Goal: Task Accomplishment & Management: Manage account settings

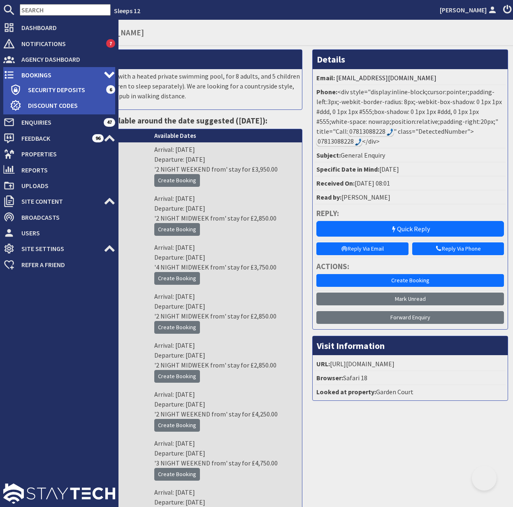
click at [22, 75] on span "Bookings" at bounding box center [59, 74] width 89 height 13
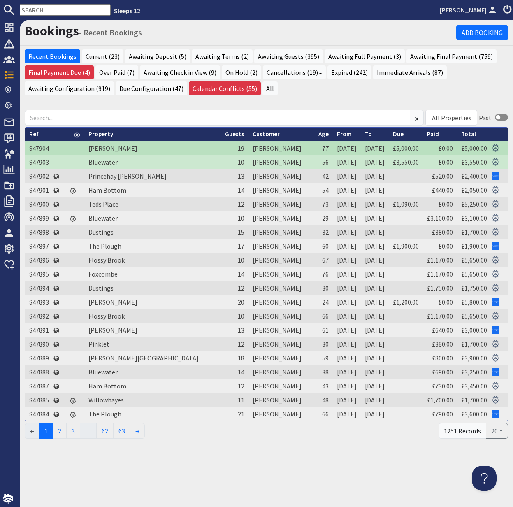
click at [41, 9] on input "text" at bounding box center [65, 10] width 91 height 12
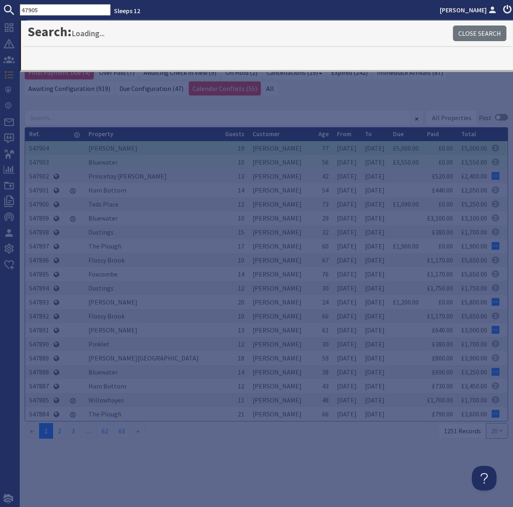
type input "47905"
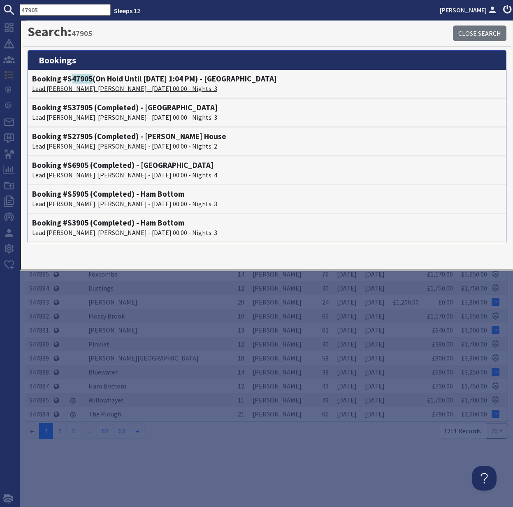
click at [75, 83] on span "47905" at bounding box center [82, 79] width 21 height 10
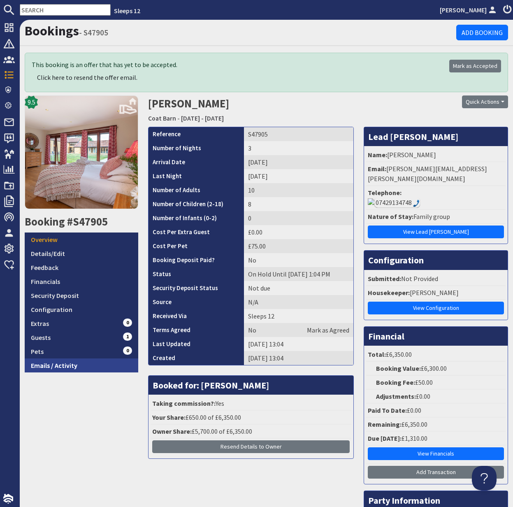
click at [59, 369] on link "Emails / Activity" at bounding box center [82, 365] width 114 height 14
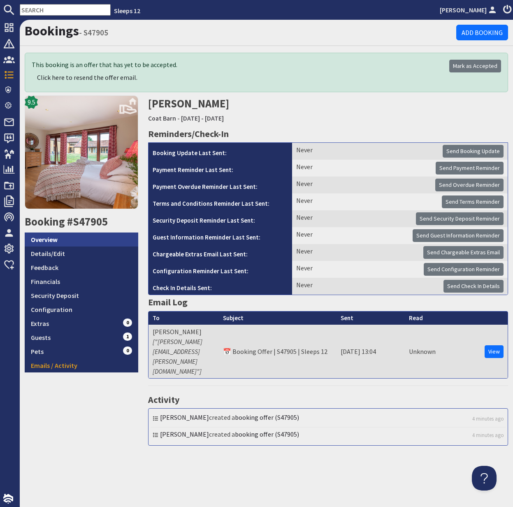
click at [45, 239] on link "Overview" at bounding box center [82, 239] width 114 height 14
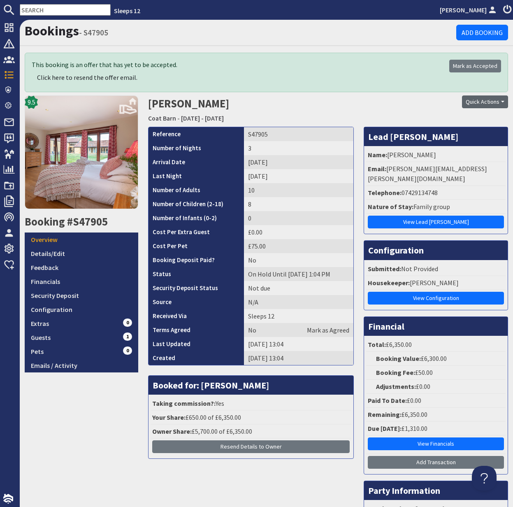
click at [483, 101] on button "Quick Actions" at bounding box center [485, 101] width 46 height 13
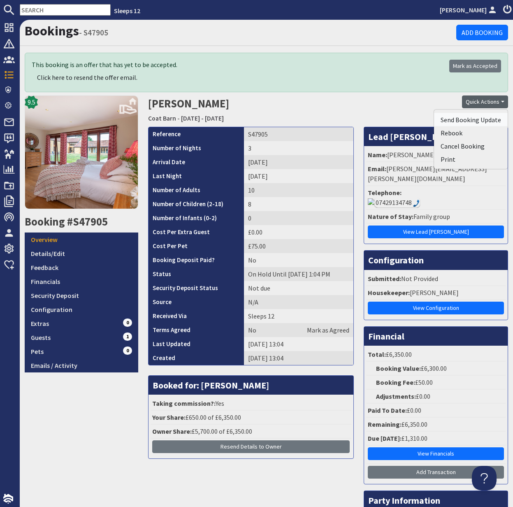
click at [477, 118] on span "Send Booking Update" at bounding box center [471, 120] width 60 height 8
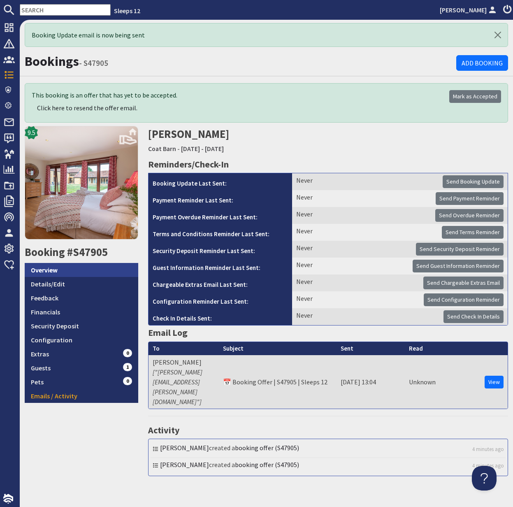
click at [53, 267] on link "Overview" at bounding box center [82, 270] width 114 height 14
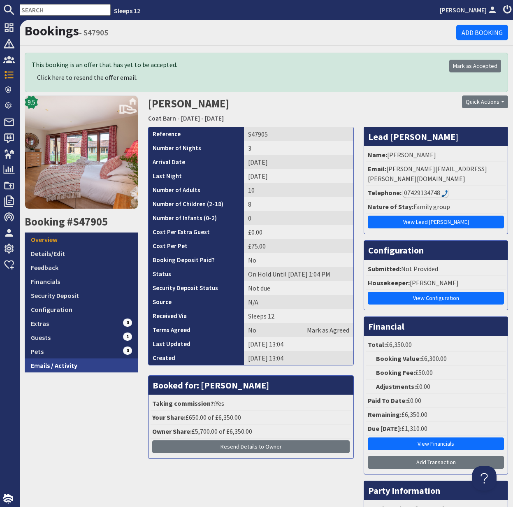
click at [68, 367] on link "Emails / Activity" at bounding box center [82, 365] width 114 height 14
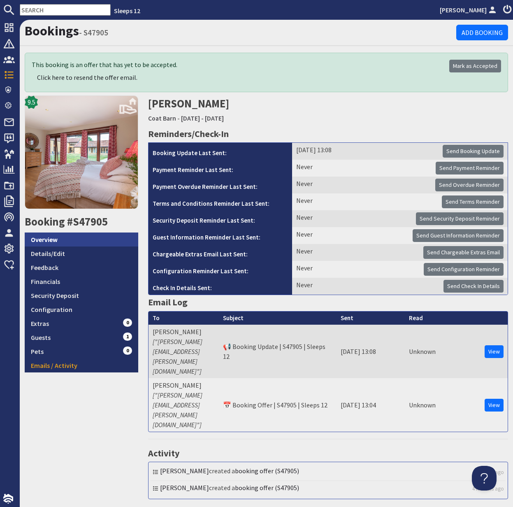
click at [45, 238] on link "Overview" at bounding box center [82, 239] width 114 height 14
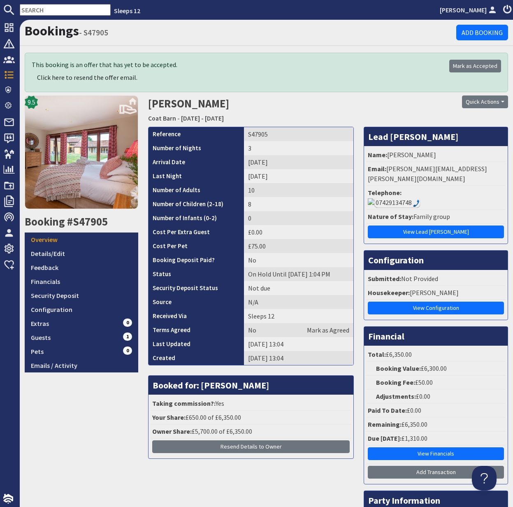
scroll to position [2, 0]
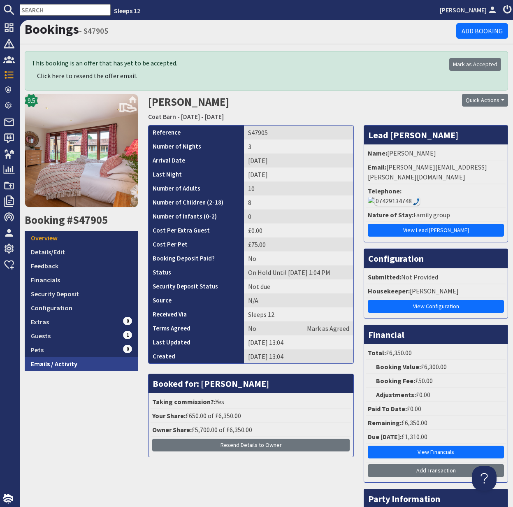
click at [63, 365] on link "Emails / Activity" at bounding box center [82, 364] width 114 height 14
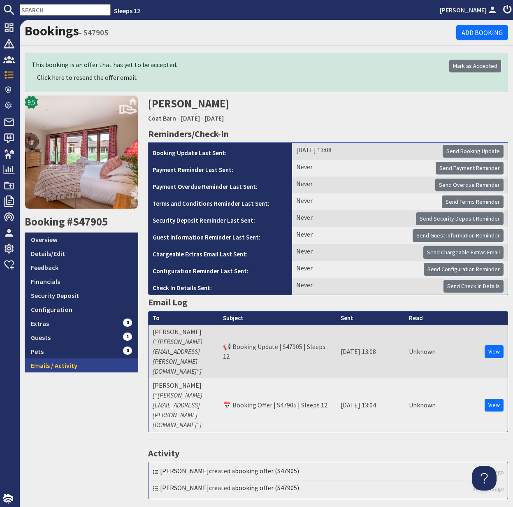
click at [64, 367] on link "Emails / Activity" at bounding box center [82, 365] width 114 height 14
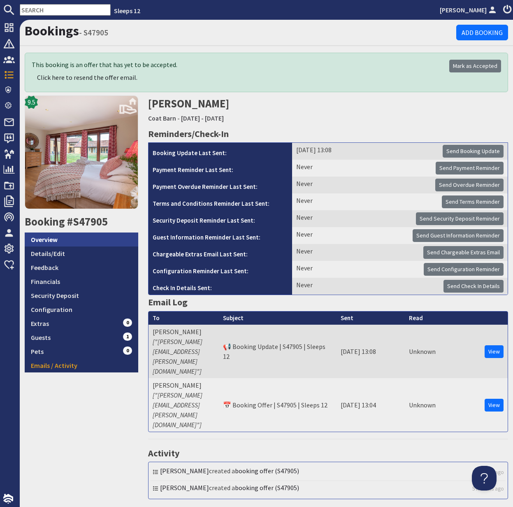
click at [58, 239] on link "Overview" at bounding box center [82, 239] width 114 height 14
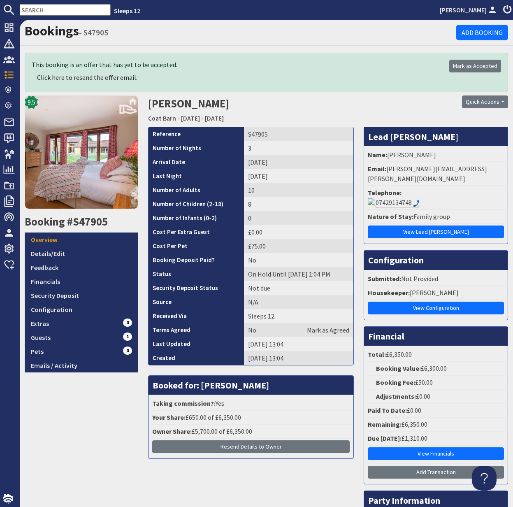
scroll to position [2, 0]
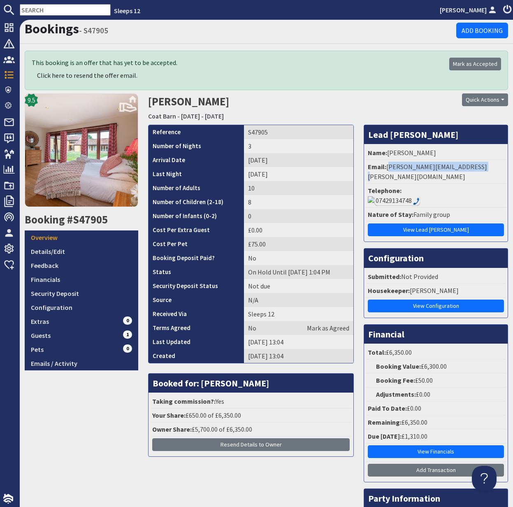
drag, startPoint x: 388, startPoint y: 169, endPoint x: 509, endPoint y: 163, distance: 121.5
click at [509, 163] on div "Bookings - S47905 Add Booking This booking is an offer that has yet to be accep…" at bounding box center [266, 263] width 493 height 487
copy li "diana.middleditch@icloud.com"
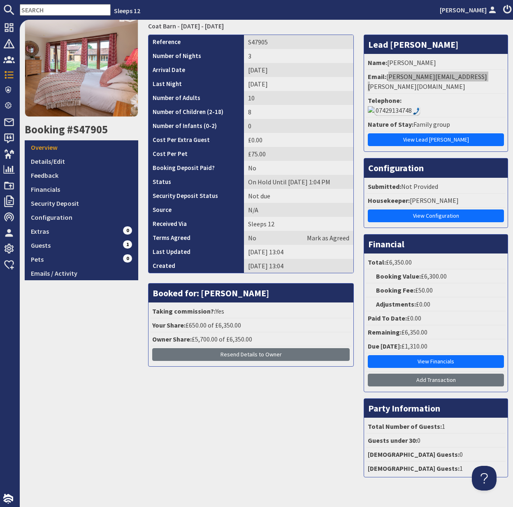
scroll to position [0, 0]
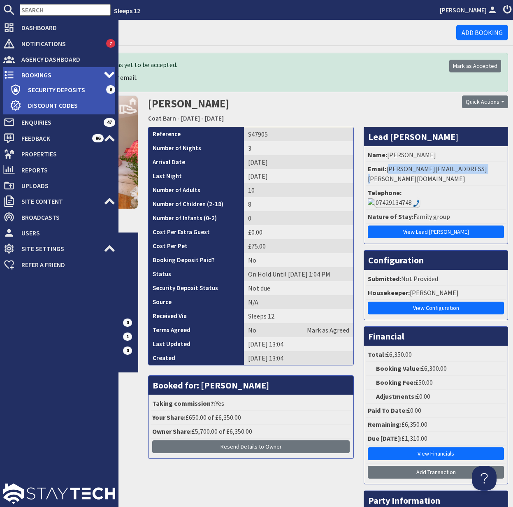
click at [16, 74] on span "Bookings" at bounding box center [59, 74] width 89 height 13
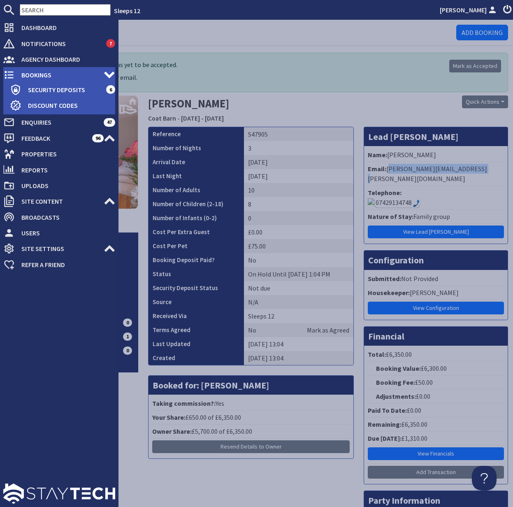
click at [42, 74] on span "Bookings" at bounding box center [59, 74] width 89 height 13
click at [42, 75] on span "Bookings" at bounding box center [59, 74] width 89 height 13
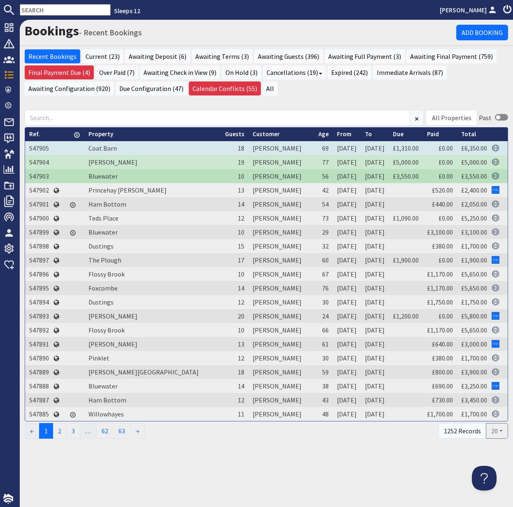
click at [45, 148] on td "S47905" at bounding box center [39, 148] width 28 height 14
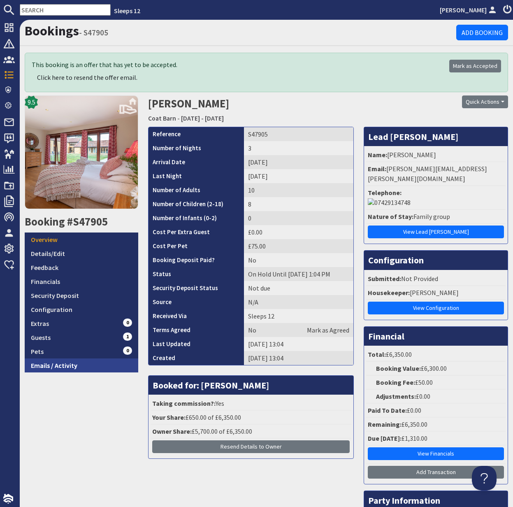
click at [64, 368] on link "Emails / Activity" at bounding box center [82, 365] width 114 height 14
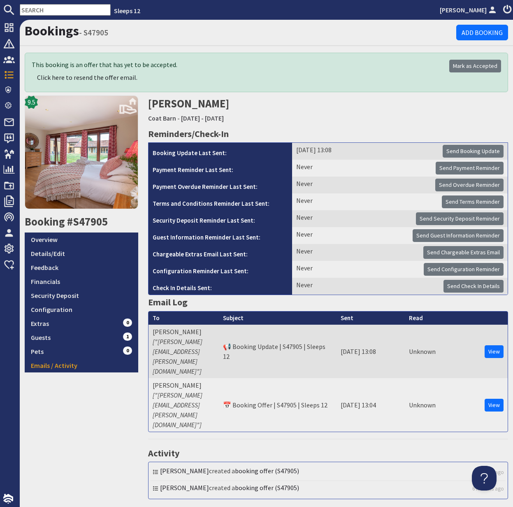
click at [54, 9] on input "text" at bounding box center [65, 10] width 91 height 12
paste input "S46048"
type input "S46048"
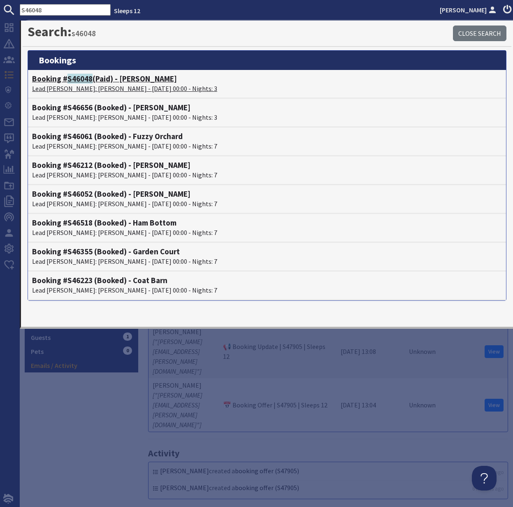
click at [75, 86] on p "Lead Booker: Andrea Stevens - 26/09/2025 00:00 - Nights: 3" at bounding box center [267, 89] width 470 height 10
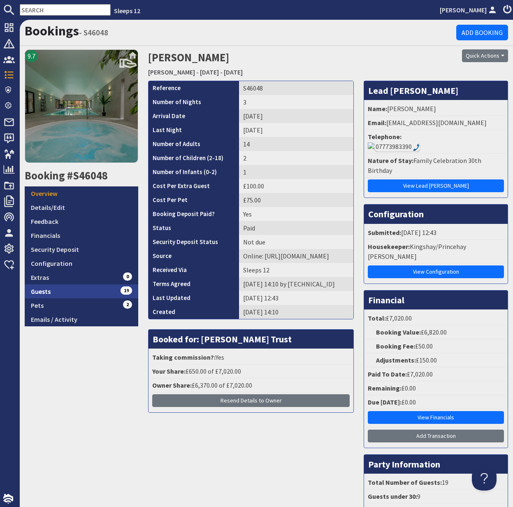
click at [46, 291] on link "Guests 19" at bounding box center [82, 291] width 114 height 14
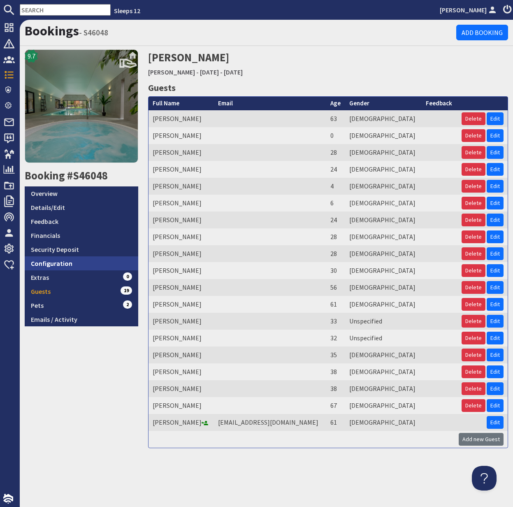
click at [51, 263] on link "Configuration" at bounding box center [82, 263] width 114 height 14
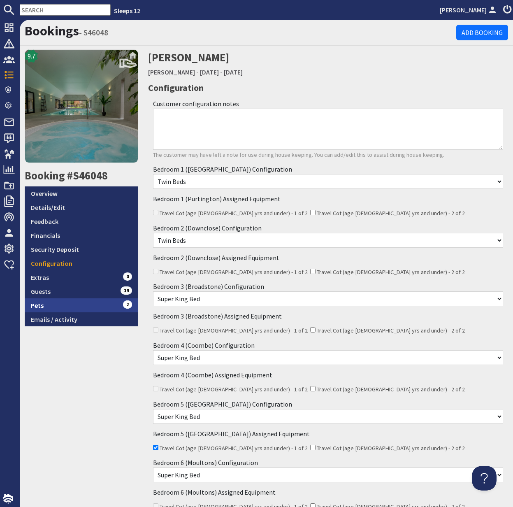
click at [44, 306] on link "Pets 2" at bounding box center [82, 305] width 114 height 14
drag, startPoint x: 44, startPoint y: 306, endPoint x: 39, endPoint y: 305, distance: 4.7
click at [43, 306] on link "Pets 2" at bounding box center [82, 305] width 114 height 14
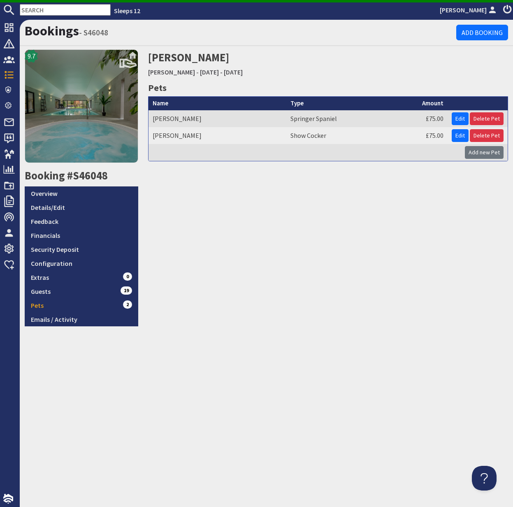
click at [41, 10] on input "text" at bounding box center [65, 10] width 91 height 12
paste input "S47229"
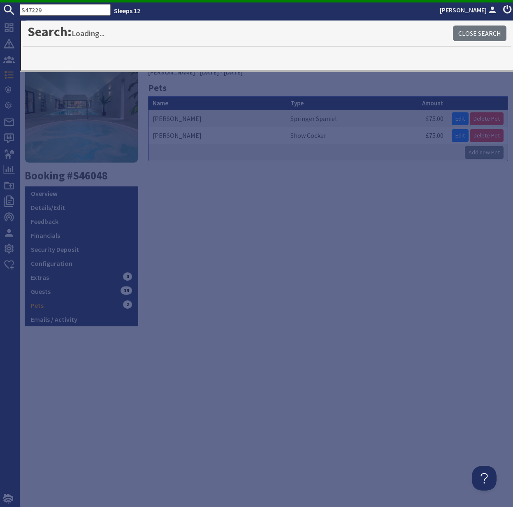
type input "S47229"
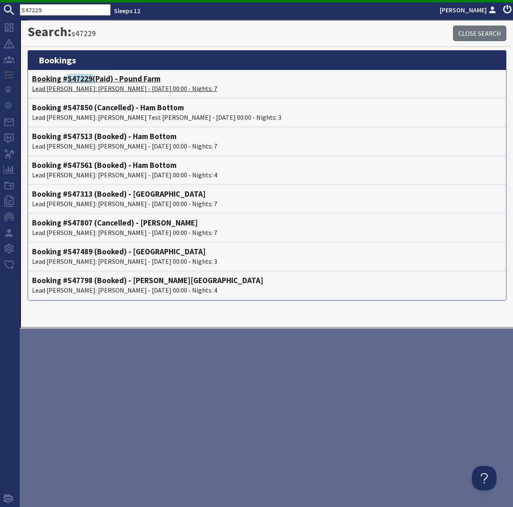
click at [86, 85] on p "Lead Booker: Larry McCoy - 03/10/2025 00:00 - Nights: 7" at bounding box center [267, 89] width 470 height 10
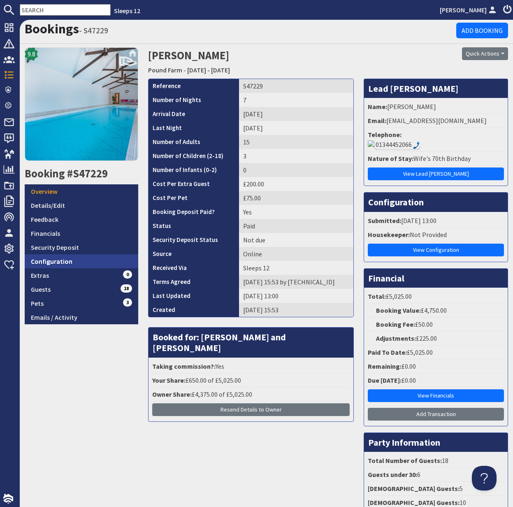
scroll to position [2, 0]
click at [52, 257] on link "Configuration" at bounding box center [82, 261] width 114 height 14
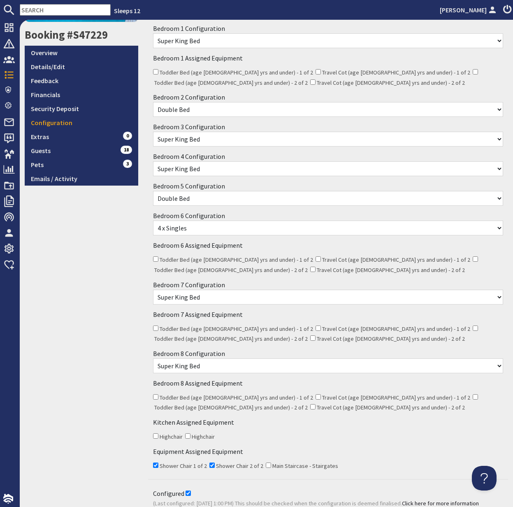
scroll to position [143, 0]
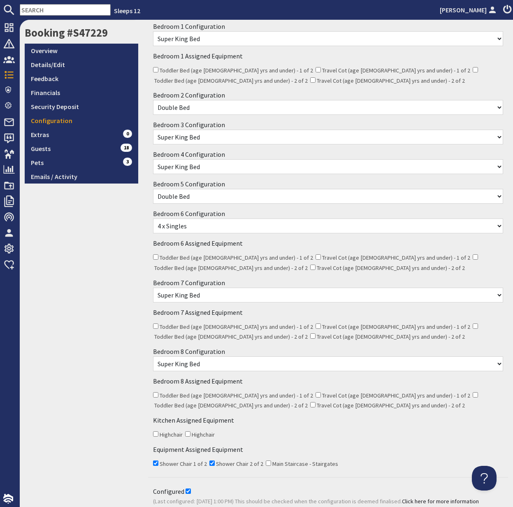
click at [33, 6] on input "text" at bounding box center [65, 10] width 91 height 12
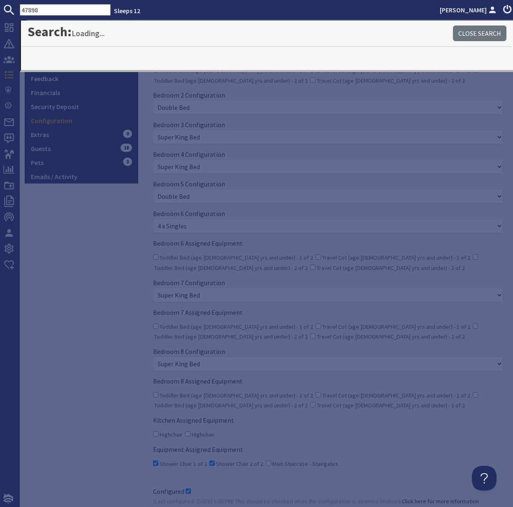
type input "47898"
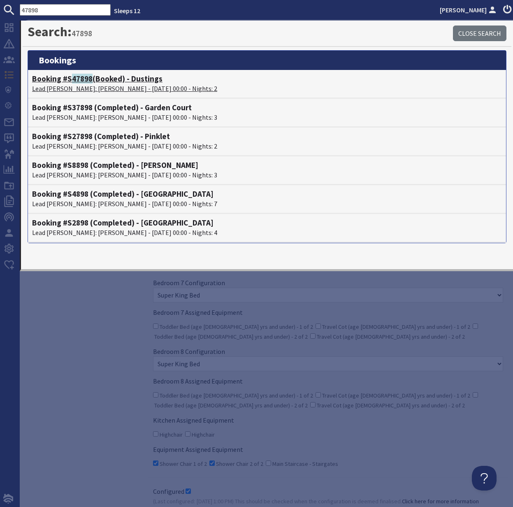
click at [63, 86] on p "Lead Booker: Jamie Hall - 16/01/2026 00:00 - Nights: 2" at bounding box center [267, 89] width 470 height 10
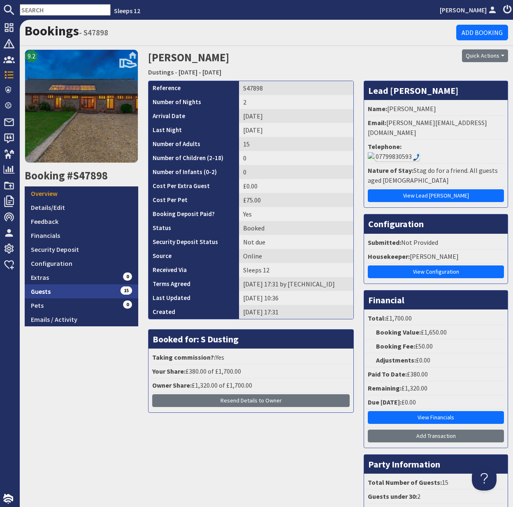
click at [45, 291] on link "Guests 15" at bounding box center [82, 291] width 114 height 14
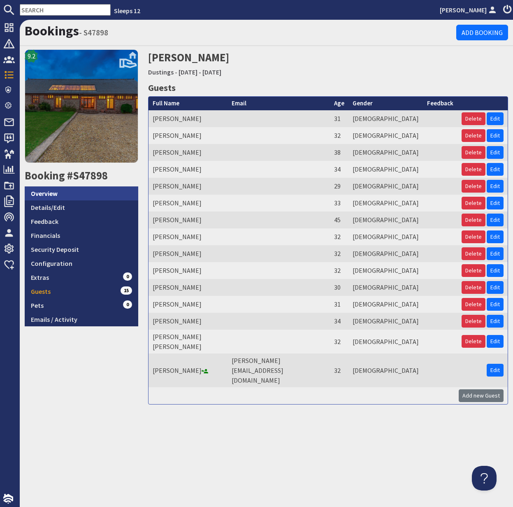
click at [46, 191] on link "Overview" at bounding box center [82, 193] width 114 height 14
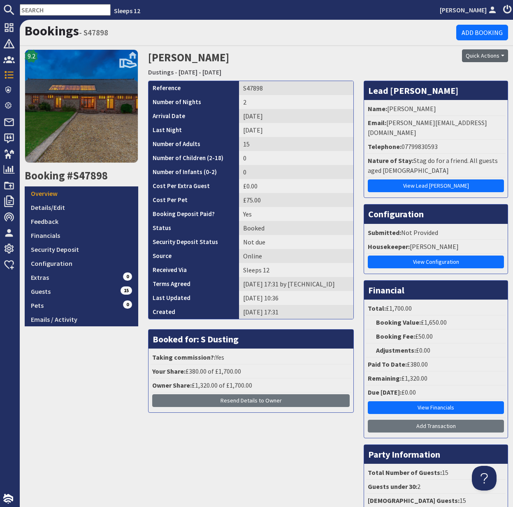
click at [483, 54] on button "Quick Actions" at bounding box center [485, 55] width 46 height 13
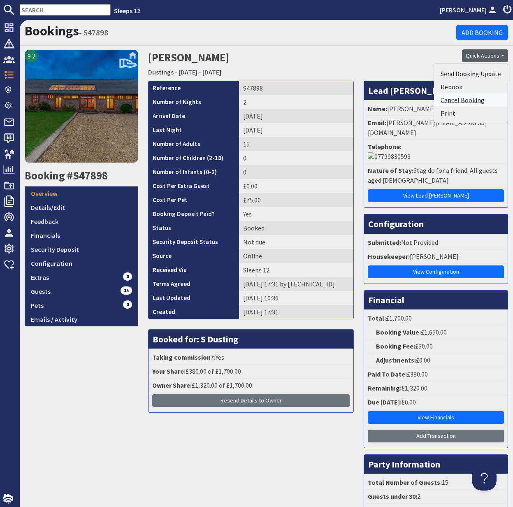
click at [460, 102] on link "Cancel Booking" at bounding box center [471, 99] width 74 height 13
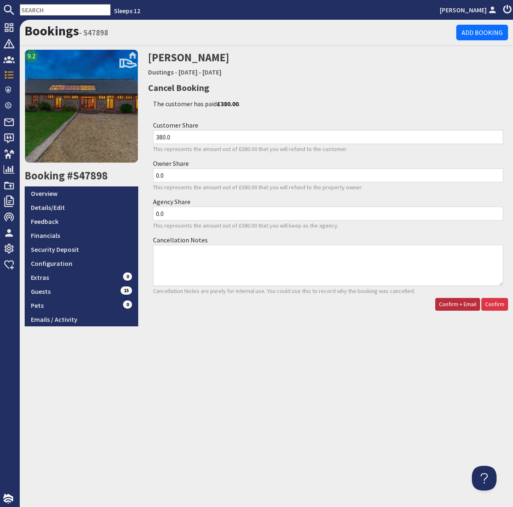
click at [454, 305] on span "Confirm + Email" at bounding box center [457, 303] width 37 height 7
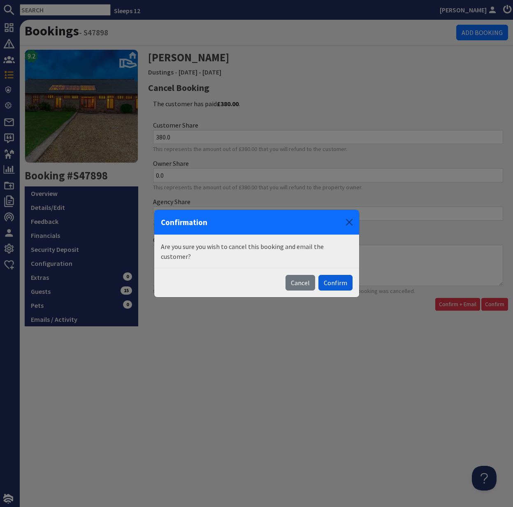
click at [335, 276] on button "Confirm" at bounding box center [335, 283] width 34 height 16
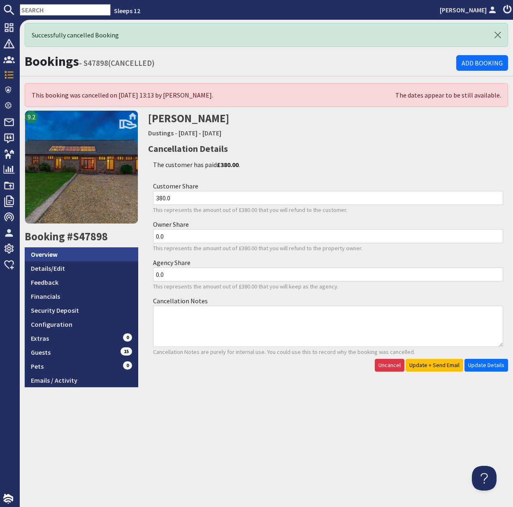
click at [54, 257] on link "Overview" at bounding box center [82, 254] width 114 height 14
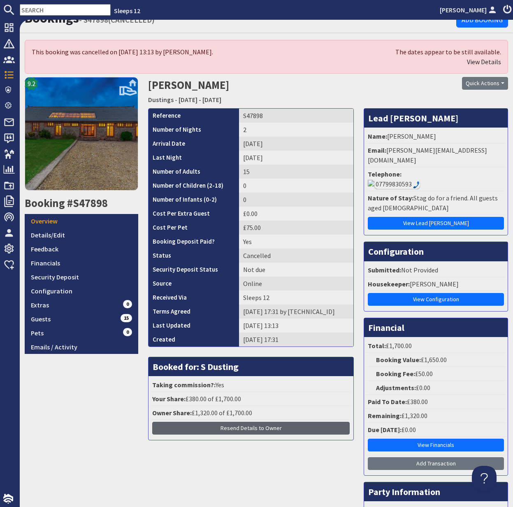
scroll to position [8, 0]
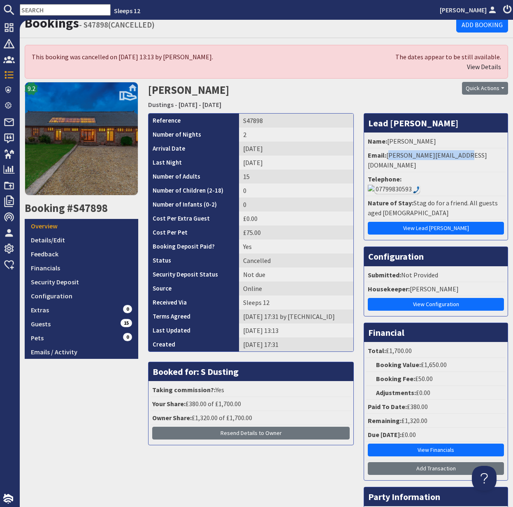
drag, startPoint x: 388, startPoint y: 156, endPoint x: 516, endPoint y: 151, distance: 127.6
click at [513, 151] on html "Sleeps 12 Kelly Dyke Dashboard Notifications 7 Agency Dashboard Bookings 0 Secu…" at bounding box center [256, 253] width 513 height 507
copy li "jamiehall@hotmail.co.uk"
click at [53, 267] on link "Financials" at bounding box center [82, 268] width 114 height 14
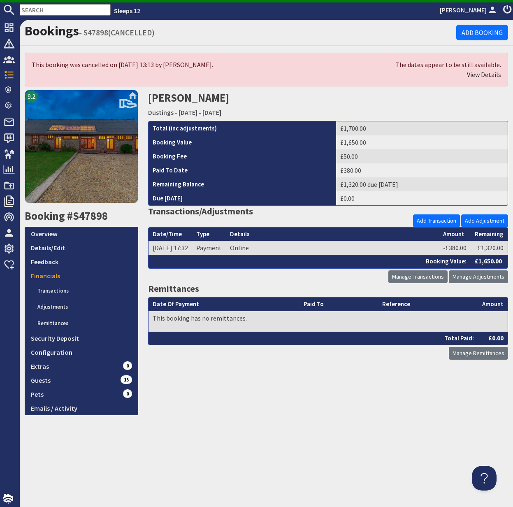
click at [49, 11] on input "text" at bounding box center [65, 10] width 91 height 12
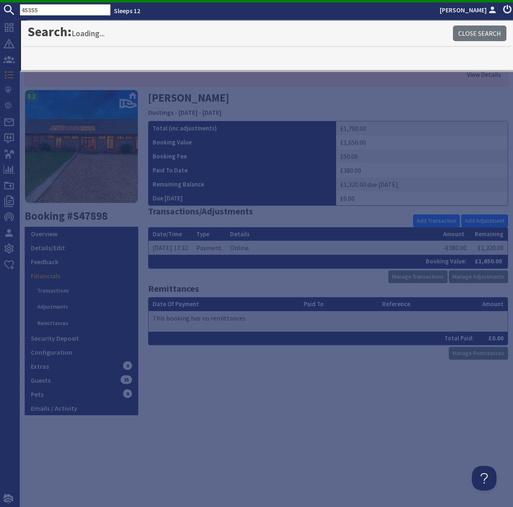
type input "45355"
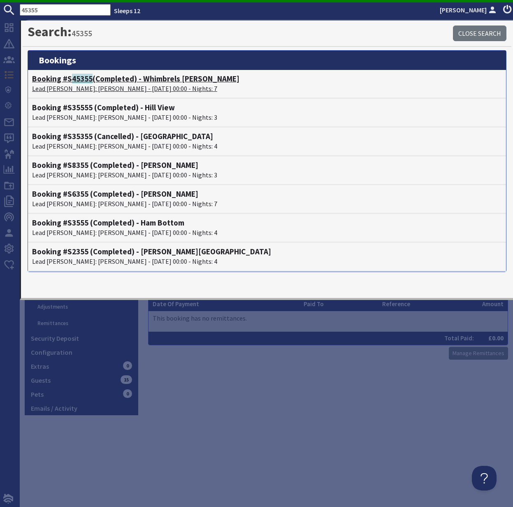
click at [68, 84] on p "Lead Booker: Joan Cottle - 18/08/2025 00:00 - Nights: 7" at bounding box center [267, 89] width 470 height 10
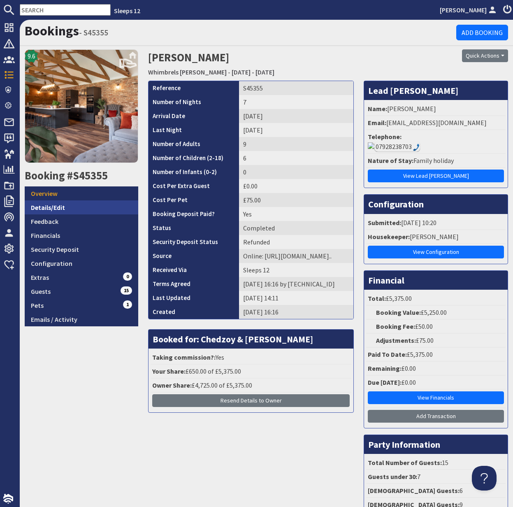
click at [54, 205] on link "Details/Edit" at bounding box center [82, 207] width 114 height 14
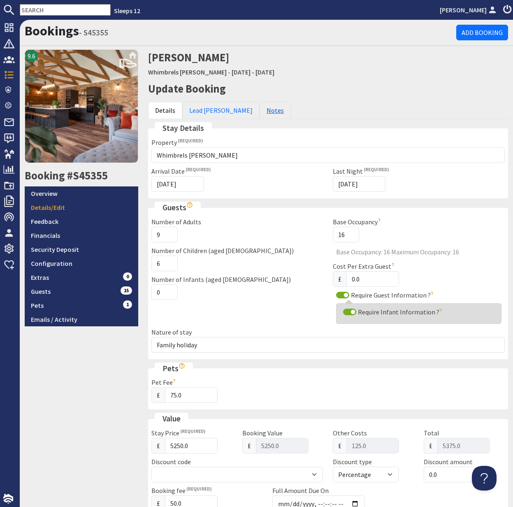
click at [260, 112] on link "Notes" at bounding box center [275, 110] width 31 height 17
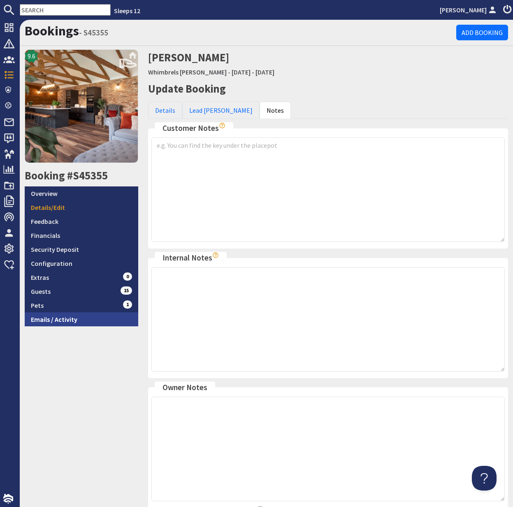
scroll to position [0, 0]
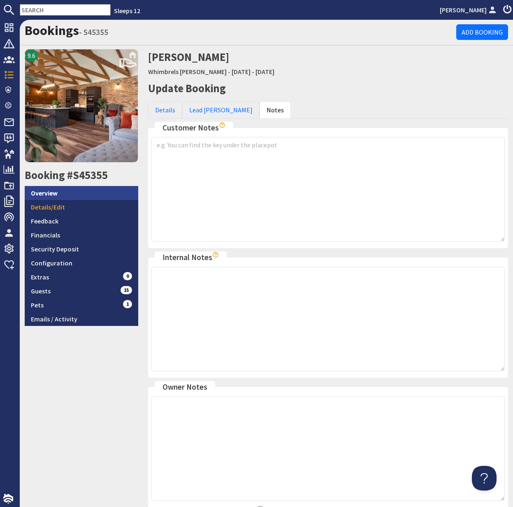
click at [50, 194] on link "Overview" at bounding box center [82, 193] width 114 height 14
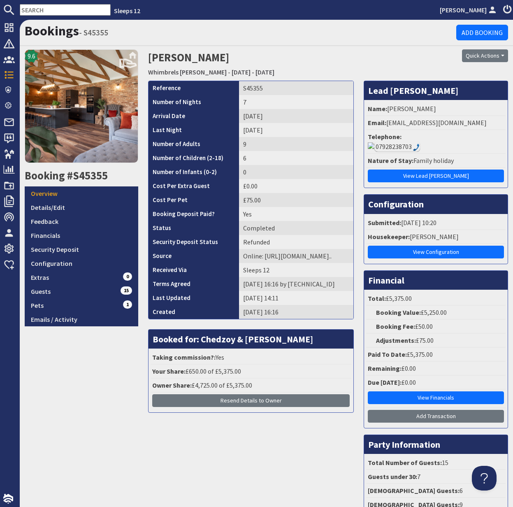
click at [38, 9] on input "text" at bounding box center [65, 10] width 91 height 12
paste input "S47229"
type input "S47229"
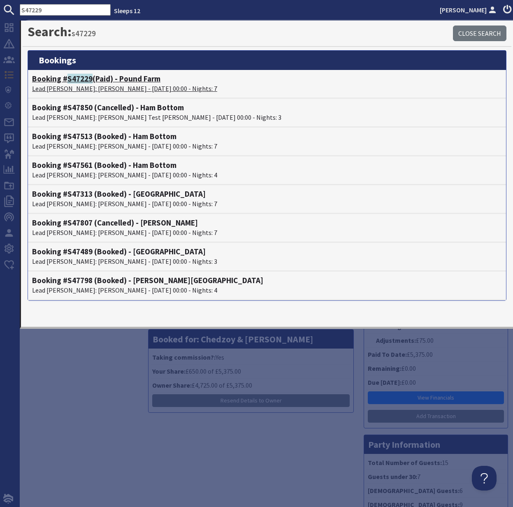
click at [89, 84] on p "Lead Booker: Larry McCoy - 03/10/2025 00:00 - Nights: 7" at bounding box center [267, 89] width 470 height 10
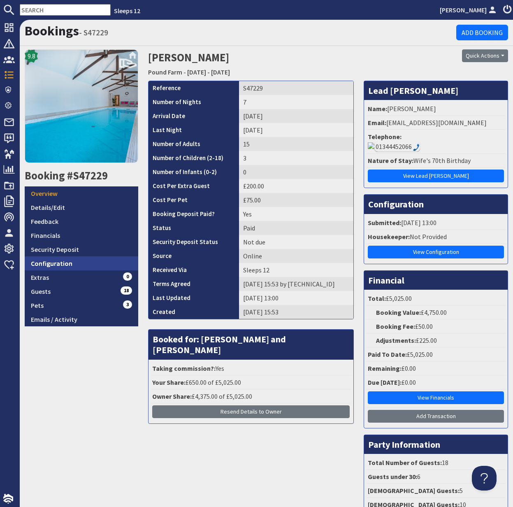
click at [60, 260] on link "Configuration" at bounding box center [82, 263] width 114 height 14
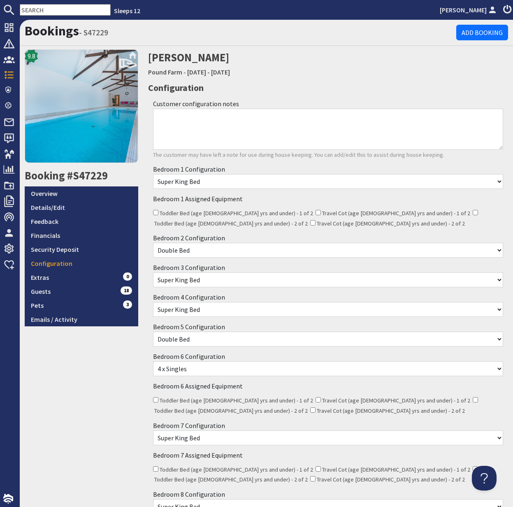
click at [41, 11] on input "text" at bounding box center [65, 10] width 91 height 12
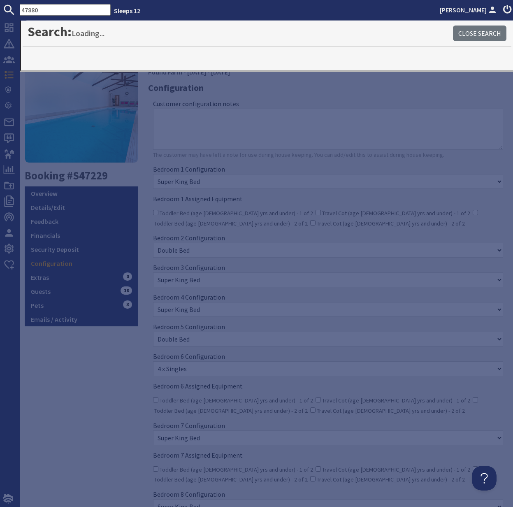
type input "47880"
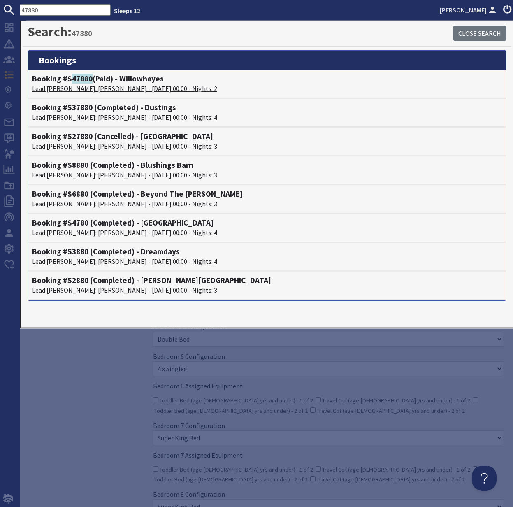
click at [84, 86] on p "Lead Booker: Kumayl Gulamhusein - 03/10/2025 00:00 - Nights: 2" at bounding box center [267, 89] width 470 height 10
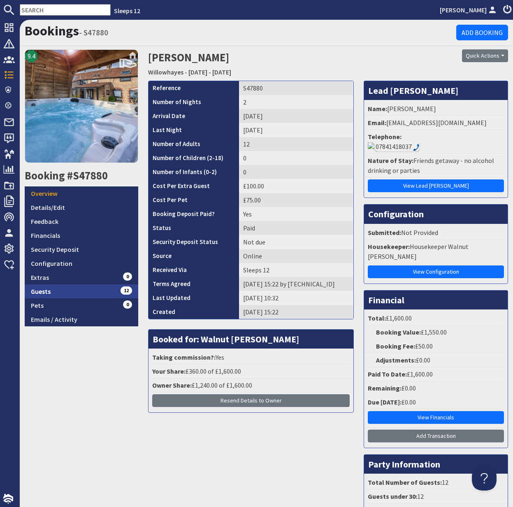
click at [40, 291] on link "Guests 12" at bounding box center [82, 291] width 114 height 14
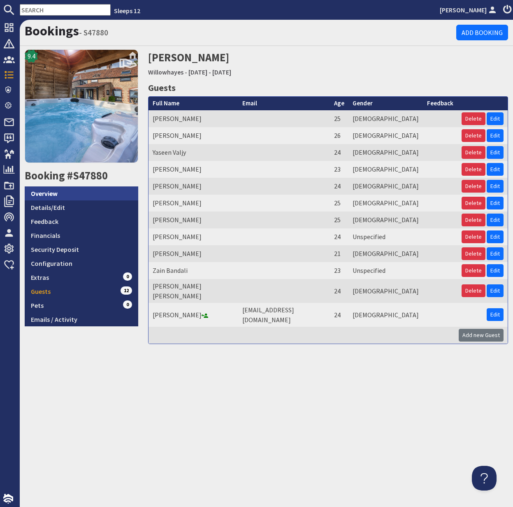
click at [49, 193] on link "Overview" at bounding box center [82, 193] width 114 height 14
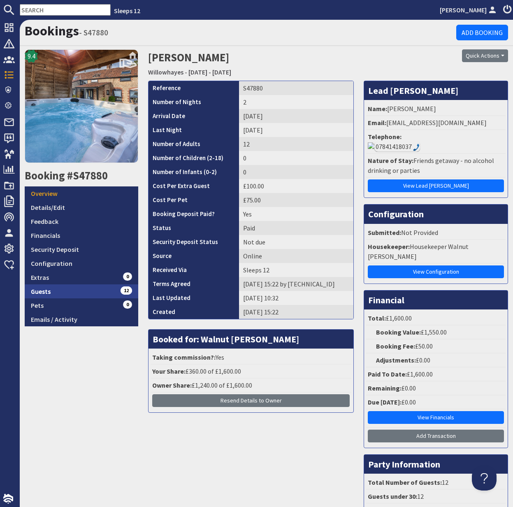
click at [60, 289] on link "Guests 12" at bounding box center [82, 291] width 114 height 14
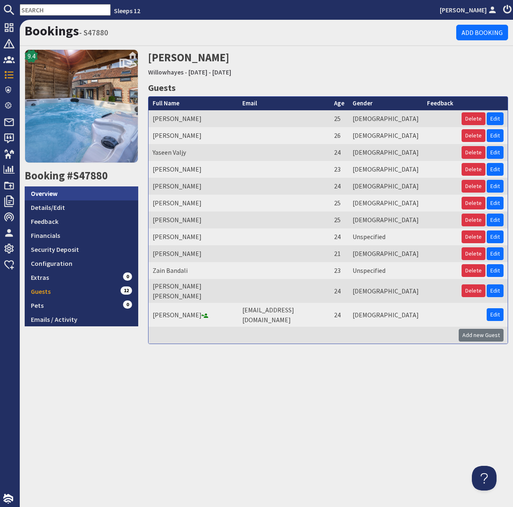
click at [47, 194] on link "Overview" at bounding box center [82, 193] width 114 height 14
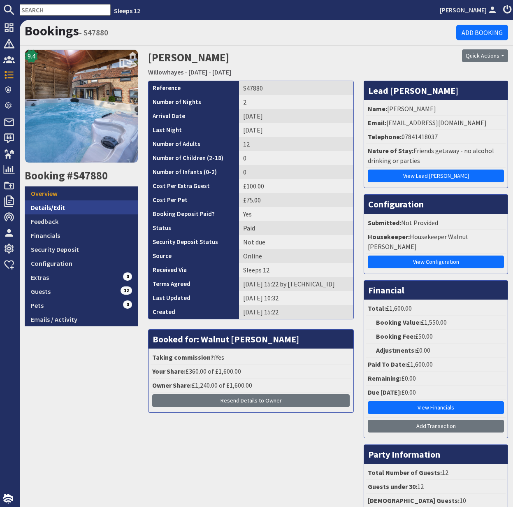
click at [53, 207] on link "Details/Edit" at bounding box center [82, 207] width 114 height 14
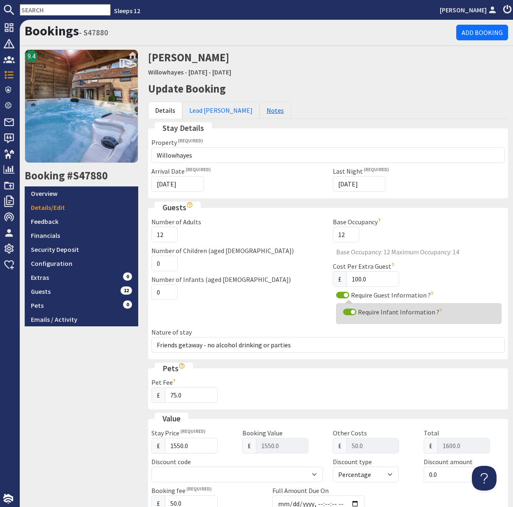
click at [260, 109] on link "Notes" at bounding box center [275, 110] width 31 height 17
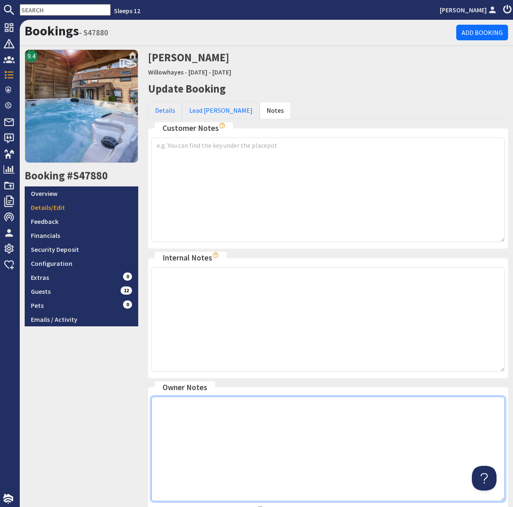
click at [197, 418] on textarea at bounding box center [327, 449] width 353 height 105
click at [236, 404] on textarea "Sean confirmed this group" at bounding box center [327, 449] width 353 height 105
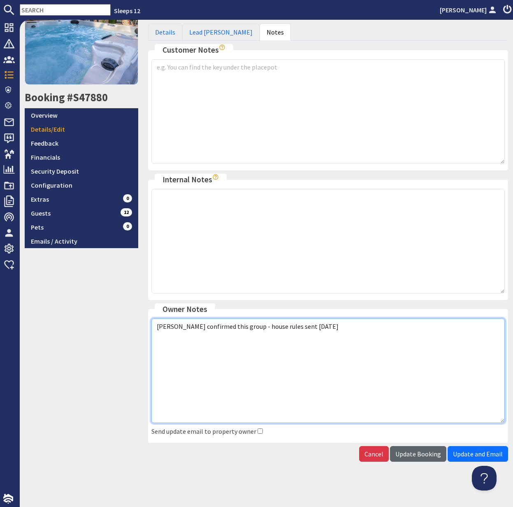
type textarea "Sean confirmed this group - house rules sent 1.9.25"
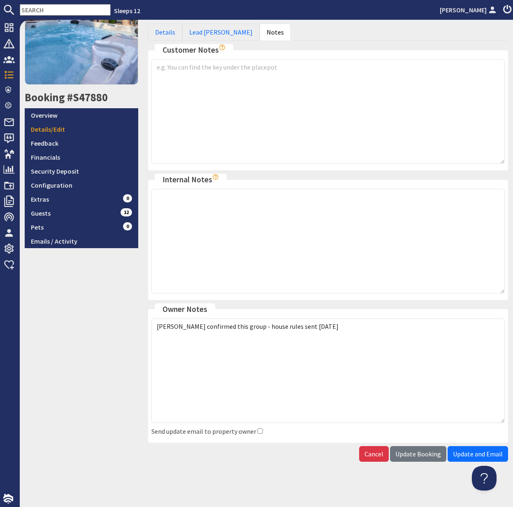
click at [423, 453] on span "Update Booking" at bounding box center [418, 454] width 46 height 8
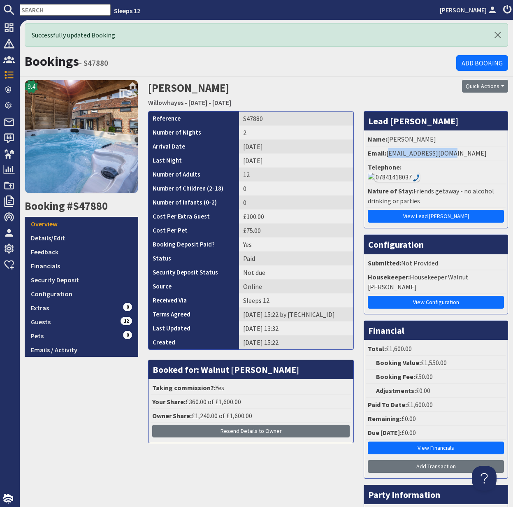
drag, startPoint x: 388, startPoint y: 153, endPoint x: 486, endPoint y: 154, distance: 97.9
click at [486, 154] on li "Email: kumayl786@gmail.com" at bounding box center [435, 153] width 139 height 14
copy li "kumayl786@gmail.com"
click at [49, 9] on input "text" at bounding box center [65, 10] width 91 height 12
click at [48, 9] on input "text" at bounding box center [65, 10] width 91 height 12
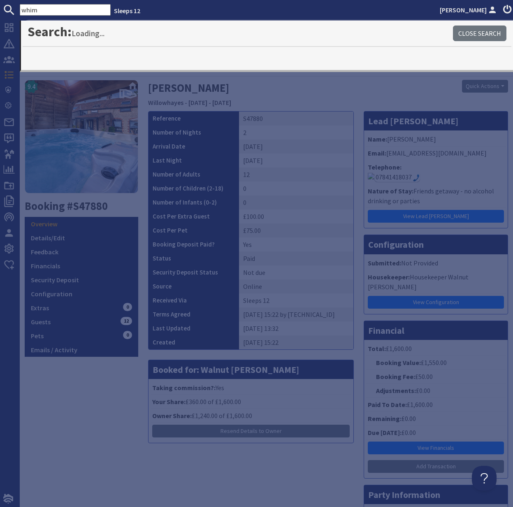
type input "whim"
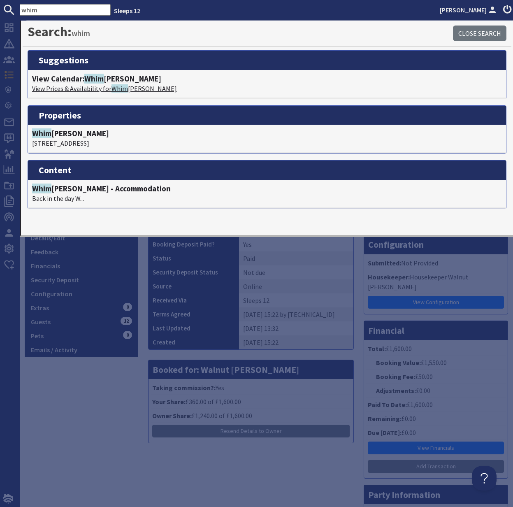
click at [116, 77] on h4 "View Calendar: Whim brels Barton" at bounding box center [267, 78] width 470 height 9
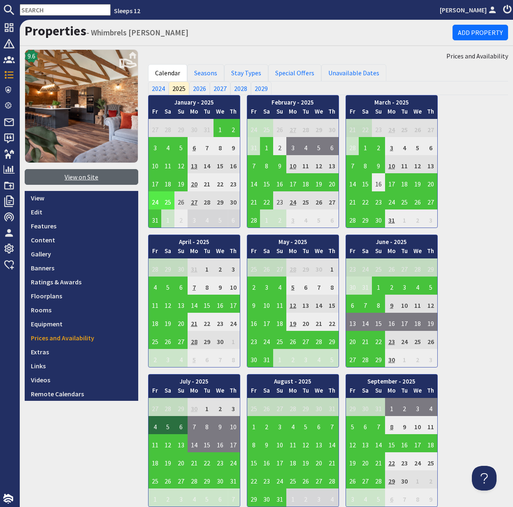
click at [92, 177] on link "View on Site" at bounding box center [82, 177] width 114 height 16
click at [54, 8] on input "text" at bounding box center [65, 10] width 91 height 12
paste input "vonnisteer@hotmail.com"
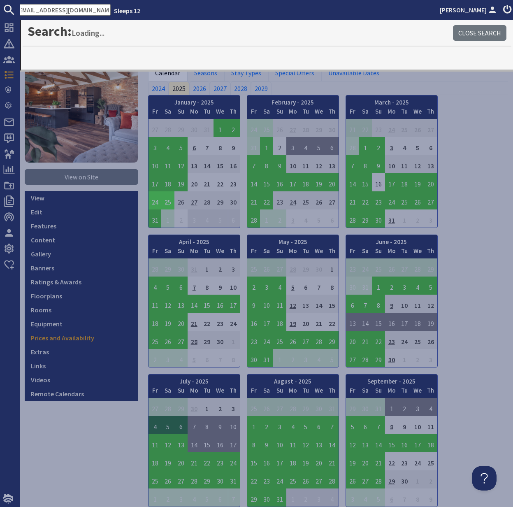
type input "vonnisteer@hotmail.com"
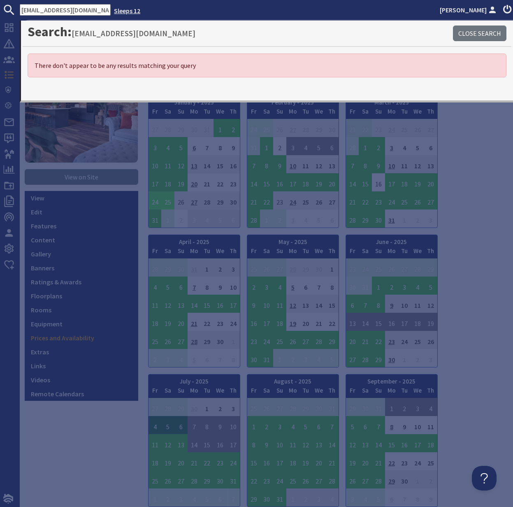
scroll to position [0, 5]
drag, startPoint x: 21, startPoint y: 10, endPoint x: 96, endPoint y: 8, distance: 75.7
click at [96, 8] on ul "vonnisteer@hotmail.com Sleeps 12 Kelly Dyke" at bounding box center [256, 10] width 513 height 12
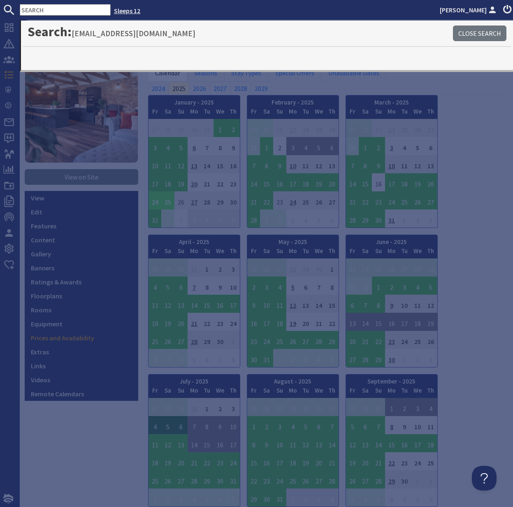
scroll to position [0, 0]
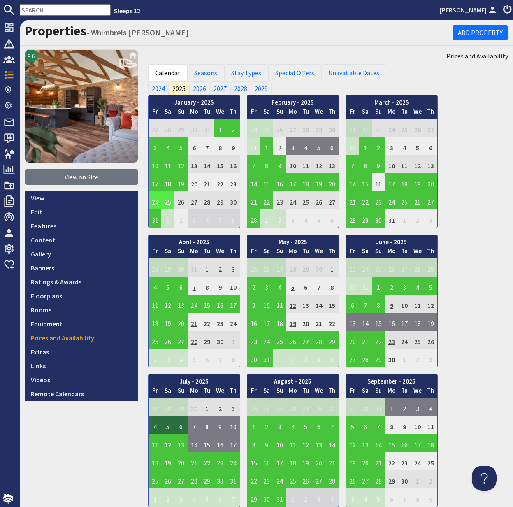
paste input "andrew.l.groves@outlook.com"
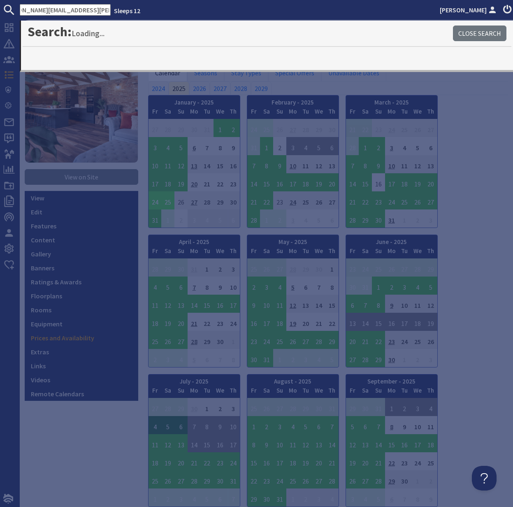
type input "andrew.l.groves@outlook.com"
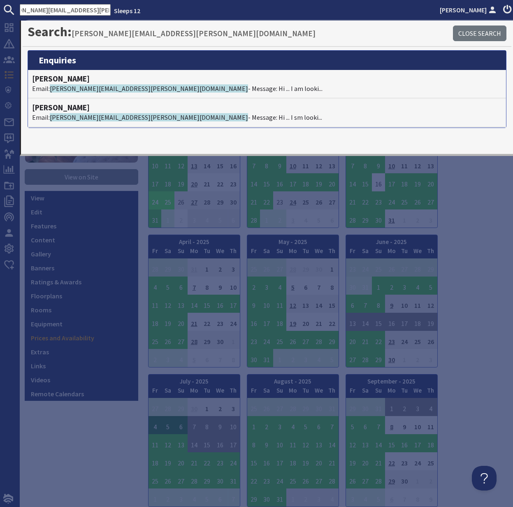
scroll to position [0, 0]
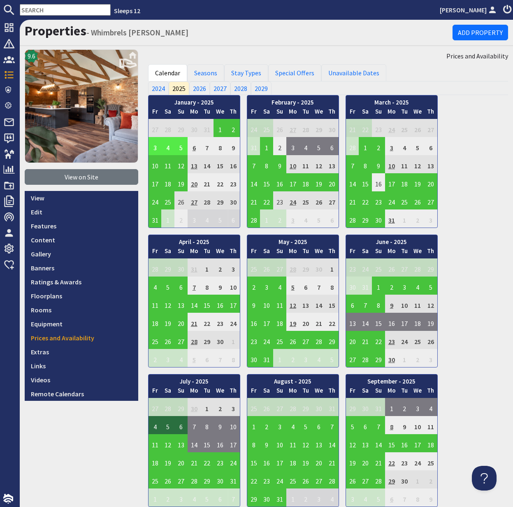
click at [39, 8] on input "text" at bounding box center [65, 10] width 91 height 12
click at [39, 9] on input "text" at bounding box center [65, 10] width 91 height 12
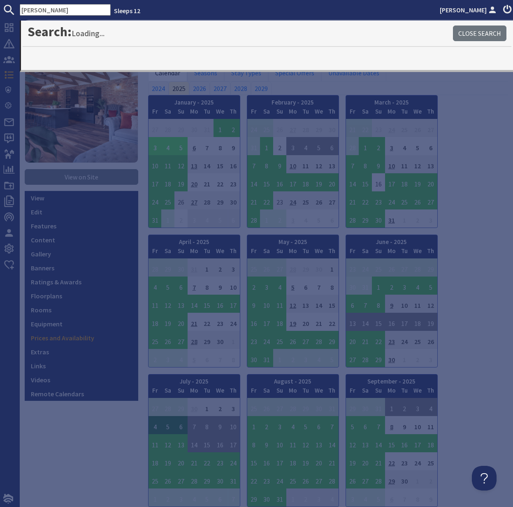
type input "jenika"
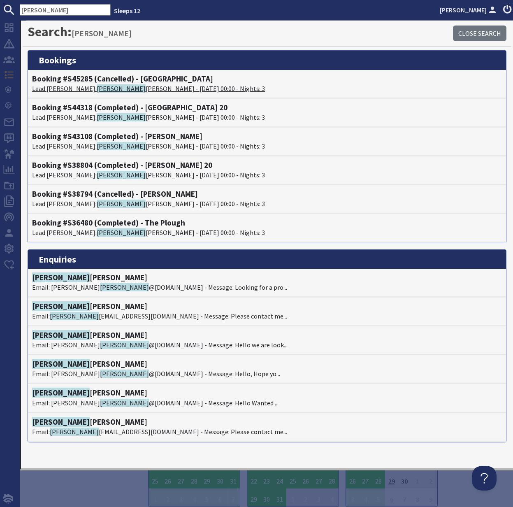
click at [97, 84] on span "Jenika" at bounding box center [121, 88] width 49 height 8
click at [67, 113] on p "Lead Booker: Jenika Patel - 29/08/2025 00:00 - Nights: 3" at bounding box center [267, 117] width 470 height 10
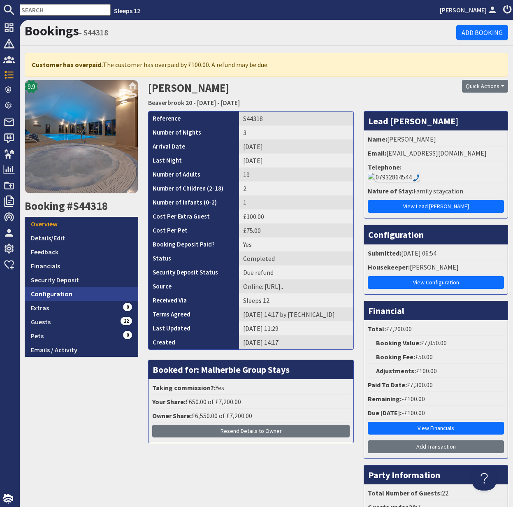
click at [53, 295] on link "Configuration" at bounding box center [82, 294] width 114 height 14
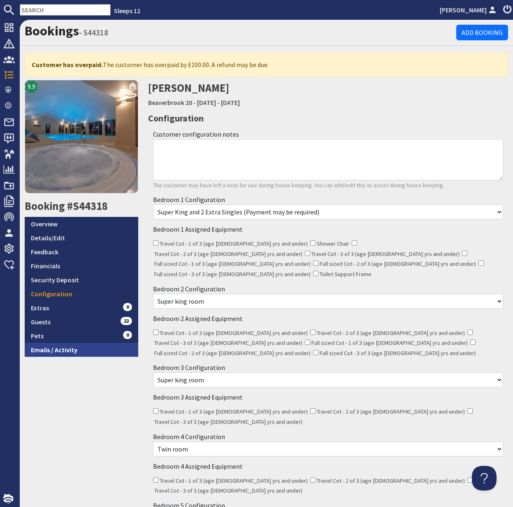
click at [70, 350] on link "Emails / Activity" at bounding box center [82, 350] width 114 height 14
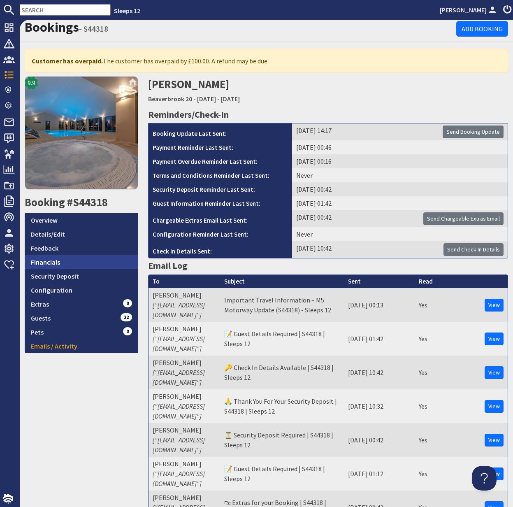
scroll to position [2, 0]
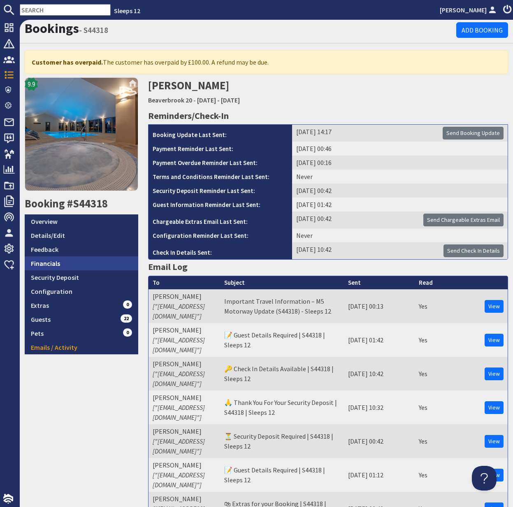
click at [47, 263] on link "Financials" at bounding box center [82, 263] width 114 height 14
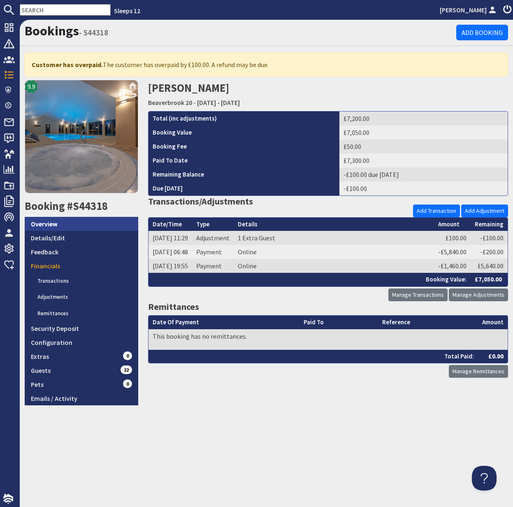
click at [51, 224] on link "Overview" at bounding box center [82, 224] width 114 height 14
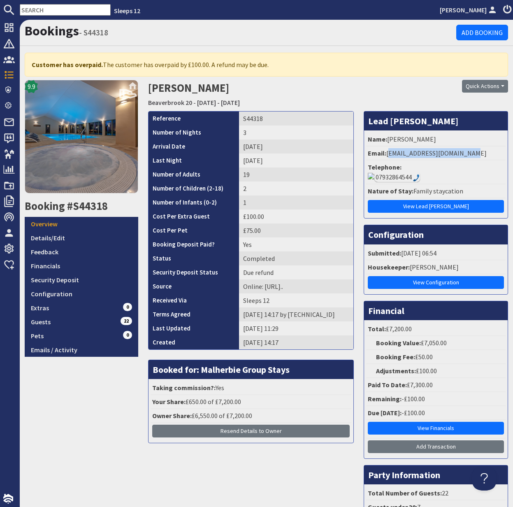
drag, startPoint x: 388, startPoint y: 153, endPoint x: 474, endPoint y: 151, distance: 85.6
click at [472, 151] on li "Email: pateljenika@hotmail.co.uk" at bounding box center [435, 153] width 139 height 14
copy li "pateljenika@hotmail.co.uk"
click at [53, 294] on link "Configuration" at bounding box center [82, 294] width 114 height 14
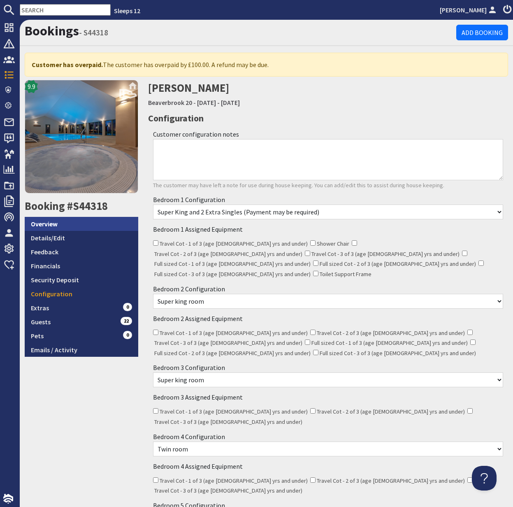
click at [46, 223] on link "Overview" at bounding box center [82, 224] width 114 height 14
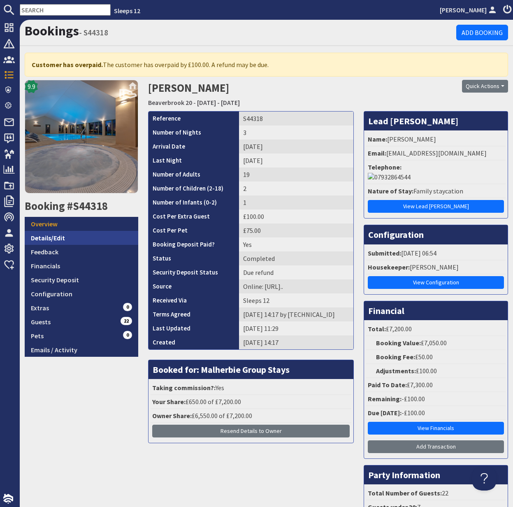
click at [55, 235] on link "Details/Edit" at bounding box center [82, 238] width 114 height 14
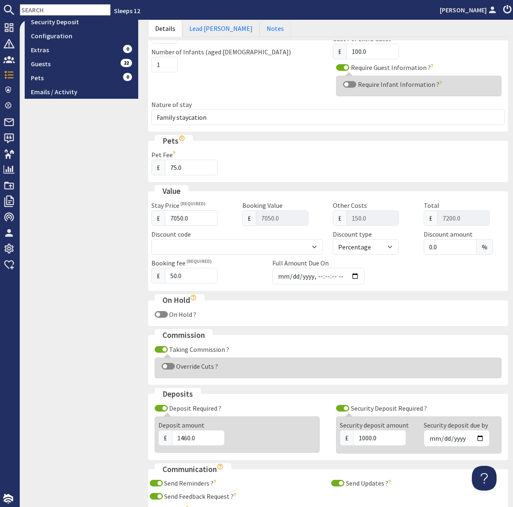
scroll to position [352, 0]
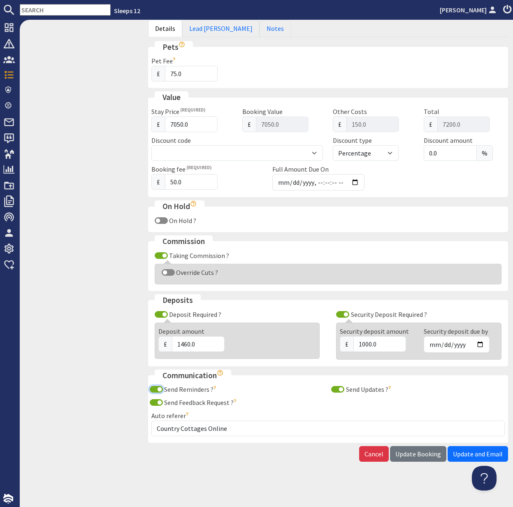
drag, startPoint x: 161, startPoint y: 388, endPoint x: 164, endPoint y: 394, distance: 7.0
click at [161, 388] on input "Send Reminders ?" at bounding box center [156, 389] width 13 height 7
checkbox input "false"
drag, startPoint x: 158, startPoint y: 402, endPoint x: 240, endPoint y: 400, distance: 82.3
click at [158, 402] on input "Send Feedback Request ?" at bounding box center [156, 402] width 13 height 7
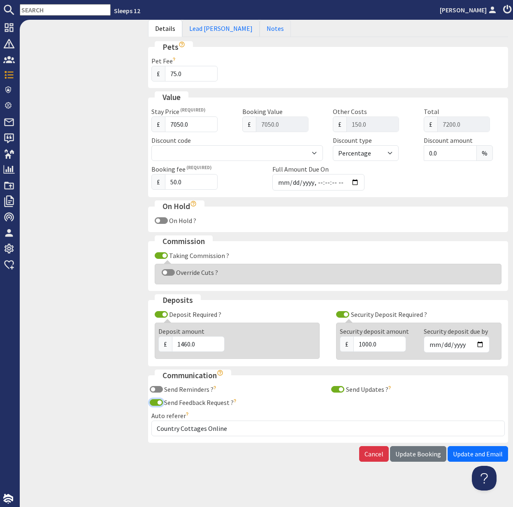
checkbox input "false"
click at [344, 389] on input "Send Updates ?" at bounding box center [337, 389] width 13 height 7
checkbox input "false"
click at [423, 456] on span "Update Booking" at bounding box center [418, 454] width 46 height 8
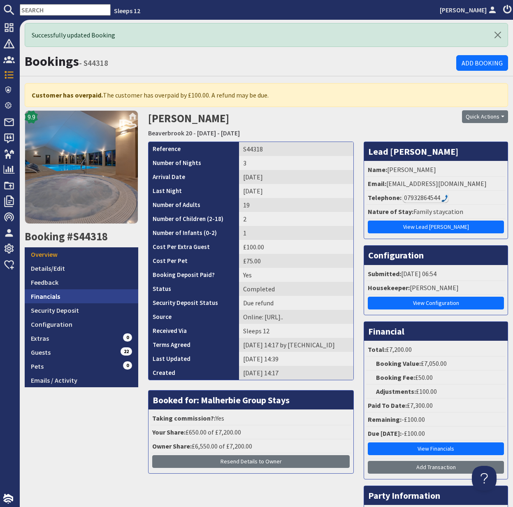
click at [52, 297] on link "Financials" at bounding box center [82, 296] width 114 height 14
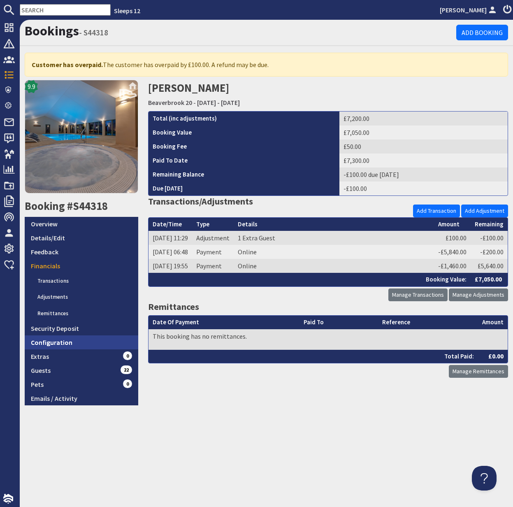
click at [59, 342] on link "Configuration" at bounding box center [82, 342] width 114 height 14
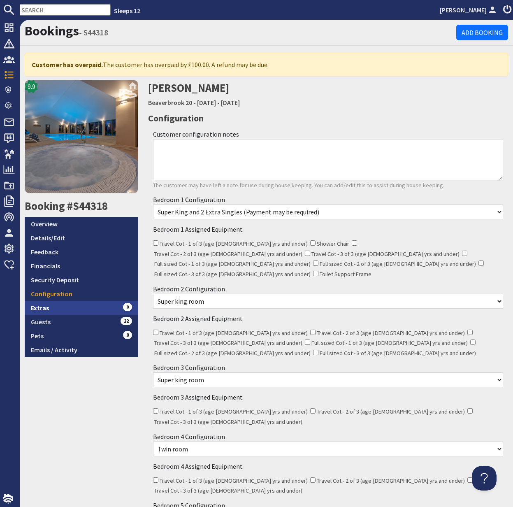
click at [37, 307] on link "Extras 0" at bounding box center [82, 308] width 114 height 14
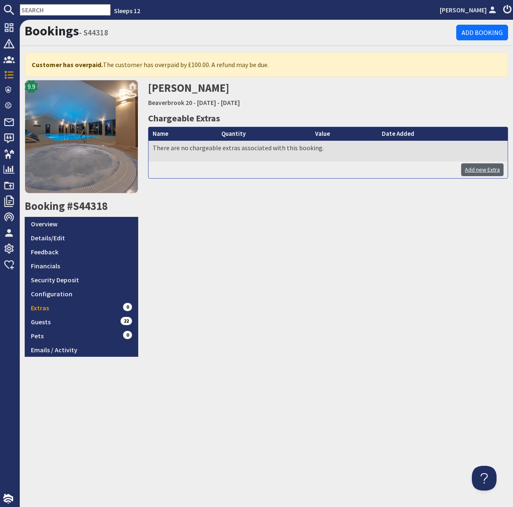
click at [487, 169] on link "Add new Extra" at bounding box center [482, 169] width 42 height 13
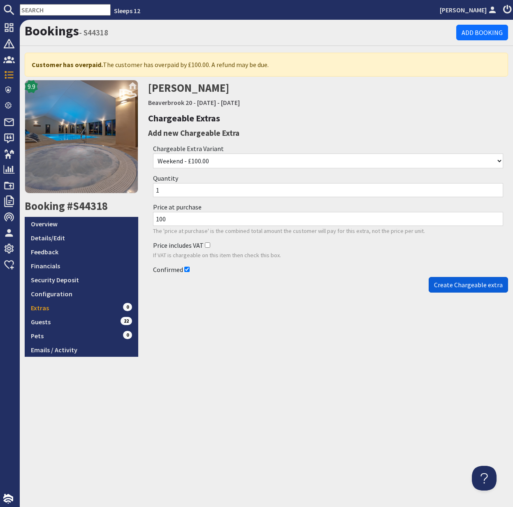
click at [469, 284] on span "Create Chargeable extra" at bounding box center [468, 285] width 69 height 8
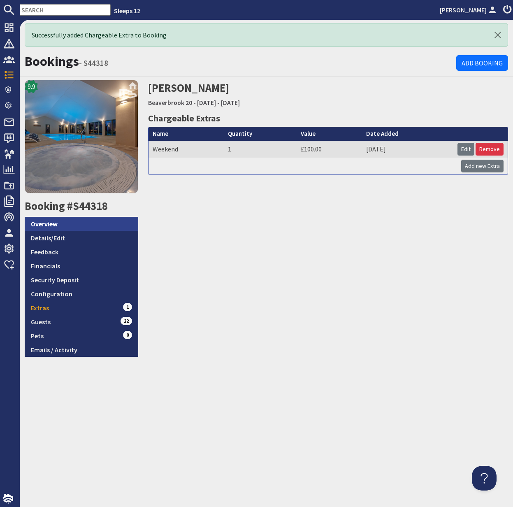
click at [49, 225] on link "Overview" at bounding box center [82, 224] width 114 height 14
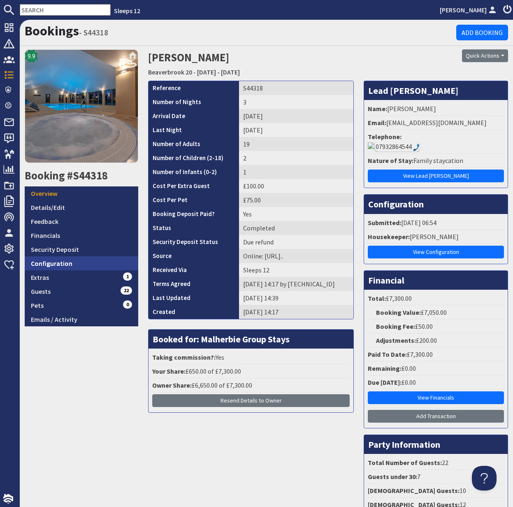
click at [56, 262] on link "Configuration" at bounding box center [82, 263] width 114 height 14
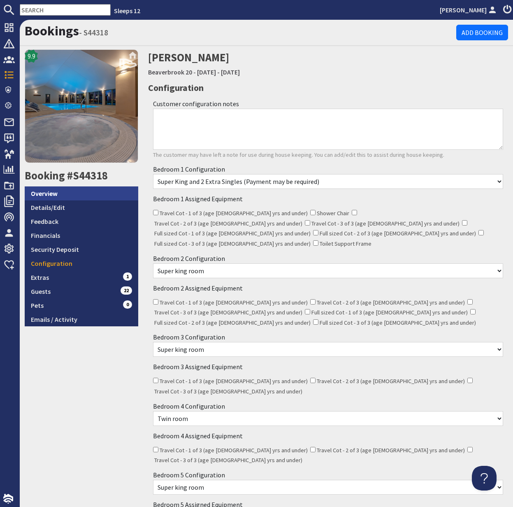
click at [54, 195] on link "Overview" at bounding box center [82, 193] width 114 height 14
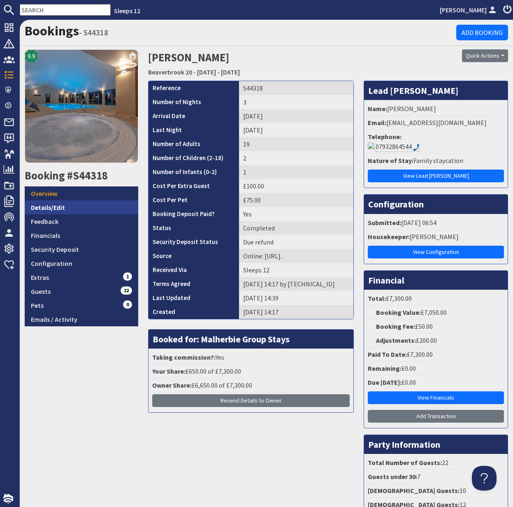
click at [40, 203] on link "Details/Edit" at bounding box center [82, 207] width 114 height 14
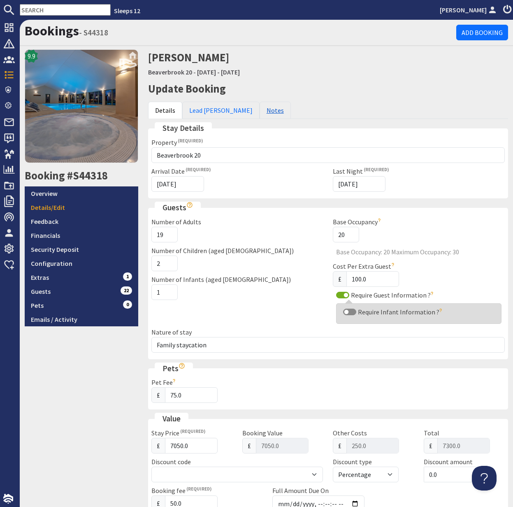
click at [260, 112] on link "Notes" at bounding box center [275, 110] width 31 height 17
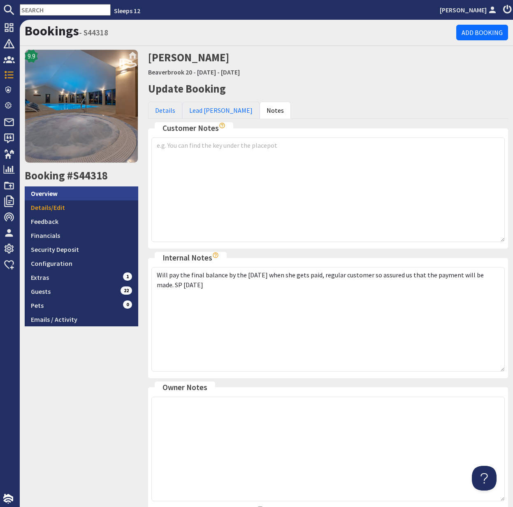
click at [47, 197] on link "Overview" at bounding box center [82, 193] width 114 height 14
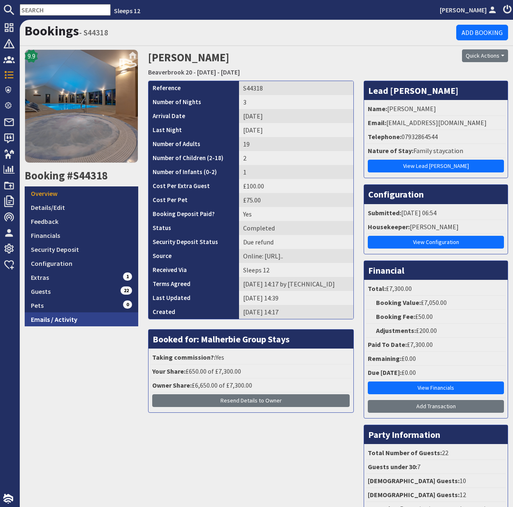
click at [63, 321] on link "Emails / Activity" at bounding box center [82, 319] width 114 height 14
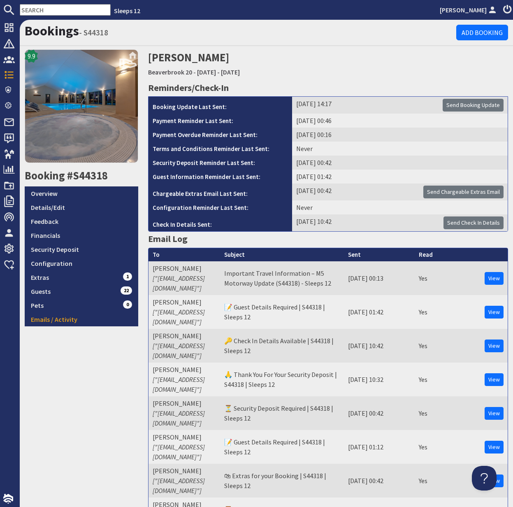
click at [37, 11] on input "text" at bounding box center [65, 10] width 91 height 12
paste input "kumayl786@googlemail.com"
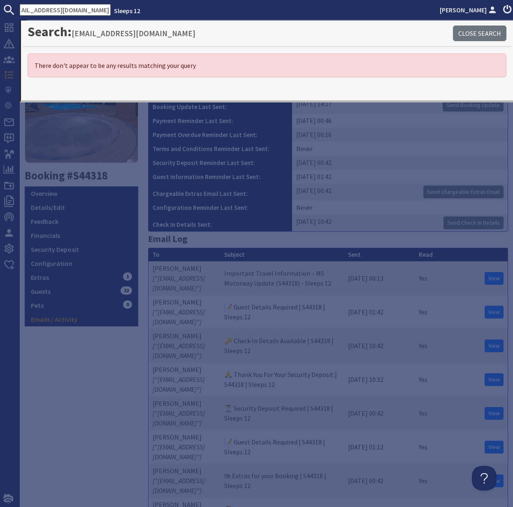
scroll to position [0, 16]
drag, startPoint x: 44, startPoint y: 7, endPoint x: 97, endPoint y: 6, distance: 52.7
click at [97, 6] on ul "kumayl786@googlemail.com Sleeps 12 Kelly Dyke" at bounding box center [256, 10] width 513 height 12
type input "kuma"
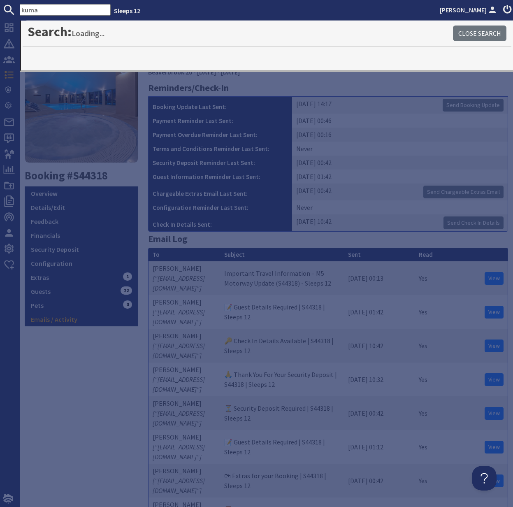
drag, startPoint x: 55, startPoint y: 7, endPoint x: 2, endPoint y: 7, distance: 52.3
click at [2, 7] on form "kuma" at bounding box center [55, 10] width 111 height 12
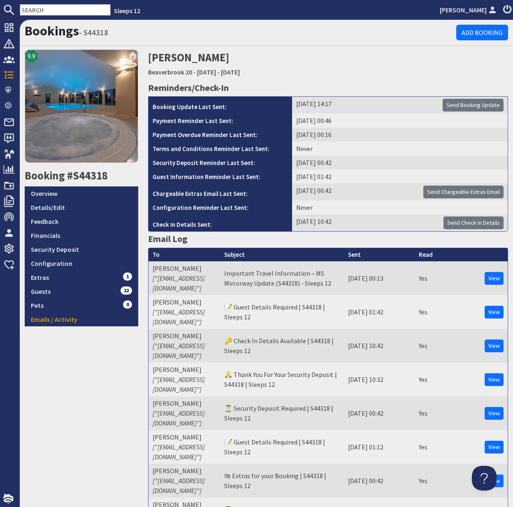
paste input "kumayl786@googlemail.com"
type input "kumayl786@googlemail.com"
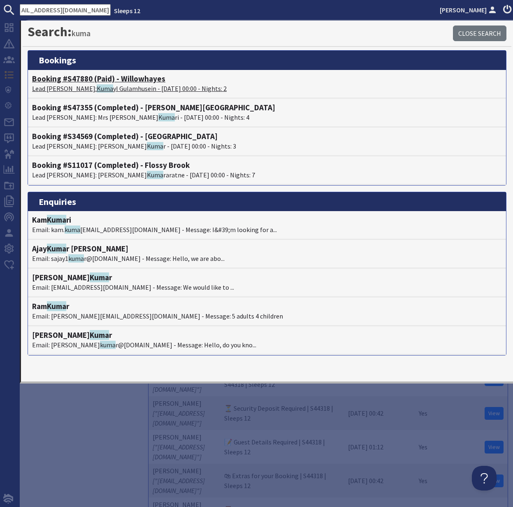
click at [100, 85] on p "Lead Booker: Kuma yl Gulamhusein - 03/10/2025 00:00 - Nights: 2" at bounding box center [267, 89] width 470 height 10
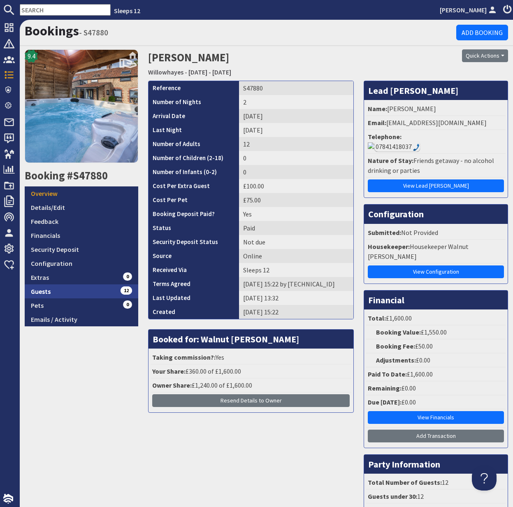
click at [43, 290] on link "Guests 12" at bounding box center [82, 291] width 114 height 14
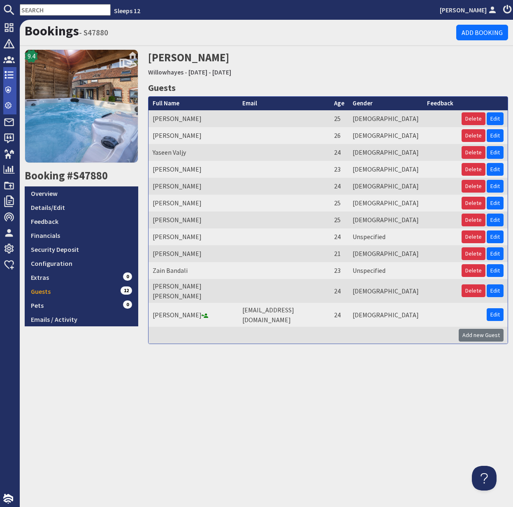
click at [11, 76] on icon at bounding box center [9, 75] width 12 height 12
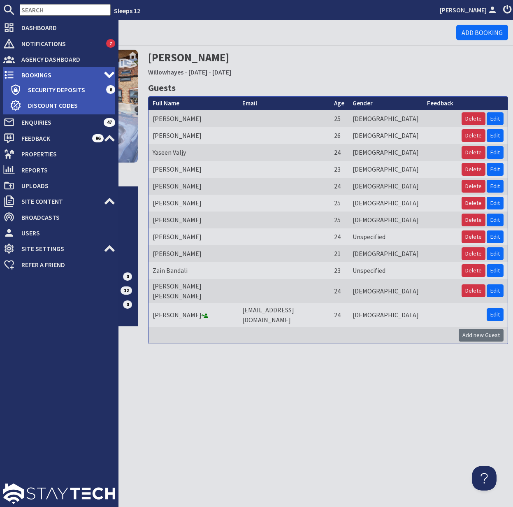
click at [11, 76] on icon at bounding box center [9, 75] width 12 height 12
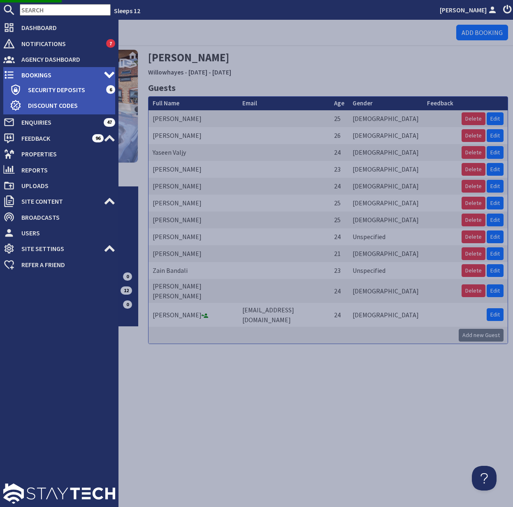
click at [49, 72] on span "Bookings" at bounding box center [59, 74] width 89 height 13
click at [41, 74] on span "Bookings" at bounding box center [59, 74] width 89 height 13
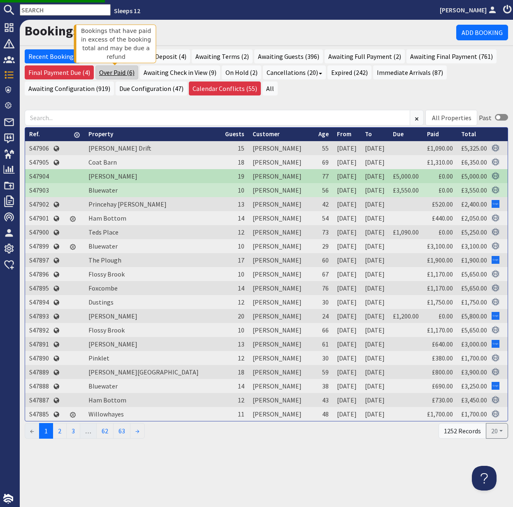
click at [119, 74] on link "Over Paid (6)" at bounding box center [116, 72] width 43 height 14
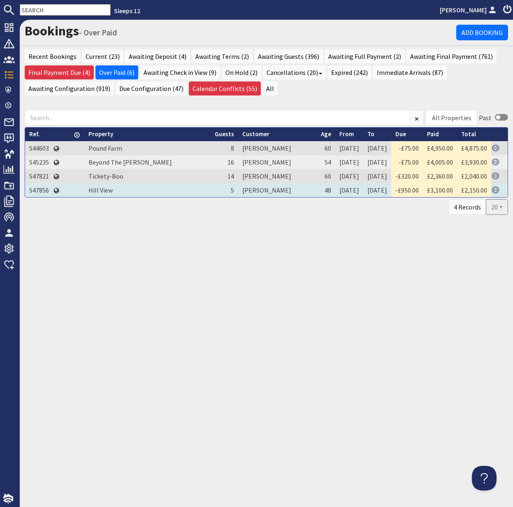
click at [38, 190] on td "S47856" at bounding box center [39, 190] width 28 height 14
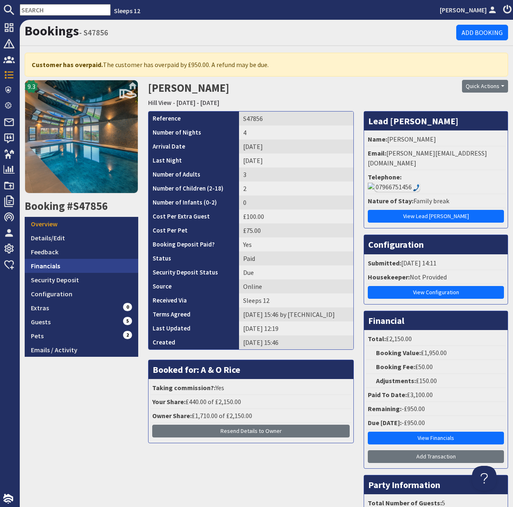
click at [54, 264] on link "Financials" at bounding box center [82, 266] width 114 height 14
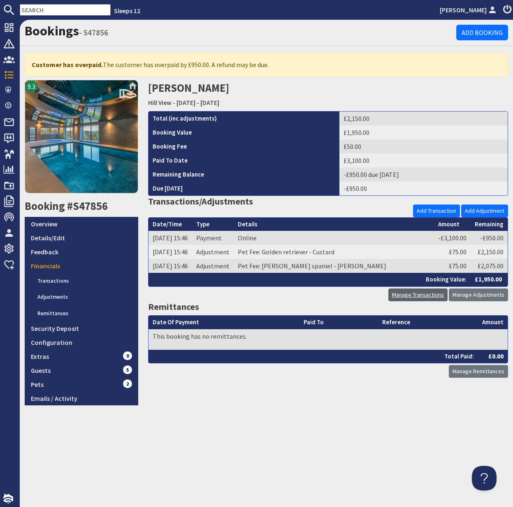
click at [420, 295] on link "Manage Transactions" at bounding box center [417, 294] width 59 height 13
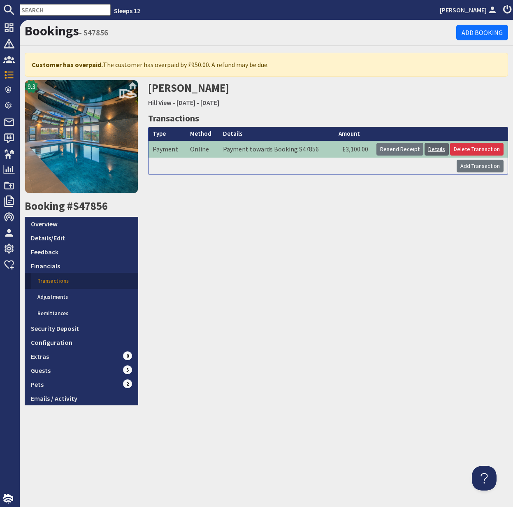
click at [437, 149] on link "Details" at bounding box center [437, 149] width 24 height 13
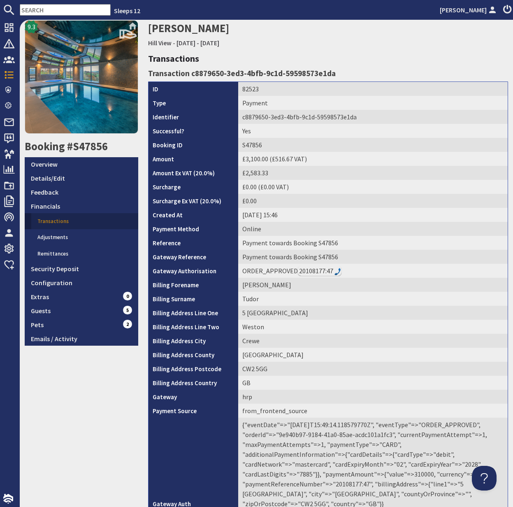
scroll to position [119, 0]
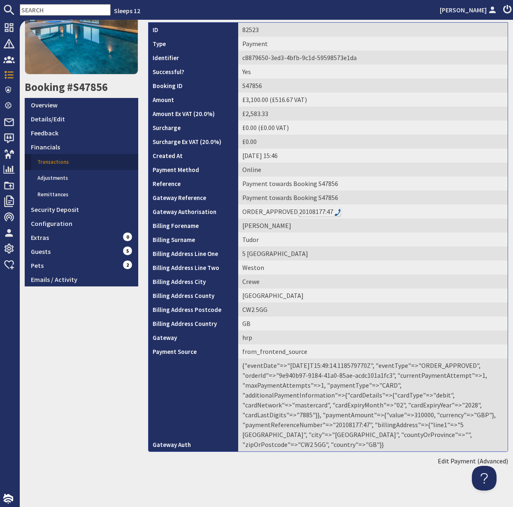
click at [344, 425] on td "{"eventDate"=>"2025-08-27T15:49:14.118579770Z", "eventType"=>"ORDER_APPROVED", …" at bounding box center [372, 404] width 269 height 93
click at [343, 425] on td "{"eventDate"=>"2025-08-27T15:49:14.118579770Z", "eventType"=>"ORDER_APPROVED", …" at bounding box center [372, 404] width 269 height 93
copy td "20108177"
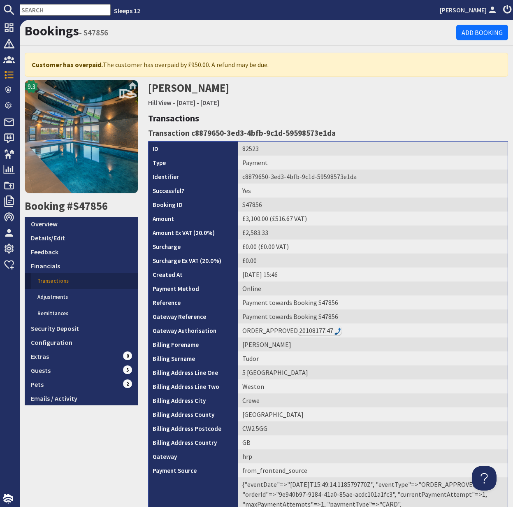
scroll to position [6, 0]
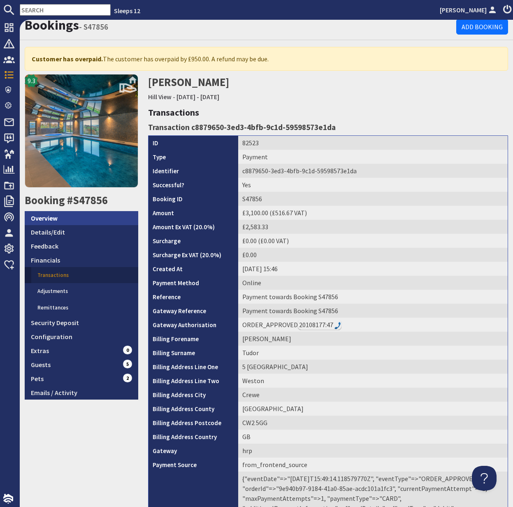
click at [48, 217] on link "Overview" at bounding box center [82, 218] width 114 height 14
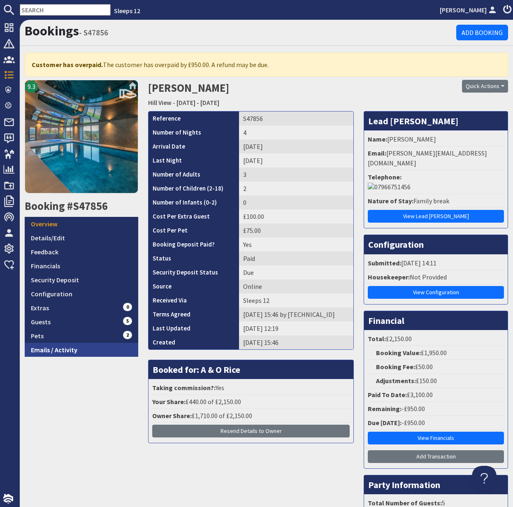
click at [65, 351] on link "Emails / Activity" at bounding box center [82, 350] width 114 height 14
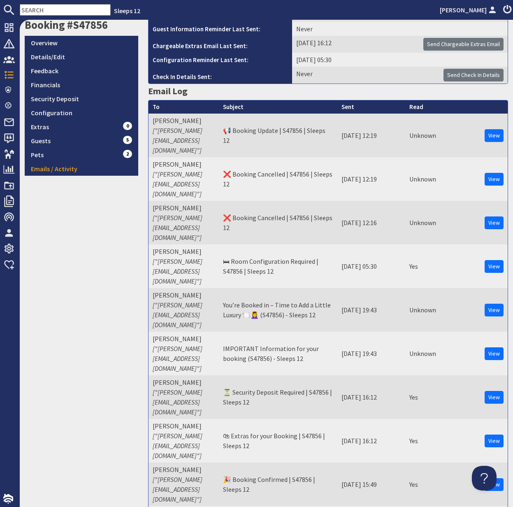
scroll to position [181, 0]
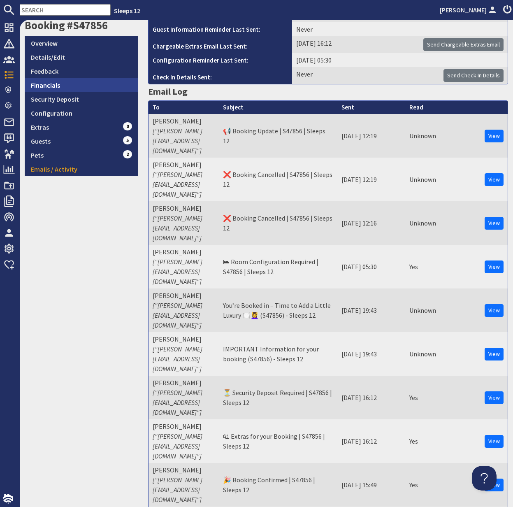
click at [51, 86] on link "Financials" at bounding box center [82, 85] width 114 height 14
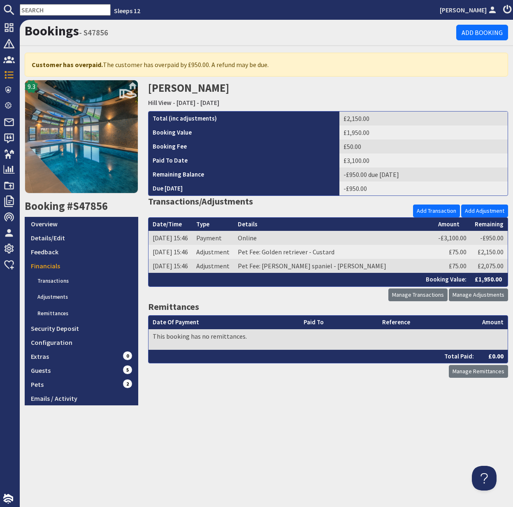
click at [39, 9] on input "text" at bounding box center [65, 10] width 91 height 12
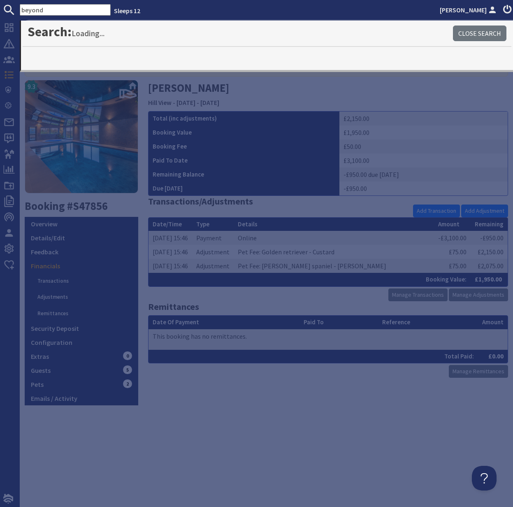
type input "beyond"
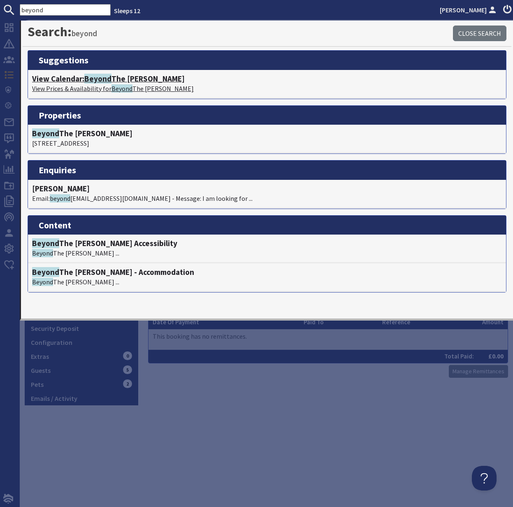
click at [85, 88] on p "View Prices & Availability for Beyond The Woods" at bounding box center [267, 89] width 470 height 10
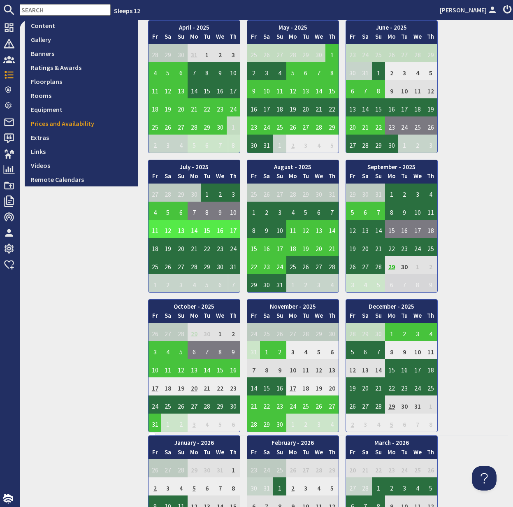
scroll to position [255, 0]
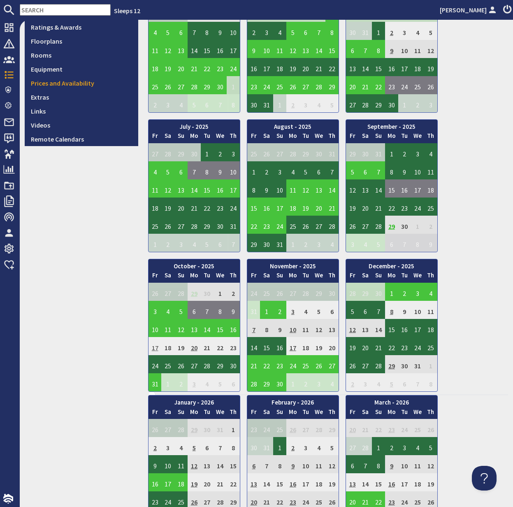
click at [159, 348] on td "17" at bounding box center [155, 346] width 13 height 18
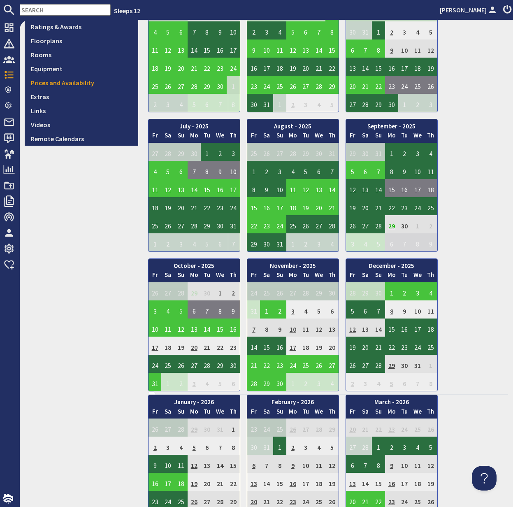
click at [39, 9] on input "text" at bounding box center [65, 10] width 91 height 12
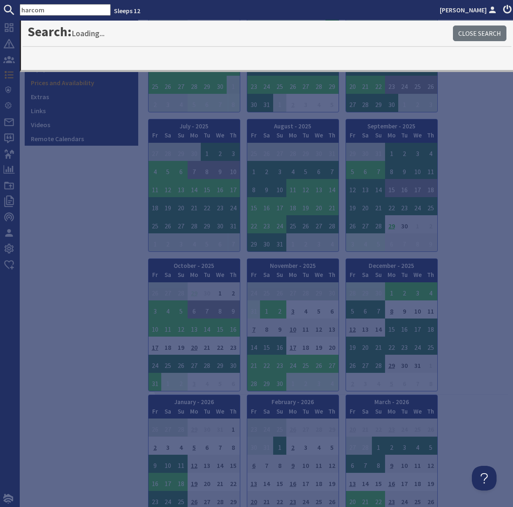
type input "harcom"
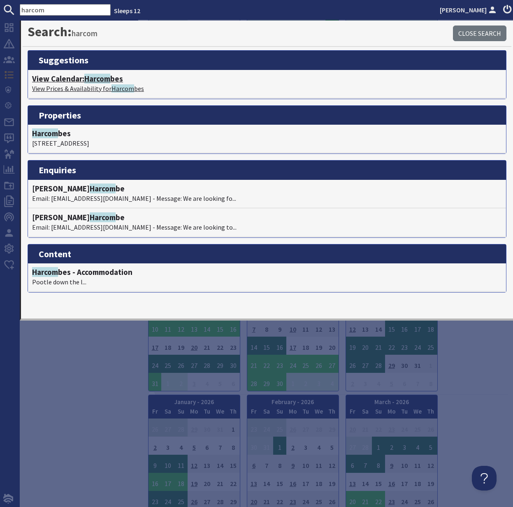
click at [86, 89] on p "View Prices & Availability for Harcom bes" at bounding box center [267, 89] width 470 height 10
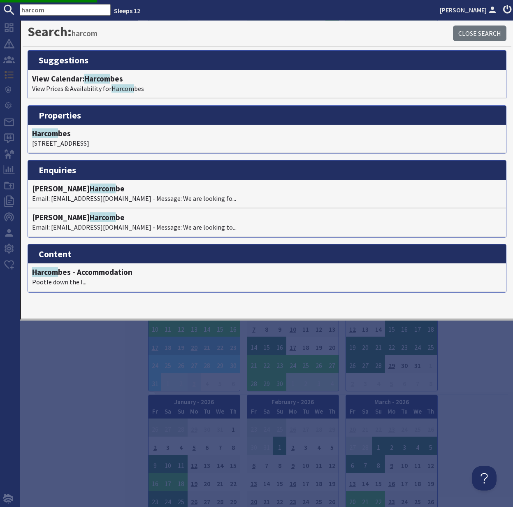
scroll to position [323, 0]
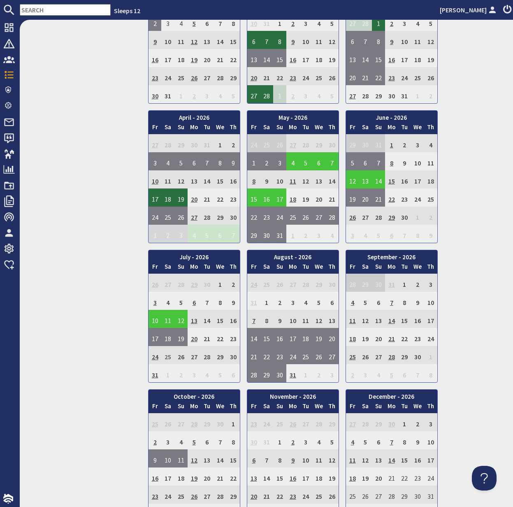
scroll to position [678, 0]
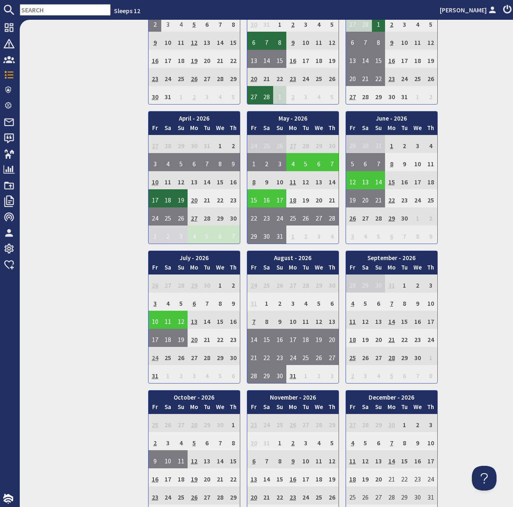
click at [154, 359] on td "24" at bounding box center [155, 356] width 13 height 18
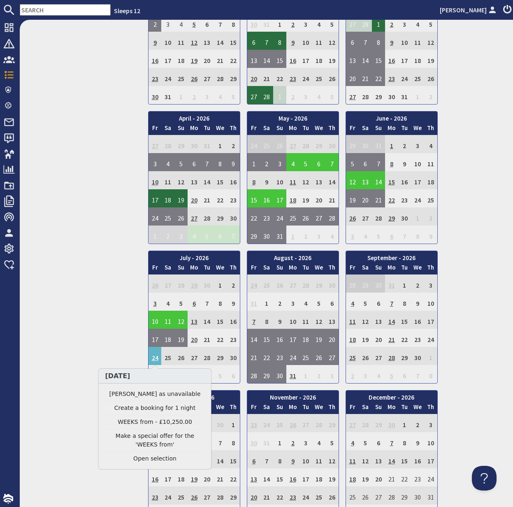
click at [71, 302] on div "View on Site View Edit Features Content Gallery Banners Ratings & Awards Floorp…" at bounding box center [81, 2] width 123 height 1263
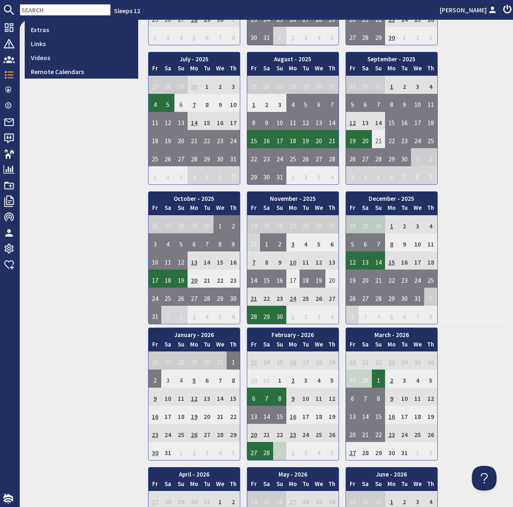
scroll to position [327, 0]
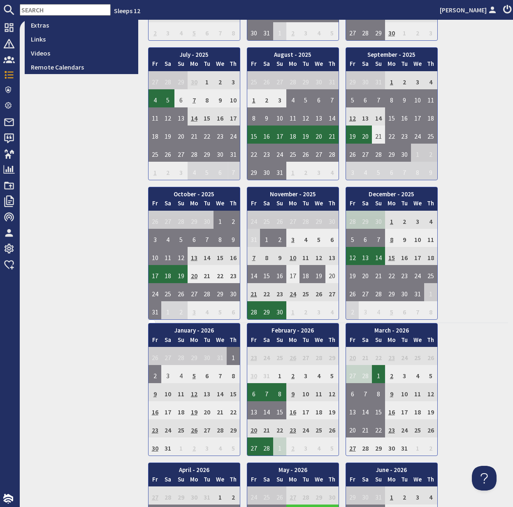
click at [40, 9] on input "text" at bounding box center [65, 10] width 91 height 12
paste input "laurabirtwistle@hotmail.com"
type input "laurabirtwistle@hotmail.com"
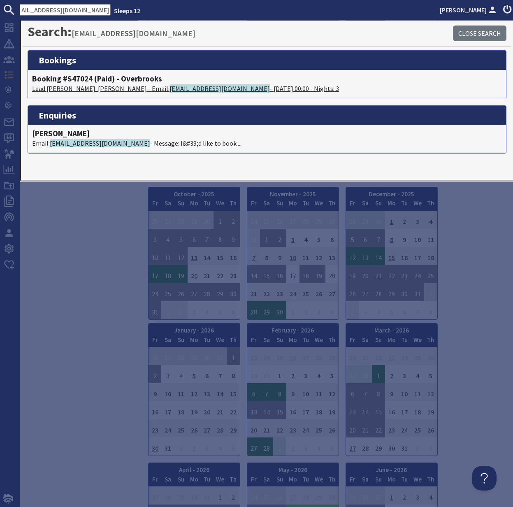
click at [77, 79] on h4 "Booking #S47024 (Paid) - Overbrooks" at bounding box center [267, 78] width 470 height 9
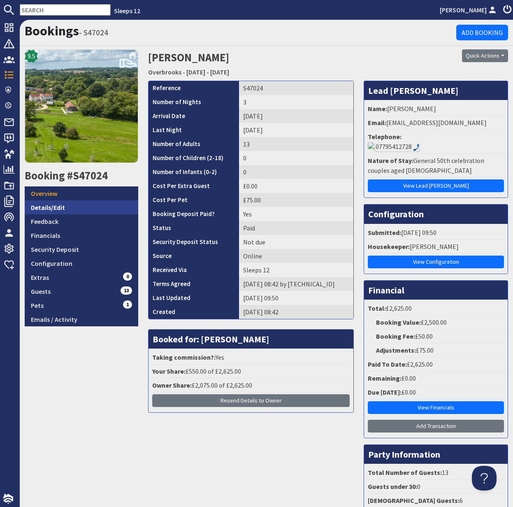
click at [52, 207] on link "Details/Edit" at bounding box center [82, 207] width 114 height 14
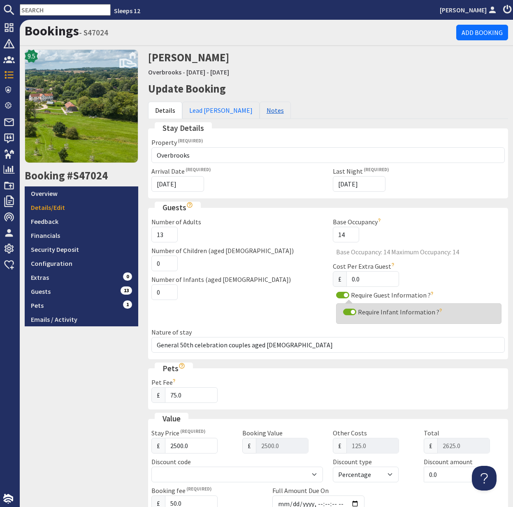
click at [260, 112] on link "Notes" at bounding box center [275, 110] width 31 height 17
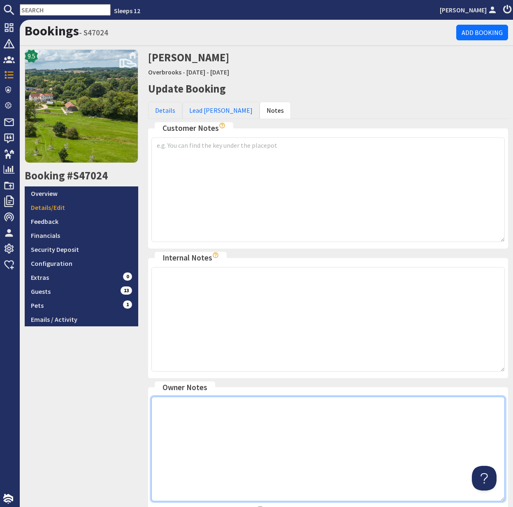
click at [188, 429] on textarea at bounding box center [327, 449] width 353 height 105
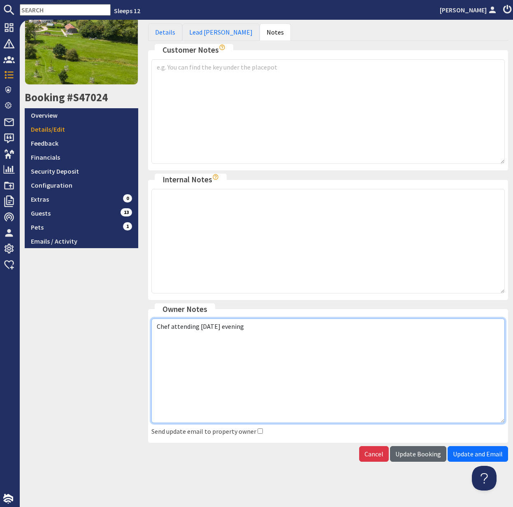
type textarea "Chef attending Saturday evening"
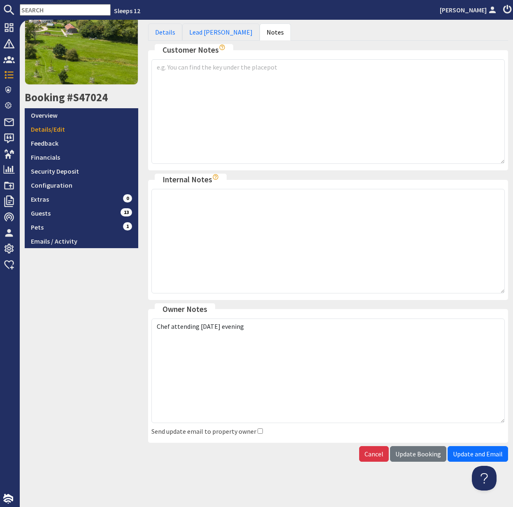
drag, startPoint x: 421, startPoint y: 453, endPoint x: 395, endPoint y: 447, distance: 26.6
click at [420, 453] on span "Update Booking" at bounding box center [418, 454] width 46 height 8
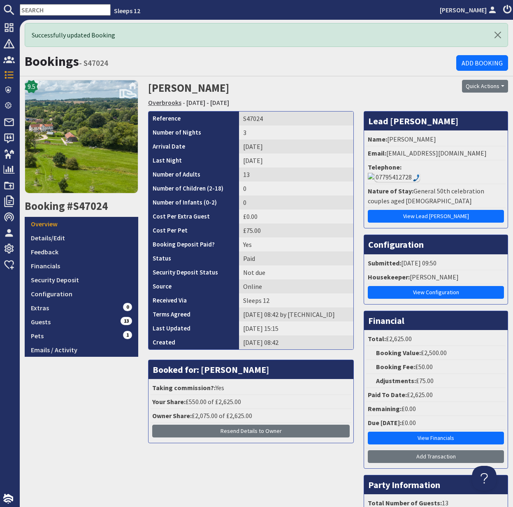
click at [169, 99] on link "Overbrooks" at bounding box center [164, 102] width 33 height 8
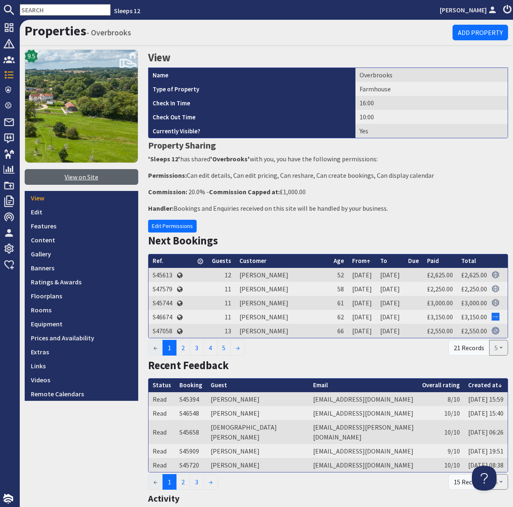
click at [86, 176] on link "View on Site" at bounding box center [82, 177] width 114 height 16
click at [38, 10] on input "text" at bounding box center [65, 10] width 91 height 12
paste input "trudiegrout@live.co.uk"
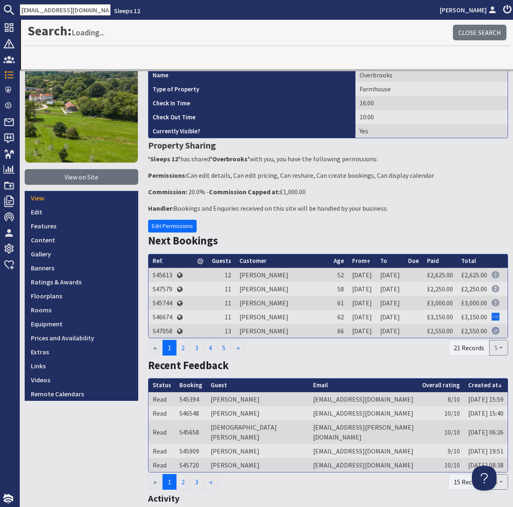
type input "trudiegrout@live.co.uk"
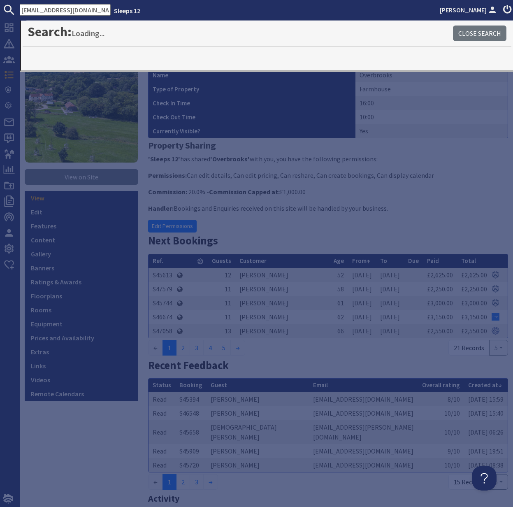
scroll to position [0, 0]
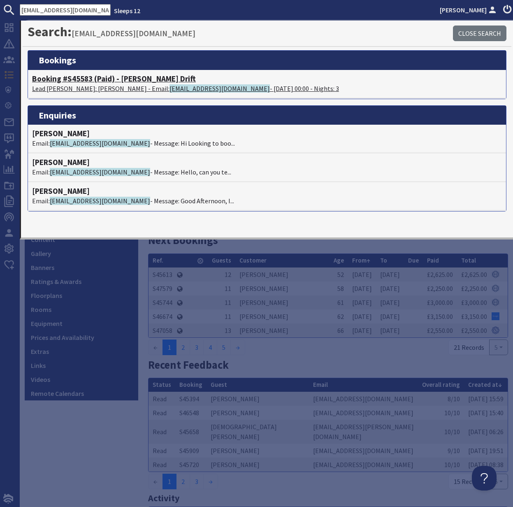
click at [69, 80] on h4 "Booking #S45583 (Paid) - Meadows Drift" at bounding box center [267, 78] width 470 height 9
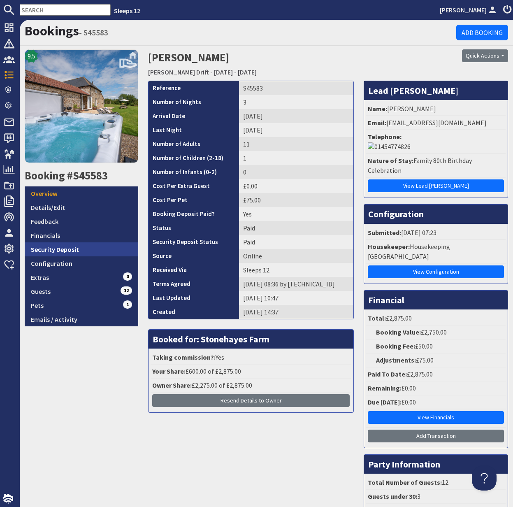
click at [46, 252] on link "Security Deposit" at bounding box center [82, 249] width 114 height 14
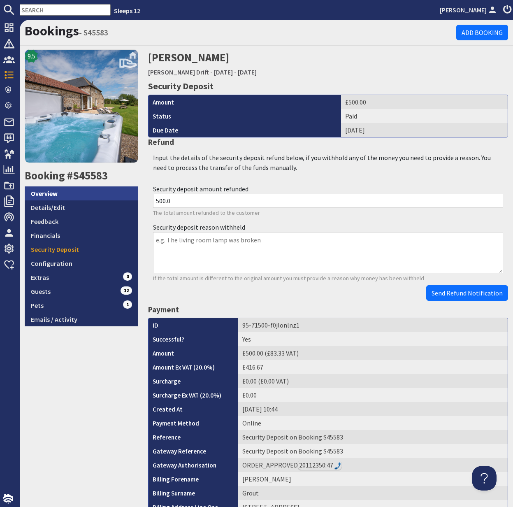
click at [53, 195] on link "Overview" at bounding box center [82, 193] width 114 height 14
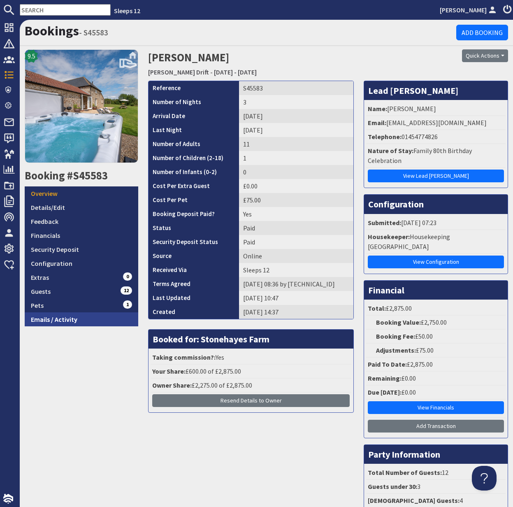
click at [60, 316] on link "Emails / Activity" at bounding box center [82, 319] width 114 height 14
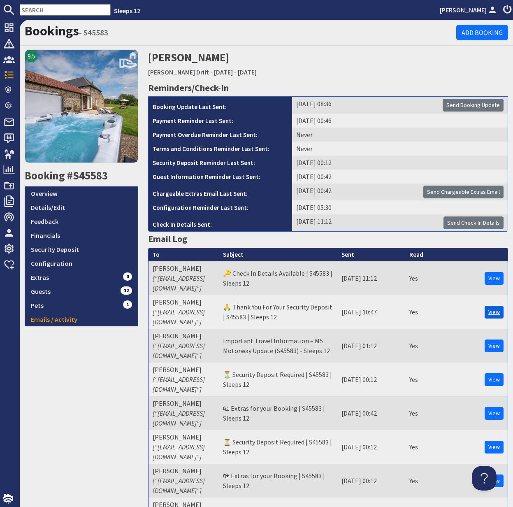
click at [494, 306] on link "View" at bounding box center [494, 312] width 19 height 13
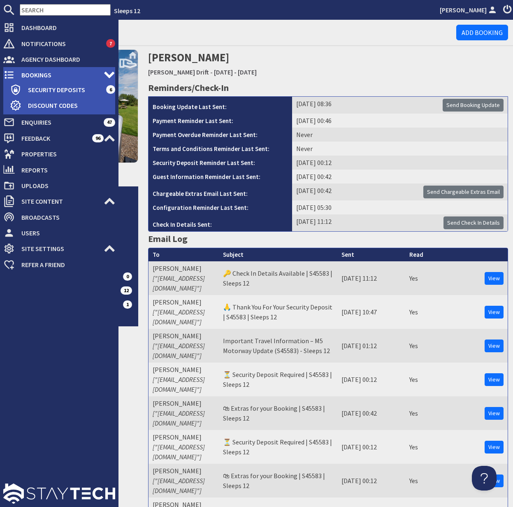
click at [13, 75] on icon at bounding box center [9, 75] width 12 height 12
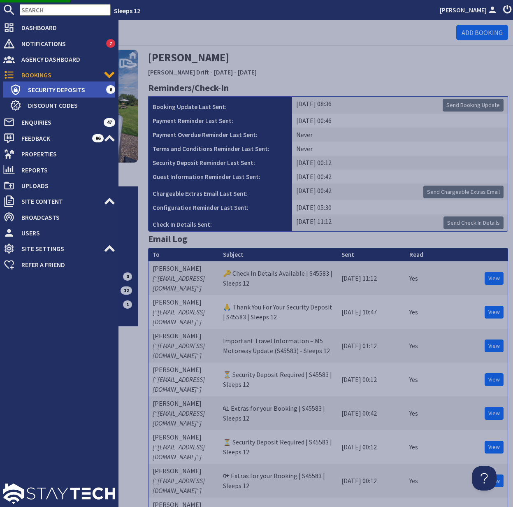
click at [52, 88] on span "Security Deposits" at bounding box center [63, 89] width 85 height 13
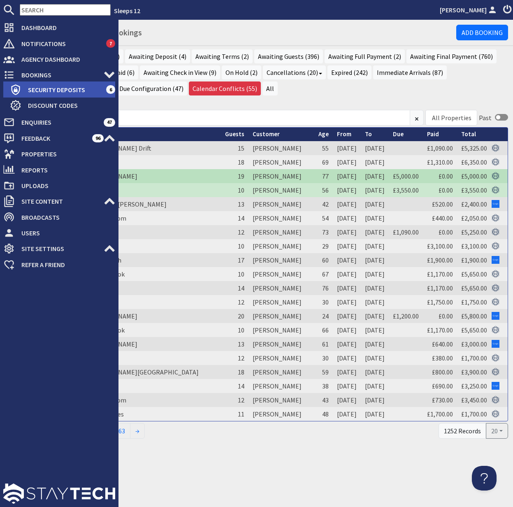
click at [53, 90] on span "Security Deposits" at bounding box center [63, 89] width 85 height 13
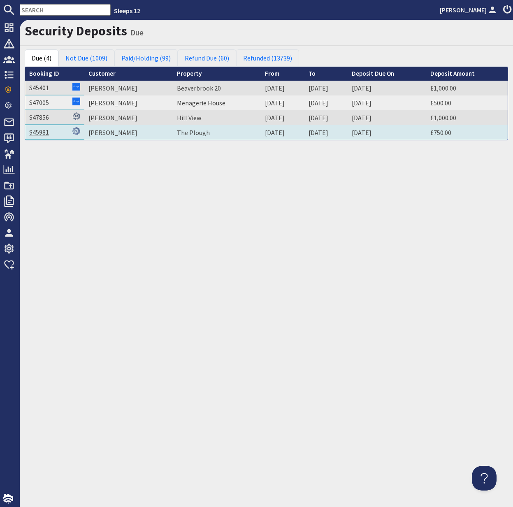
click at [42, 134] on link "S45981" at bounding box center [39, 132] width 20 height 8
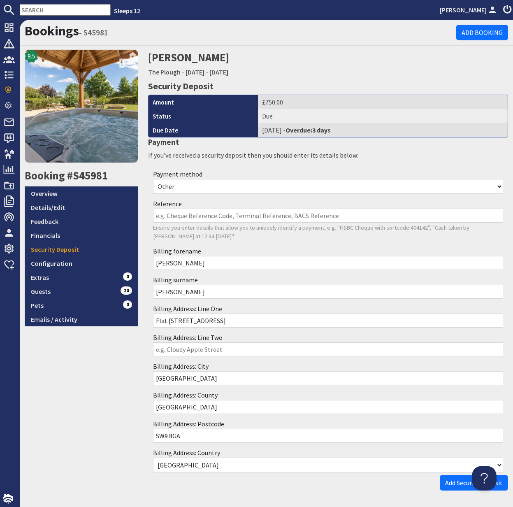
scroll to position [29, 0]
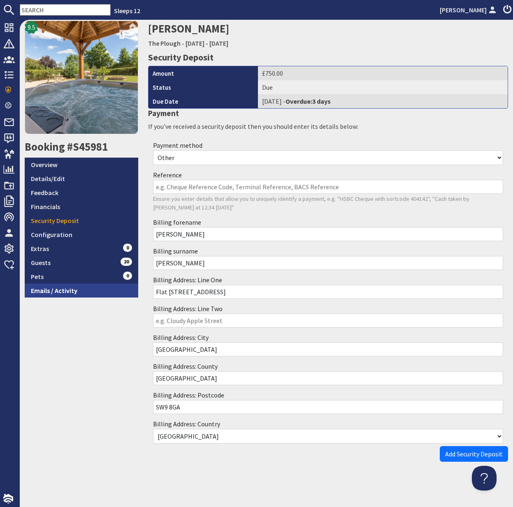
click at [67, 292] on link "Emails / Activity" at bounding box center [82, 290] width 114 height 14
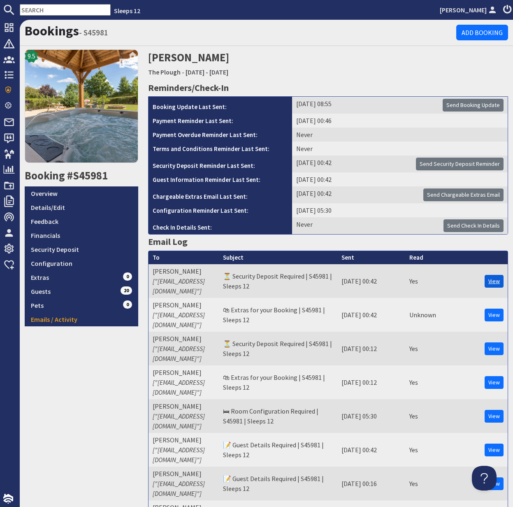
click at [492, 277] on link "View" at bounding box center [494, 281] width 19 height 13
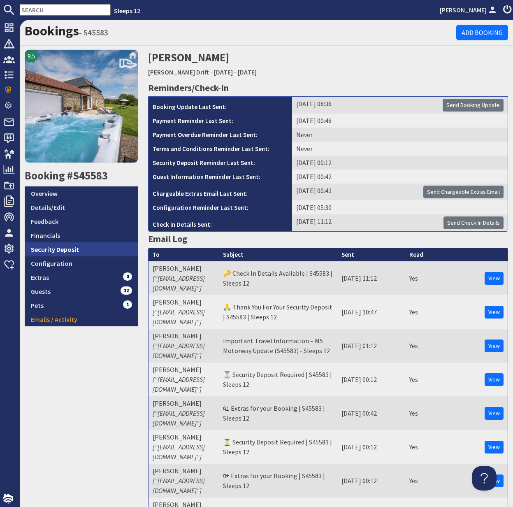
click at [60, 253] on link "Security Deposit" at bounding box center [82, 249] width 114 height 14
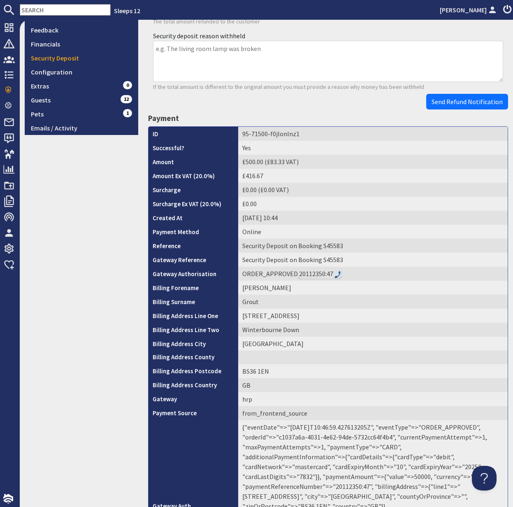
scroll to position [256, 0]
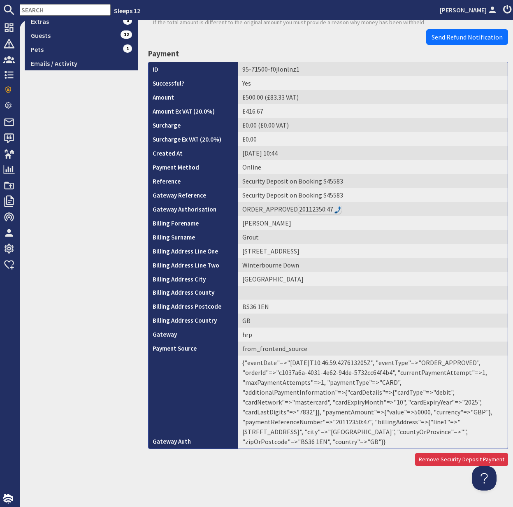
click at [347, 422] on td "{"eventDate"=>"2025-08-30T10:46:59.427613205Z", "eventType"=>"ORDER_APPROVED", …" at bounding box center [372, 401] width 269 height 93
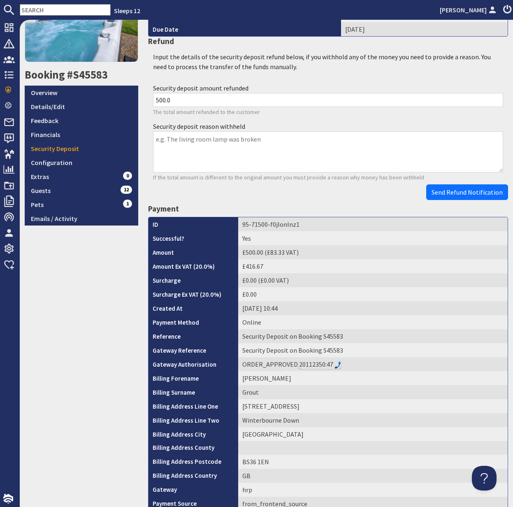
scroll to position [0, 0]
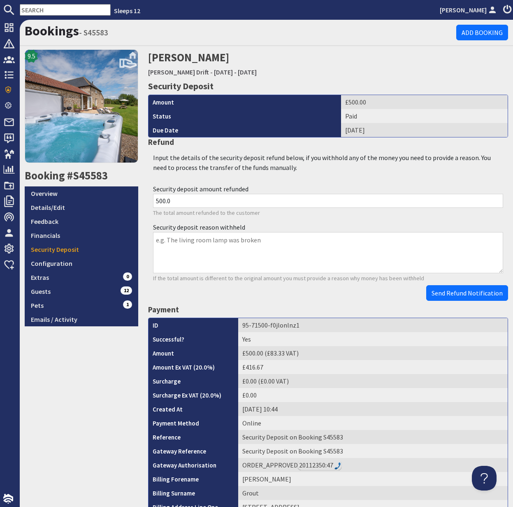
click at [35, 9] on input "text" at bounding box center [65, 10] width 91 height 12
paste input "janburchell53@virginmedia.com"
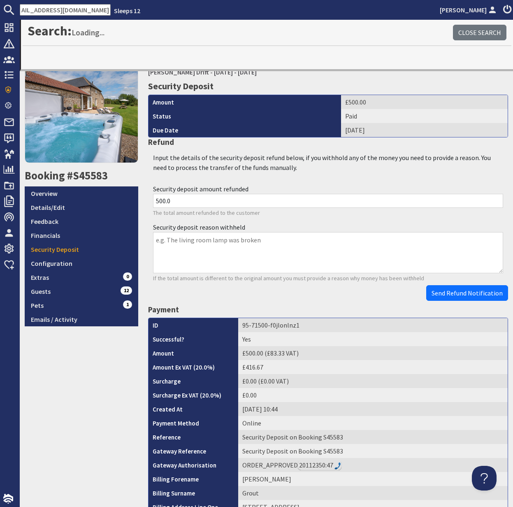
type input "janburchell53@virginmedia.com"
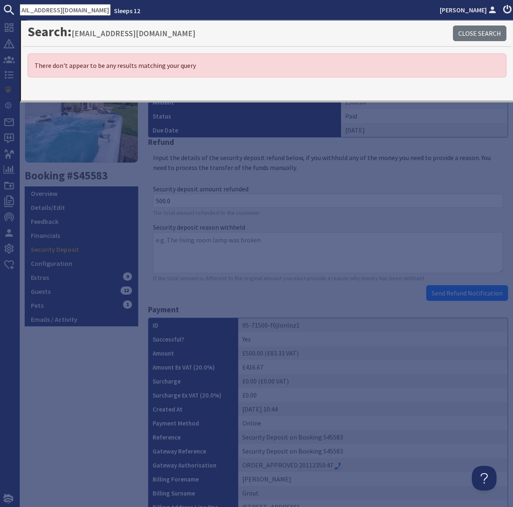
scroll to position [0, 0]
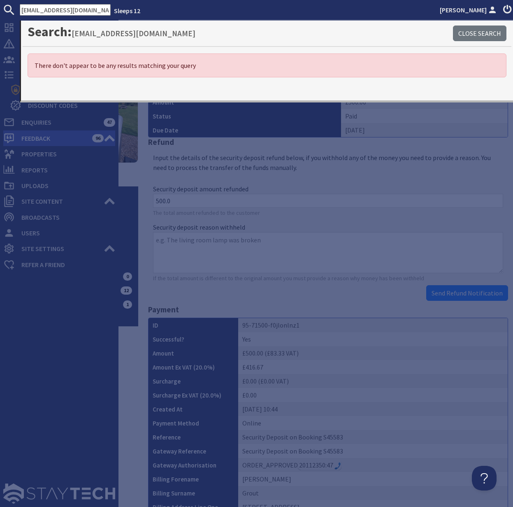
click at [44, 139] on span "Feedback" at bounding box center [53, 138] width 77 height 13
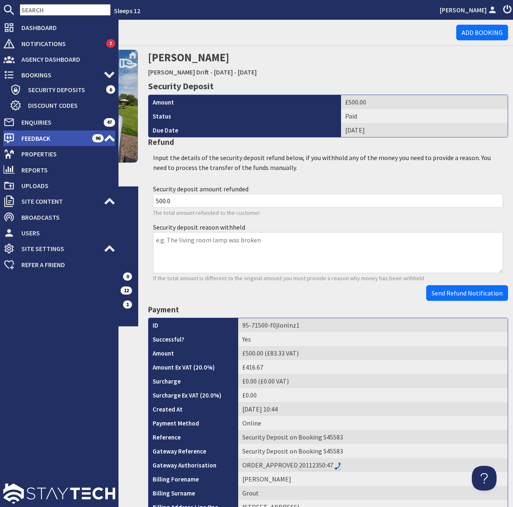
click at [53, 138] on span "Feedback" at bounding box center [53, 138] width 77 height 13
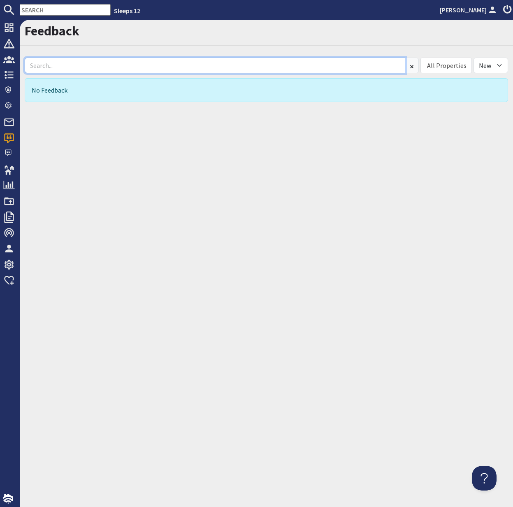
click at [57, 63] on input at bounding box center [215, 66] width 381 height 16
paste input "denisedonog@aol.com"
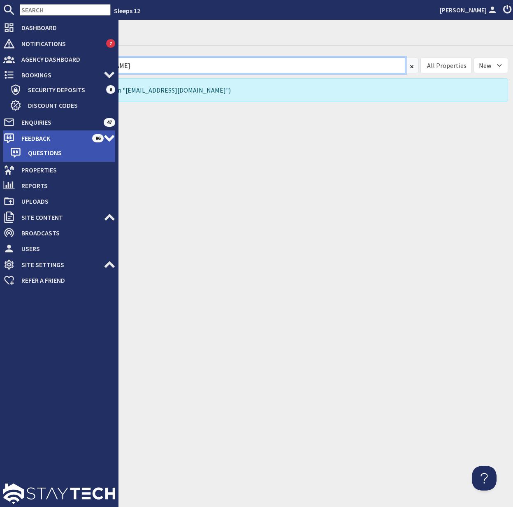
type input "denisedonog@aol.com"
click at [49, 139] on span "Feedback" at bounding box center [53, 138] width 77 height 13
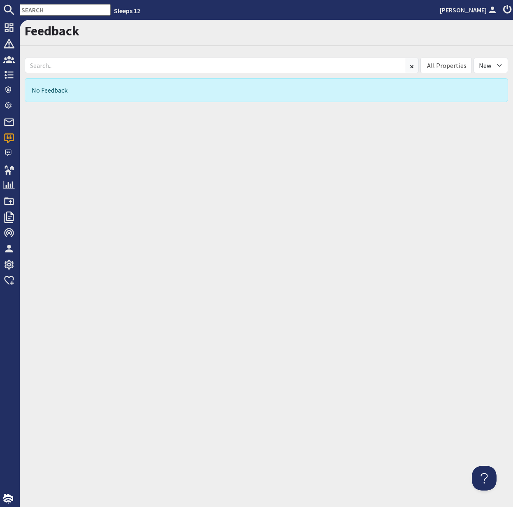
click at [48, 9] on input "text" at bounding box center [65, 10] width 91 height 12
paste input "denisedonog@aol.com"
type input "denisedonog@aol.com"
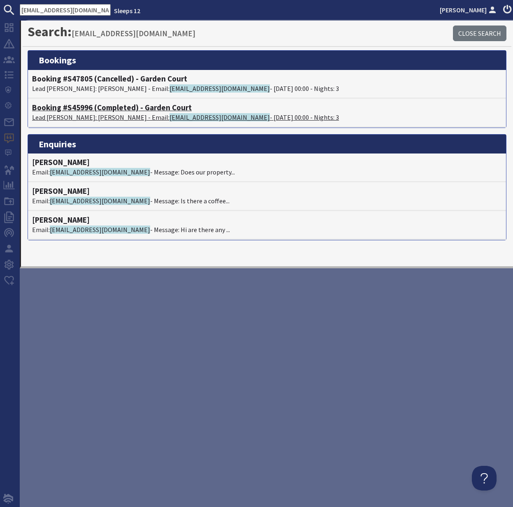
click at [75, 109] on h4 "Booking #S45996 (Completed) - Garden Court" at bounding box center [267, 107] width 470 height 9
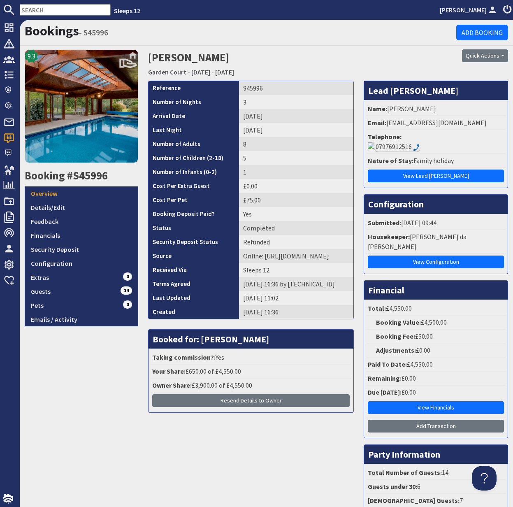
click at [169, 74] on link "Garden Court" at bounding box center [167, 72] width 38 height 8
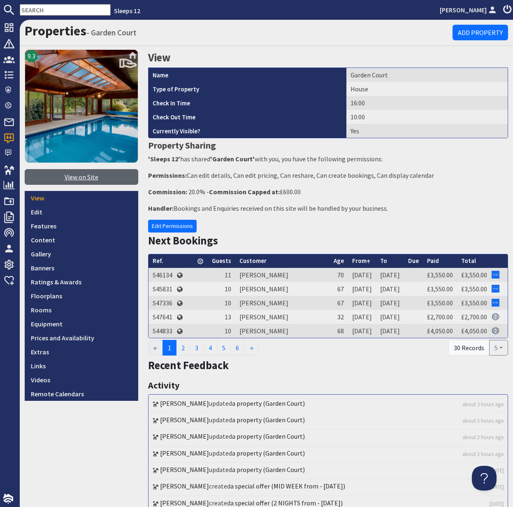
click at [84, 178] on link "View on Site" at bounding box center [82, 177] width 114 height 16
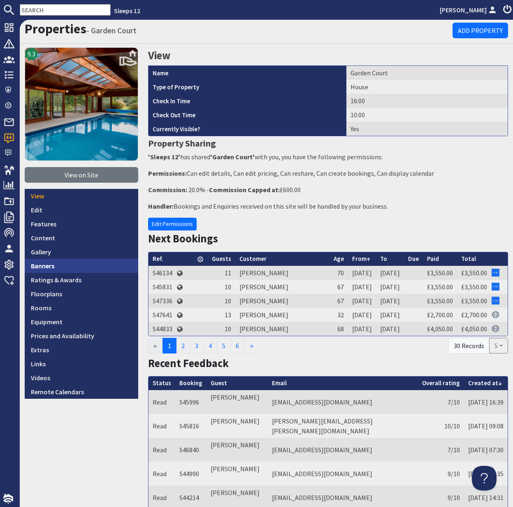
scroll to position [2, 0]
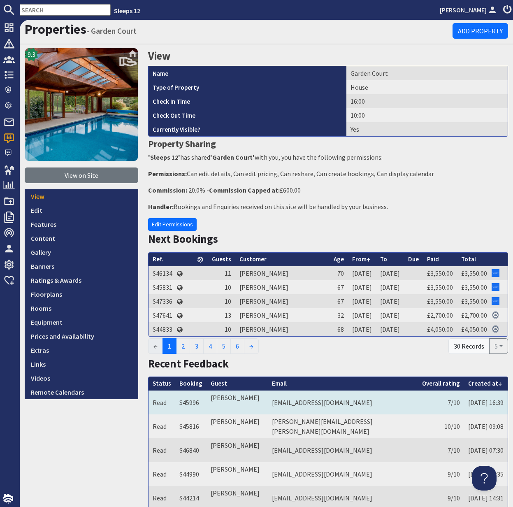
click at [160, 397] on td "Read" at bounding box center [162, 402] width 27 height 24
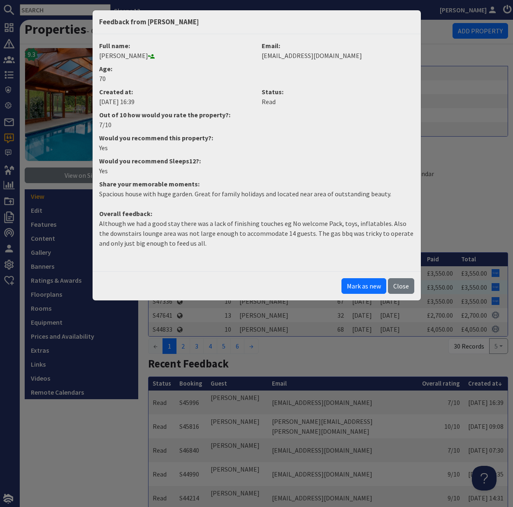
click at [408, 287] on button "Close" at bounding box center [401, 286] width 26 height 16
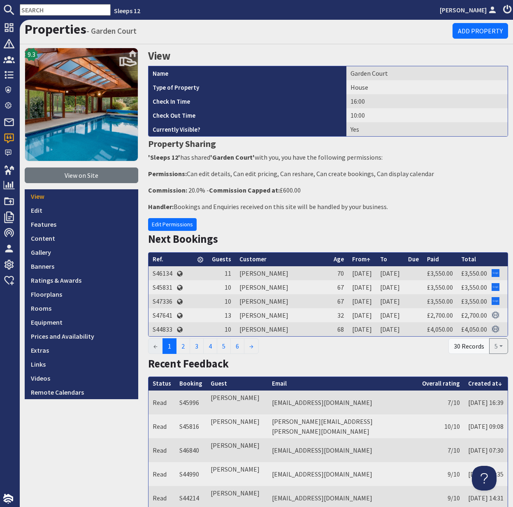
click at [35, 8] on input "text" at bounding box center [65, 10] width 91 height 12
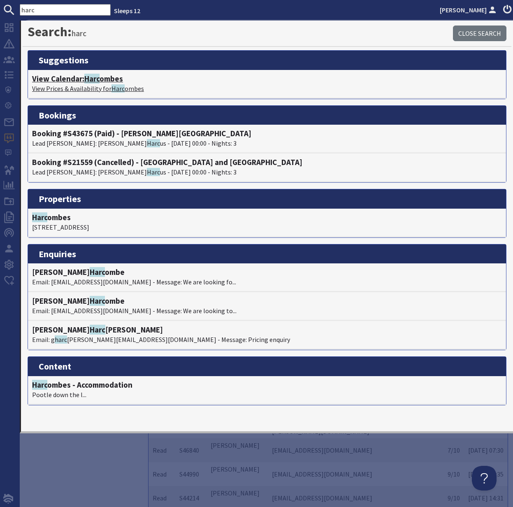
type input "harc"
click at [81, 85] on p "View Prices & Availability for Harc ombes" at bounding box center [267, 89] width 470 height 10
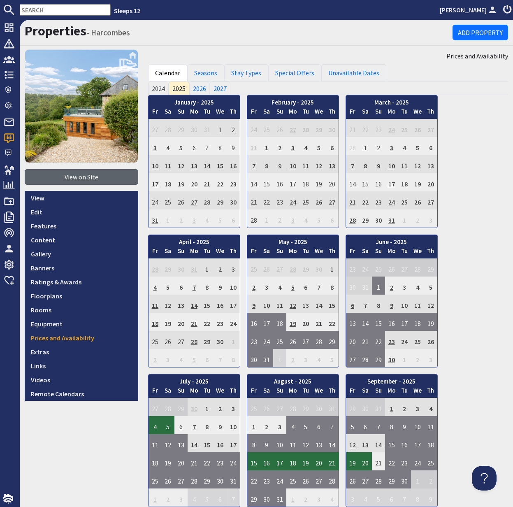
click at [83, 177] on link "View on Site" at bounding box center [82, 177] width 114 height 16
click at [32, 11] on input "text" at bounding box center [65, 10] width 91 height 12
paste input "andrew.l.groves@outlook.com"
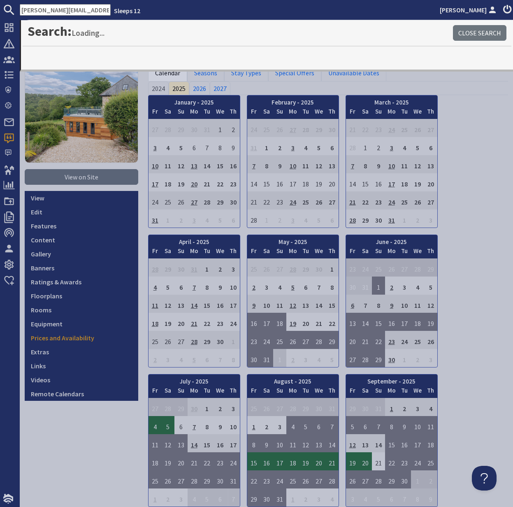
scroll to position [0, 20]
type input "andrew.l.groves@outlook.com"
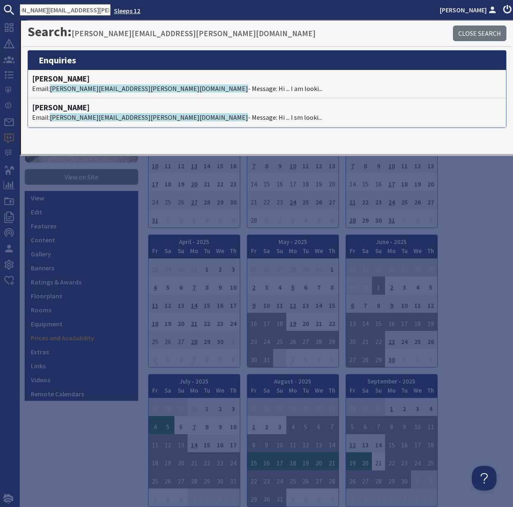
drag, startPoint x: 23, startPoint y: 11, endPoint x: 95, endPoint y: 10, distance: 72.4
click at [95, 11] on ul "andrew.l.groves@outlook.com Sleeps 12 Kelly Dyke" at bounding box center [256, 10] width 513 height 12
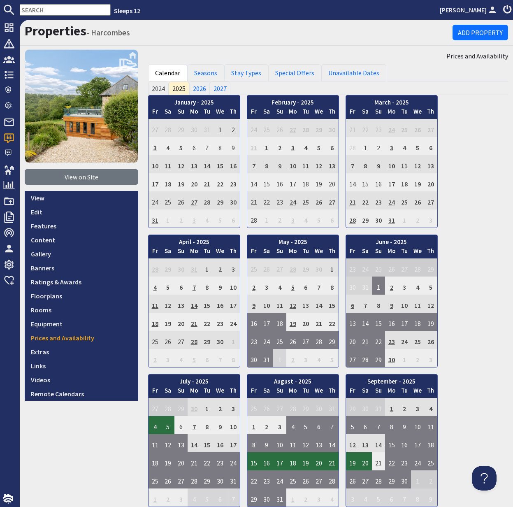
paste input "cara.khadaroo@starlettings.com"
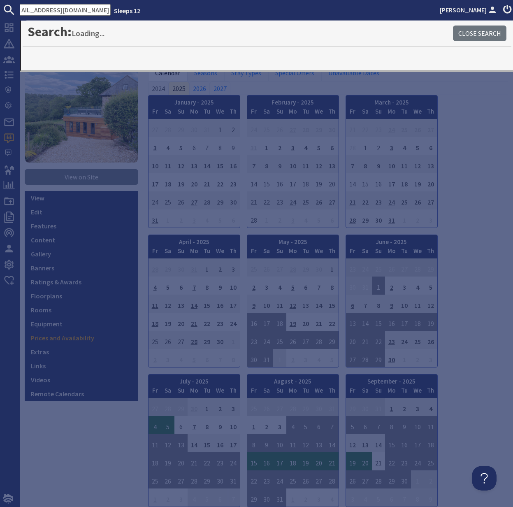
type input "cara.khadaroo@starlettings.com"
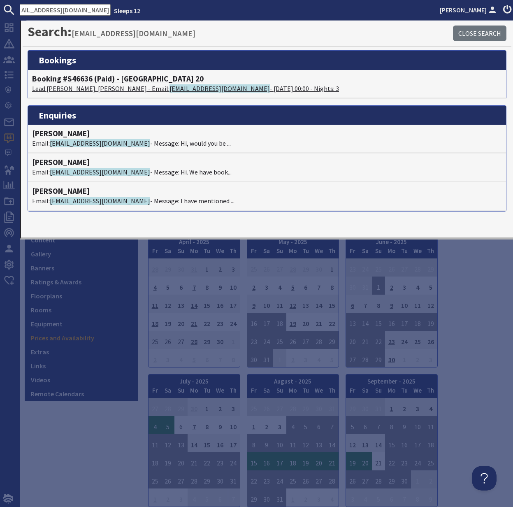
click at [71, 84] on p "Lead Booker: Cara Khadaroo - Email: cara.khadaroo@starlettings.com - 05/09/2025…" at bounding box center [267, 89] width 470 height 10
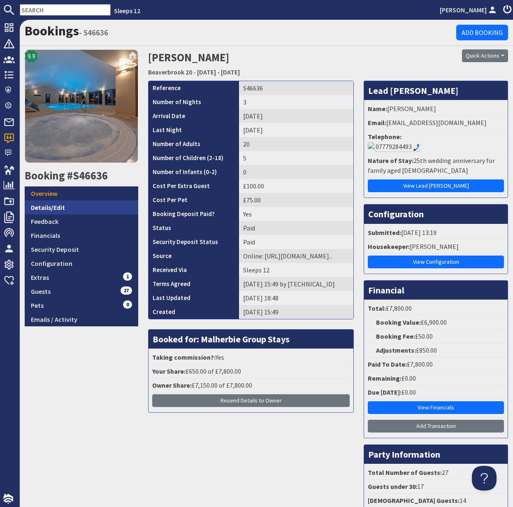
click at [51, 209] on link "Details/Edit" at bounding box center [82, 207] width 114 height 14
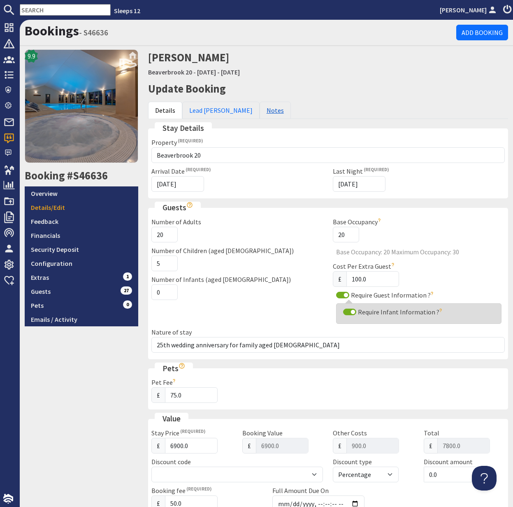
click at [260, 111] on link "Notes" at bounding box center [275, 110] width 31 height 17
click at [260, 110] on link "Notes" at bounding box center [275, 110] width 31 height 17
click at [260, 109] on link "Notes" at bounding box center [275, 110] width 31 height 17
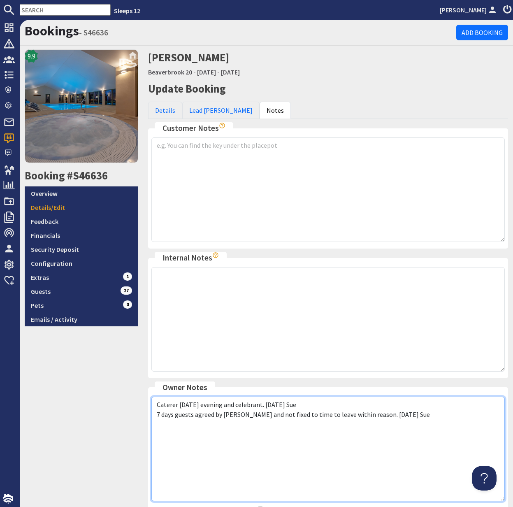
click at [396, 414] on textarea "Caterer Saturday evening and celebrant. 07.05.25 Sue 7 days guests agreed by An…" at bounding box center [327, 449] width 353 height 105
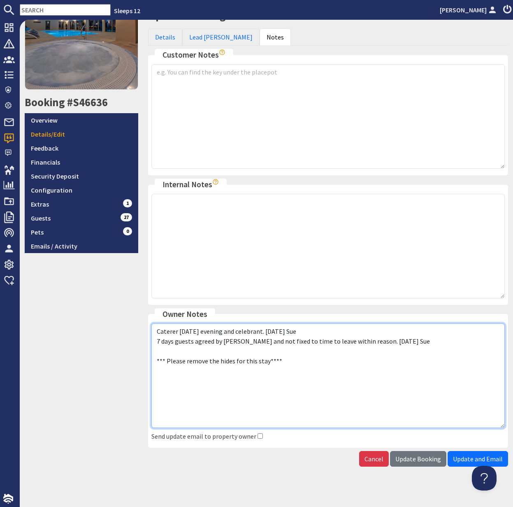
scroll to position [78, 0]
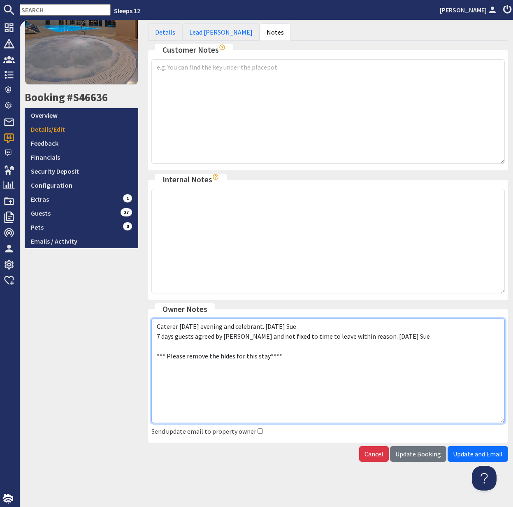
drag, startPoint x: 283, startPoint y: 355, endPoint x: 153, endPoint y: 358, distance: 130.0
click at [153, 358] on textarea "Caterer Saturday evening and celebrant. 07.05.25 Sue 7 days guests agreed by An…" at bounding box center [327, 370] width 353 height 105
drag, startPoint x: 413, startPoint y: 394, endPoint x: 435, endPoint y: 431, distance: 42.8
click at [414, 396] on textarea "Caterer Saturday evening and celebrant. 07.05.25 Sue 7 days guests agreed by An…" at bounding box center [327, 370] width 353 height 105
type textarea "Caterer Saturday evening and celebrant. 07.05.25 Sue 7 days guests agreed by An…"
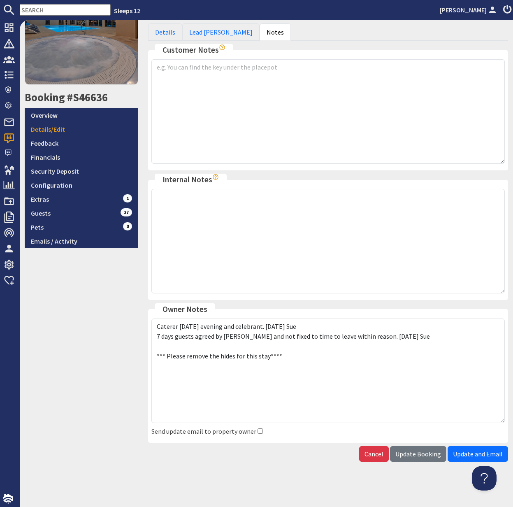
click at [429, 450] on span "Update Booking" at bounding box center [418, 454] width 46 height 8
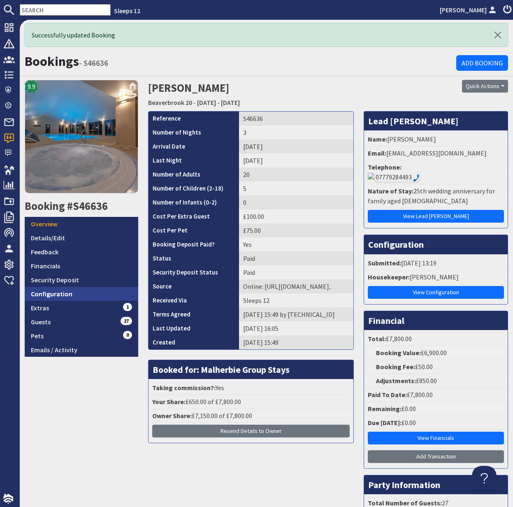
click at [64, 292] on link "Configuration" at bounding box center [82, 294] width 114 height 14
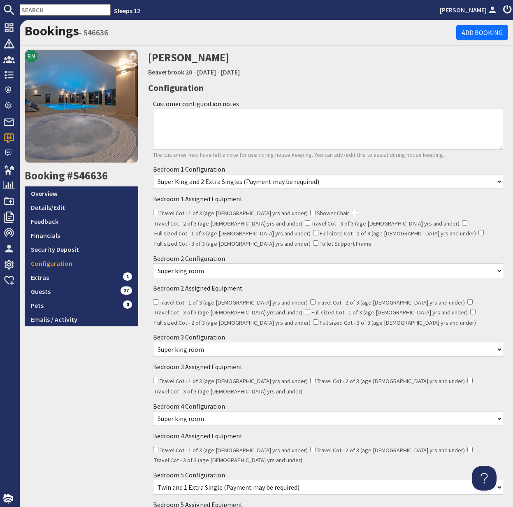
click at [207, 121] on textarea "Customer configuration notes" at bounding box center [328, 129] width 350 height 41
paste textarea "*** Please remove the hides for this stay****"
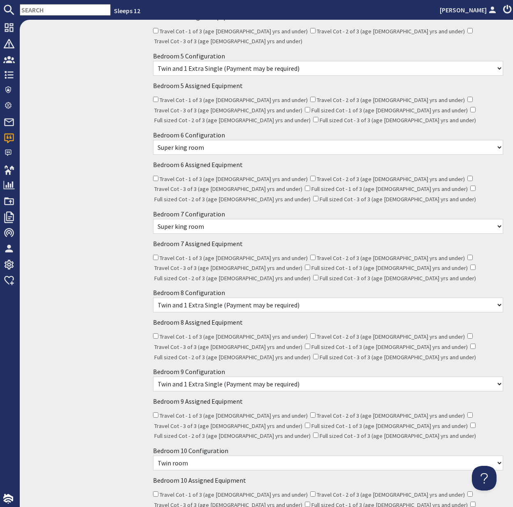
scroll to position [481, 0]
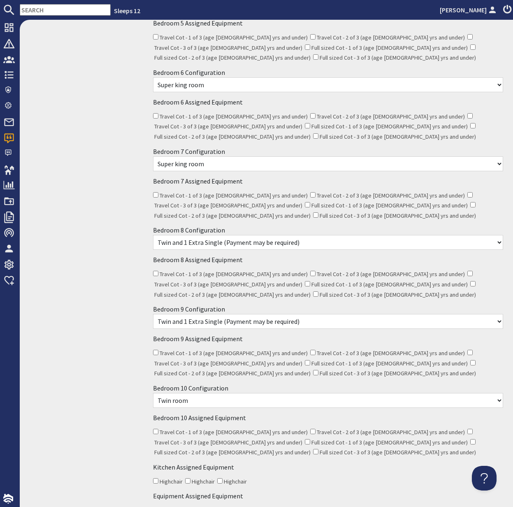
type textarea "*** Please remove the hides for this stay****"
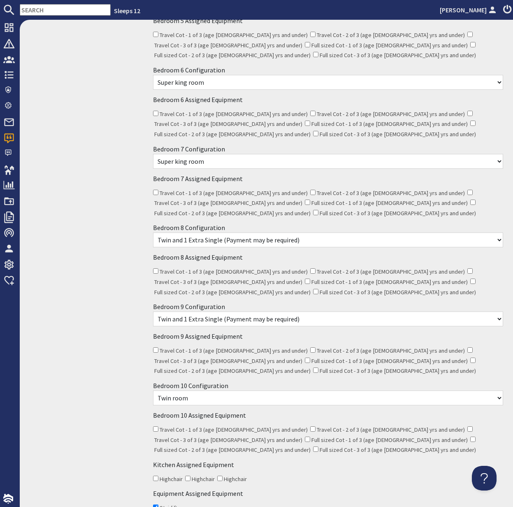
scroll to position [0, 0]
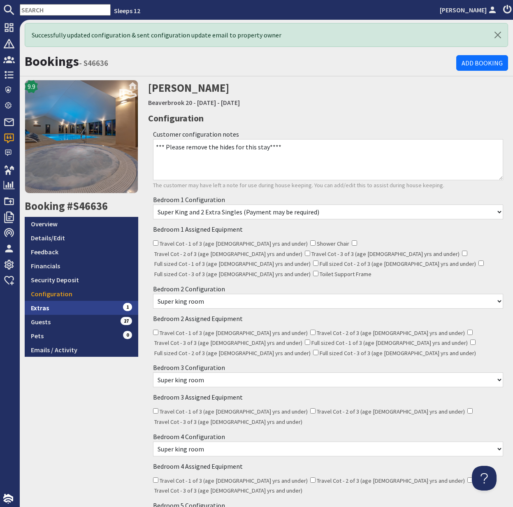
click at [50, 307] on link "Extras 1" at bounding box center [82, 308] width 114 height 14
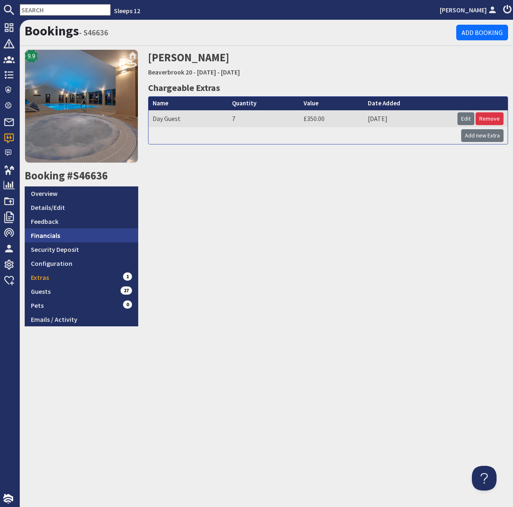
click at [47, 236] on link "Financials" at bounding box center [82, 235] width 114 height 14
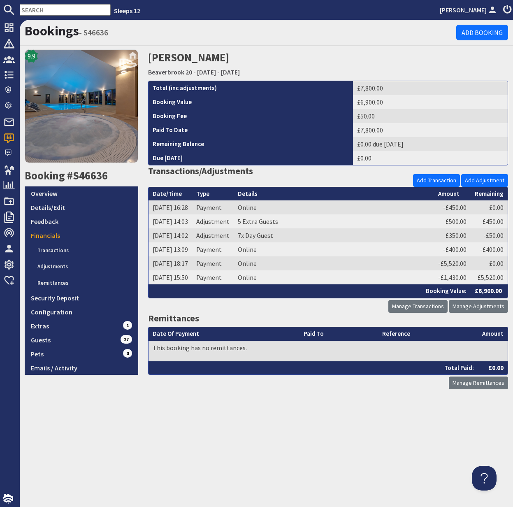
drag, startPoint x: 39, startPoint y: 188, endPoint x: 2, endPoint y: 196, distance: 38.3
click at [39, 188] on link "Overview" at bounding box center [82, 193] width 114 height 14
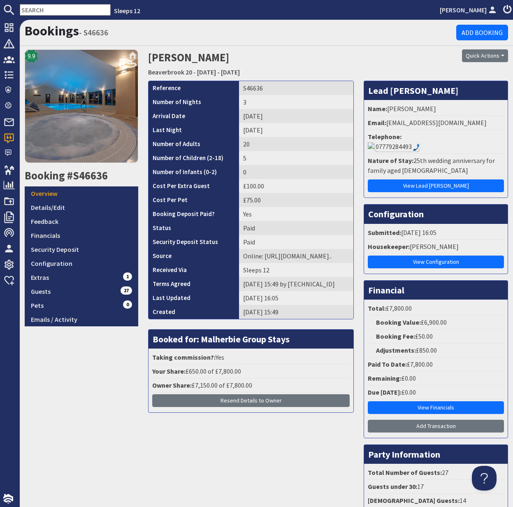
click at [35, 10] on input "text" at bounding box center [65, 10] width 91 height 12
paste input "laurabirtwistle@hotmail.com"
type input "laurabirtwistle@hotmail.com"
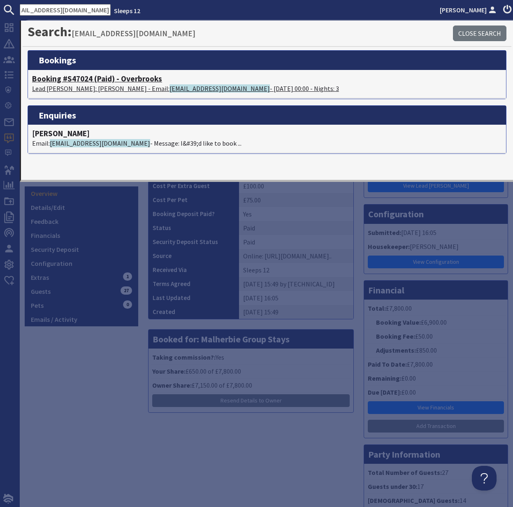
scroll to position [0, 0]
click at [91, 79] on h4 "Booking #S47024 (Paid) - Overbrooks" at bounding box center [267, 78] width 470 height 9
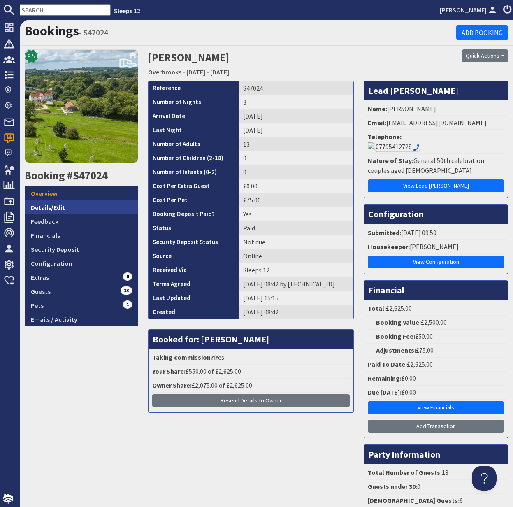
click at [61, 203] on link "Details/Edit" at bounding box center [82, 207] width 114 height 14
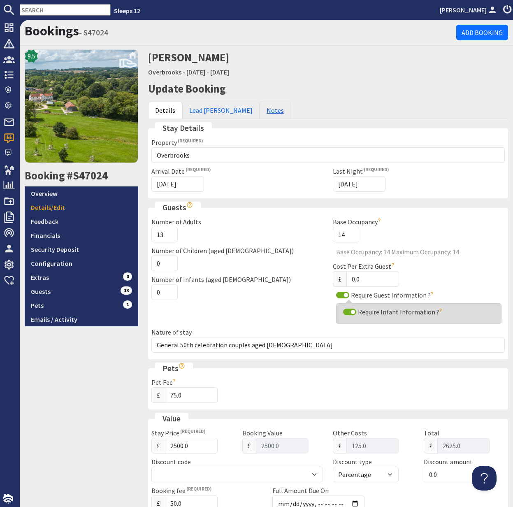
click at [260, 112] on link "Notes" at bounding box center [275, 110] width 31 height 17
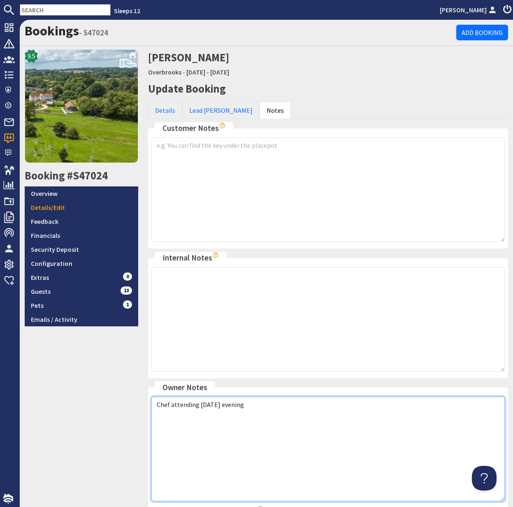
click at [260, 407] on textarea "Chef attending Saturday evening" at bounding box center [327, 449] width 353 height 105
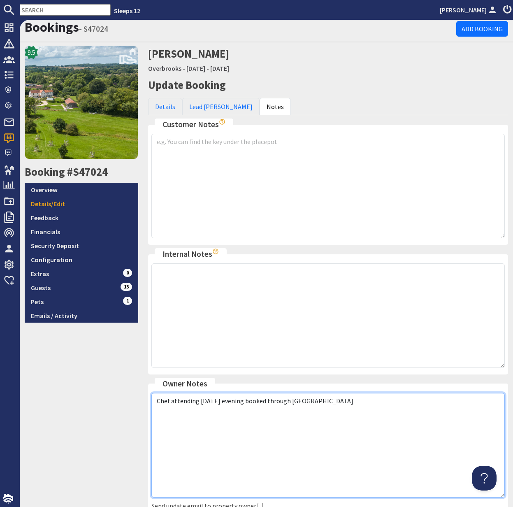
scroll to position [78, 0]
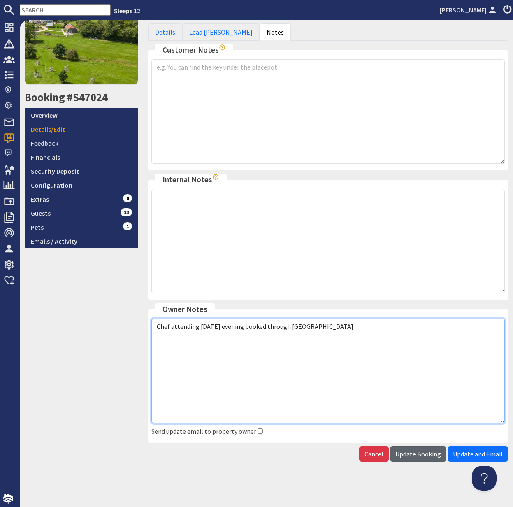
type textarea "Chef attending Saturday evening booked through yhangry"
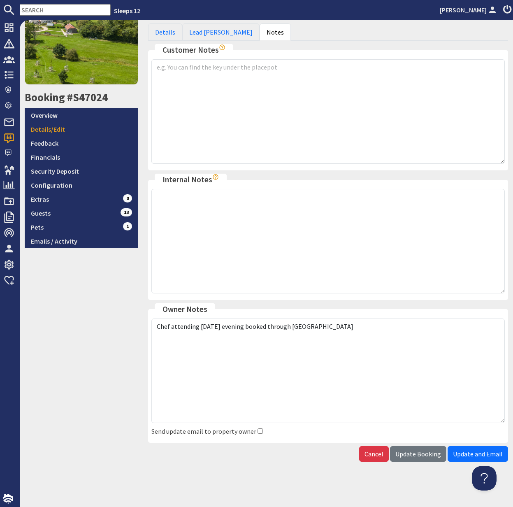
click at [418, 453] on span "Update Booking" at bounding box center [418, 454] width 46 height 8
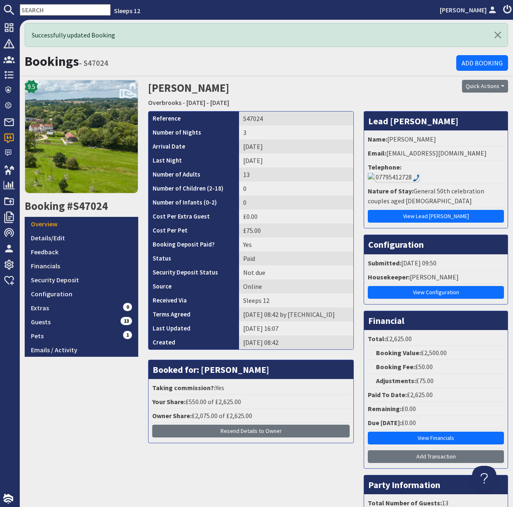
click at [44, 8] on input "text" at bounding box center [65, 10] width 91 height 12
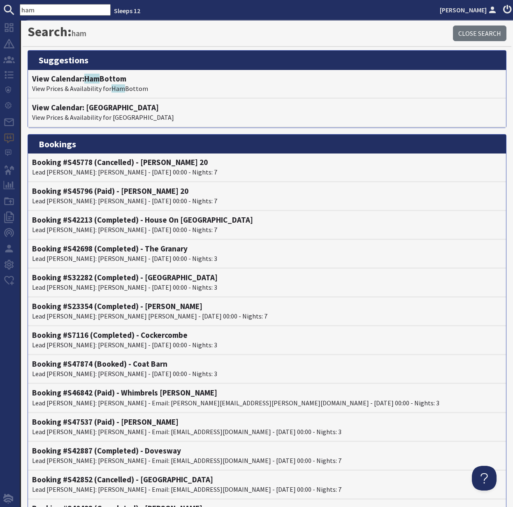
drag, startPoint x: 51, startPoint y: 8, endPoint x: 16, endPoint y: 7, distance: 34.6
click at [16, 7] on form "ham" at bounding box center [55, 10] width 111 height 12
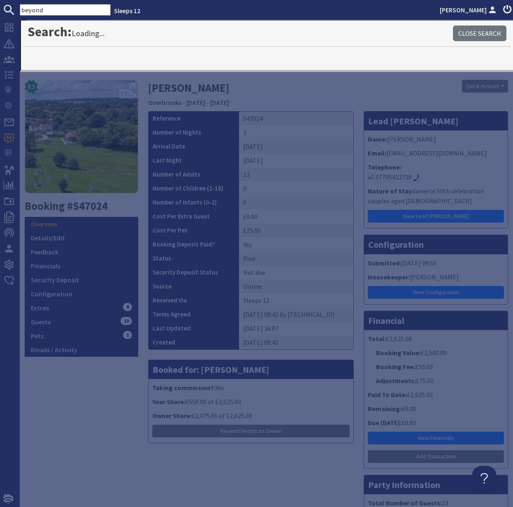
type input "beyond"
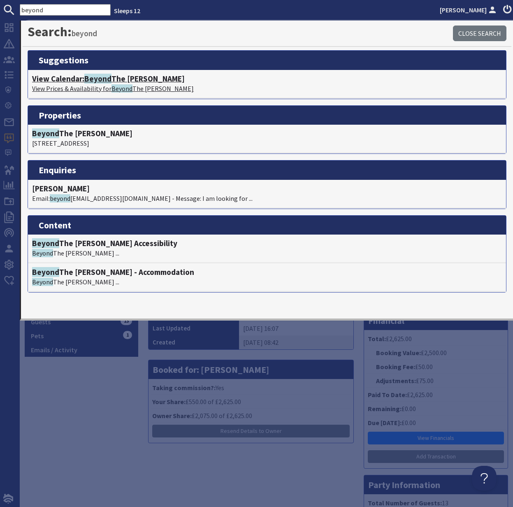
click at [72, 80] on h4 "View Calendar: Beyond The Woods" at bounding box center [267, 78] width 470 height 9
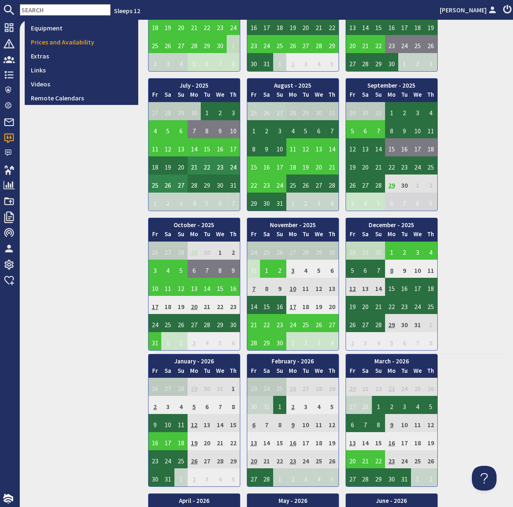
scroll to position [296, 0]
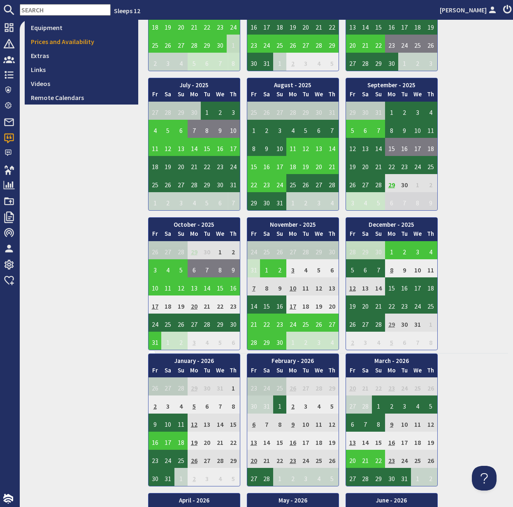
click at [393, 324] on td "29" at bounding box center [391, 323] width 13 height 18
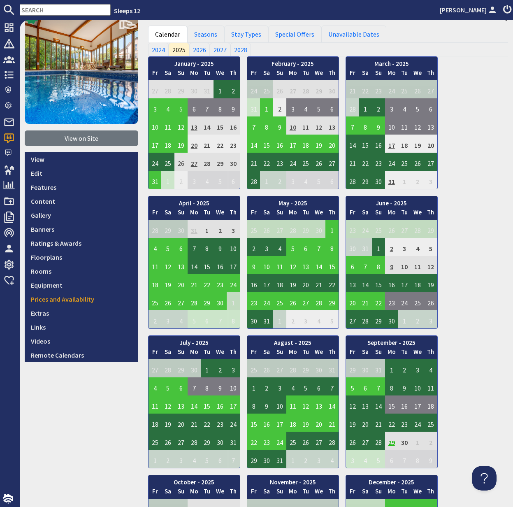
scroll to position [0, 0]
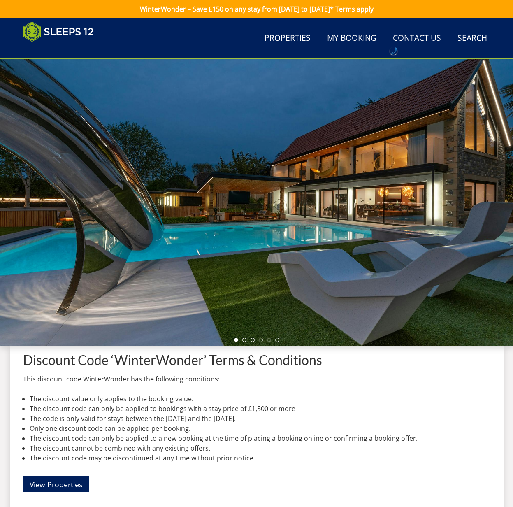
scroll to position [60, 0]
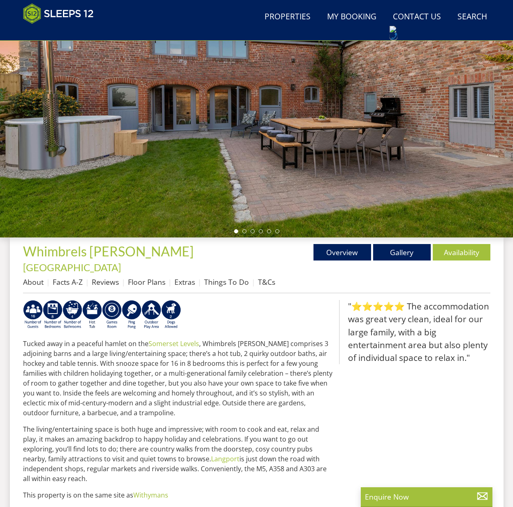
scroll to position [109, 0]
click at [77, 277] on link "Facts A-Z" at bounding box center [68, 282] width 30 height 10
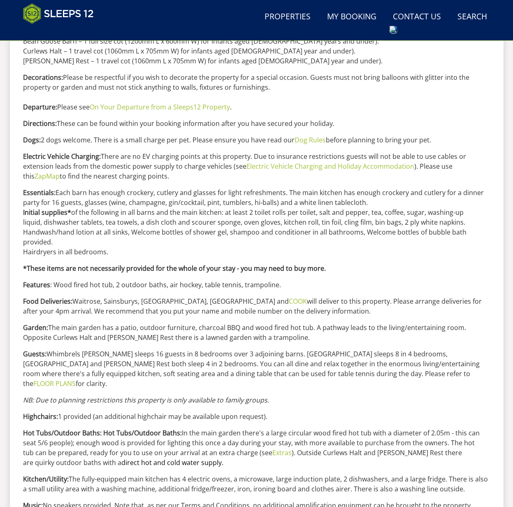
scroll to position [565, 0]
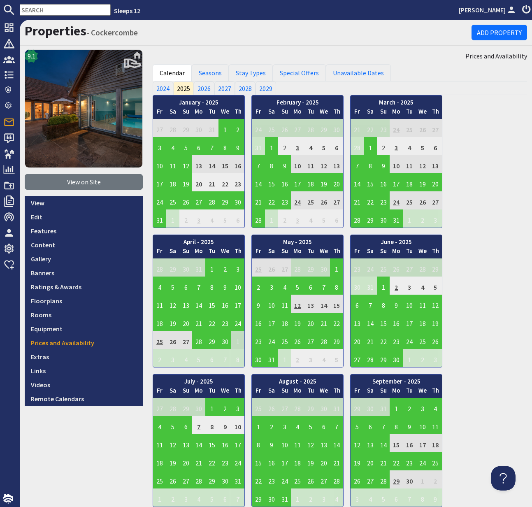
click at [34, 6] on input "text" at bounding box center [65, 10] width 91 height 12
click at [31, 7] on input "text" at bounding box center [65, 10] width 91 height 12
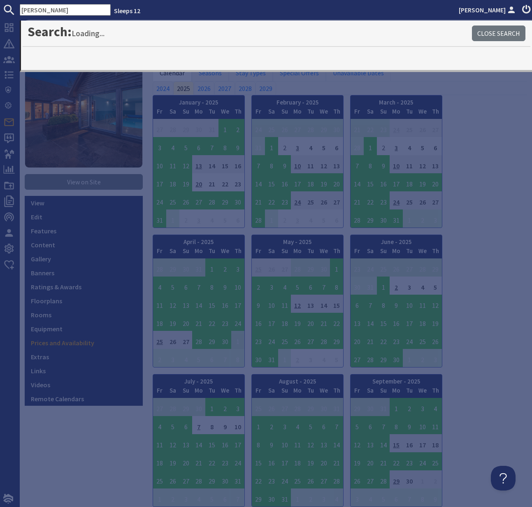
type input "shires"
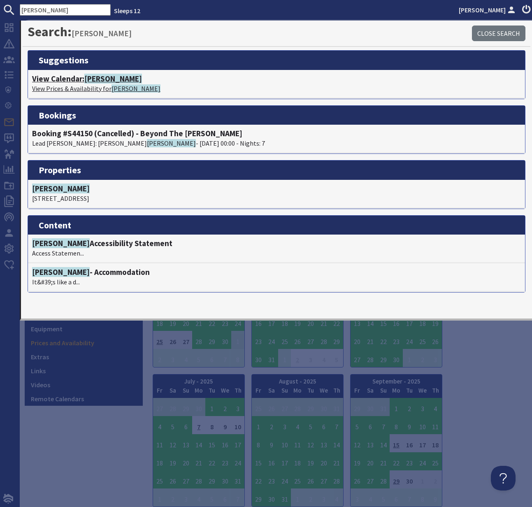
click at [89, 85] on p "View Prices & Availability for Shires" at bounding box center [276, 89] width 489 height 10
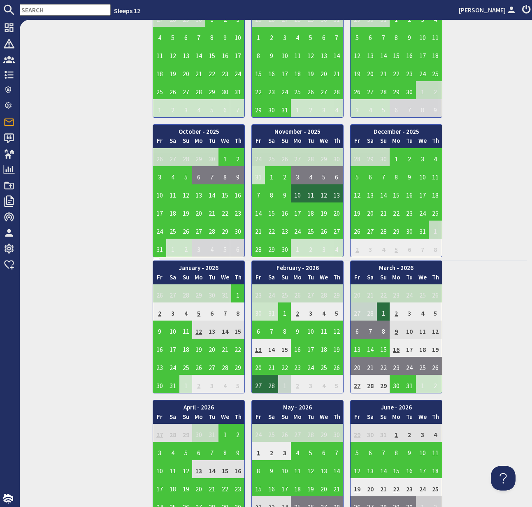
scroll to position [390, 0]
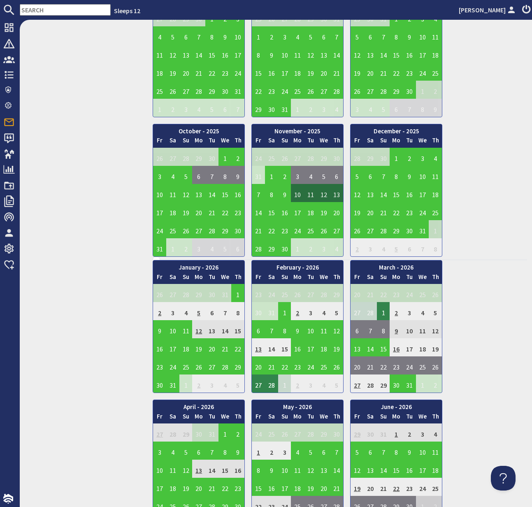
click at [258, 385] on td "27" at bounding box center [258, 383] width 13 height 18
click at [261, 420] on link "View booking" at bounding box center [254, 421] width 43 height 9
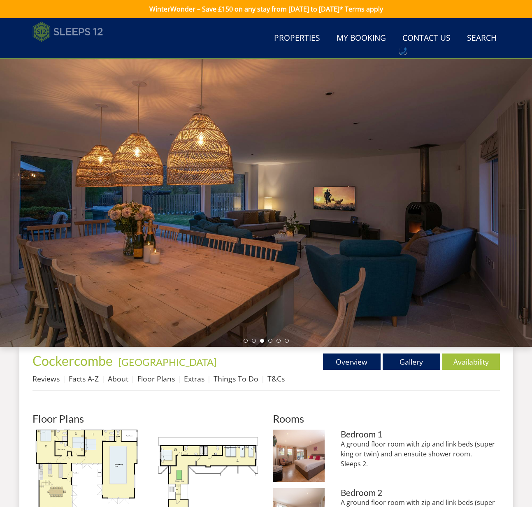
scroll to position [328, 0]
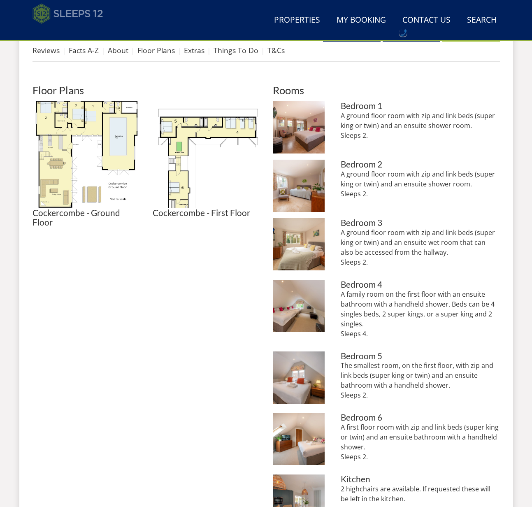
click at [79, 12] on img at bounding box center [68, 13] width 71 height 21
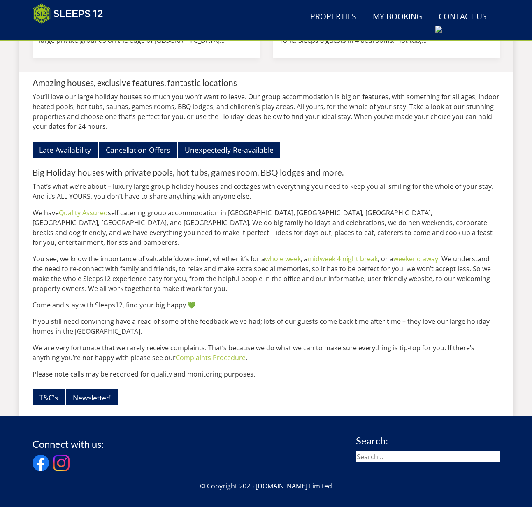
scroll to position [970, 0]
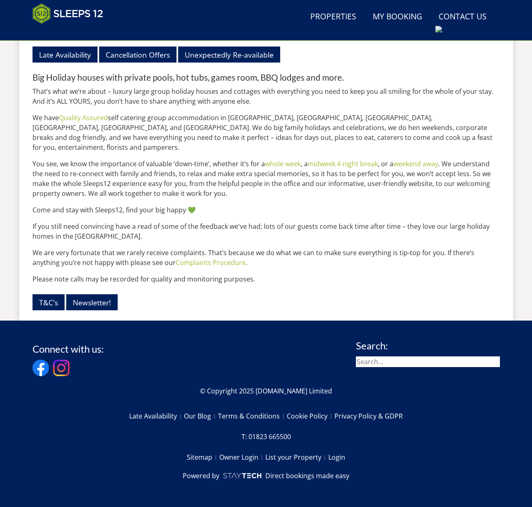
click at [374, 362] on input "search" at bounding box center [428, 361] width 144 height 11
type input "winter wonder"
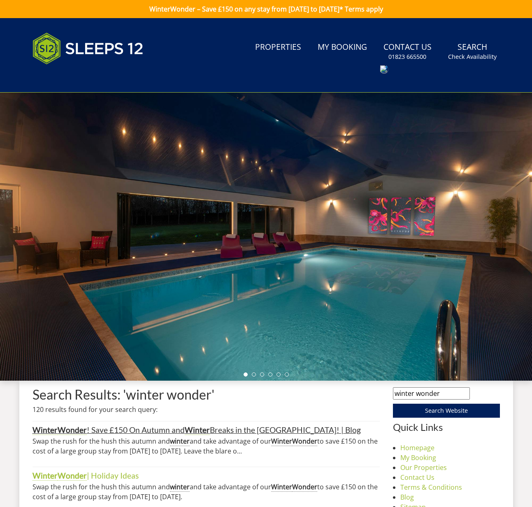
click at [93, 432] on link "Winter Wonder ! Save £150 On Autumn and Winter Breaks in the UK! | Blog" at bounding box center [197, 430] width 328 height 10
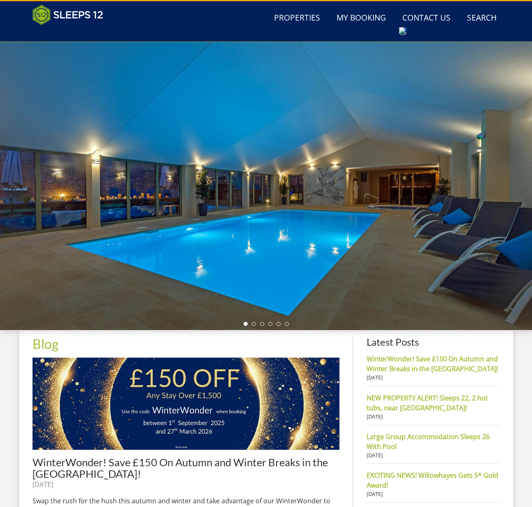
scroll to position [16, 0]
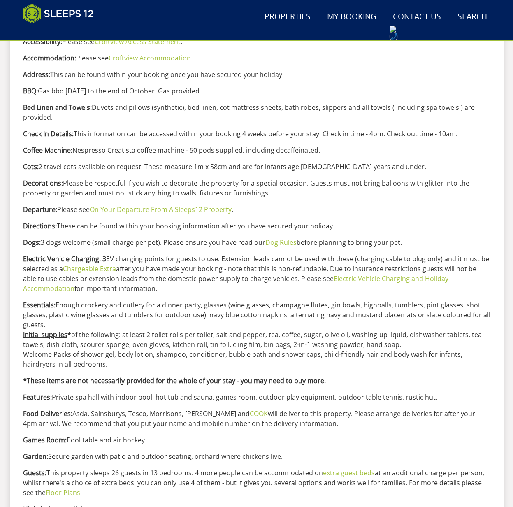
scroll to position [398, 0]
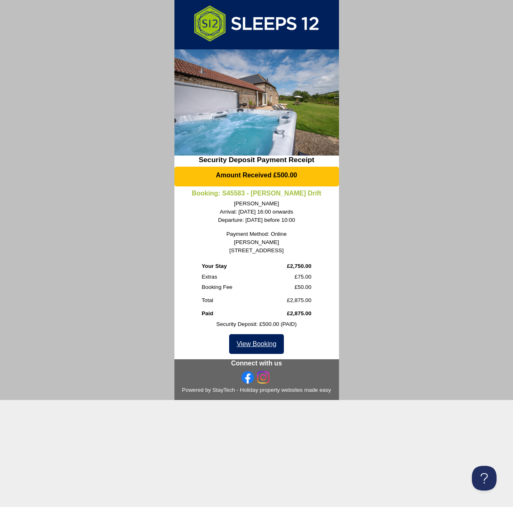
click at [267, 347] on link "View Booking" at bounding box center [256, 344] width 55 height 20
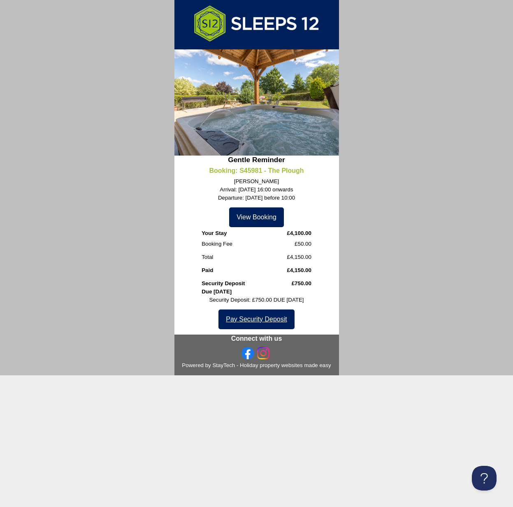
click at [258, 319] on link "Pay Security Deposit" at bounding box center [256, 319] width 76 height 20
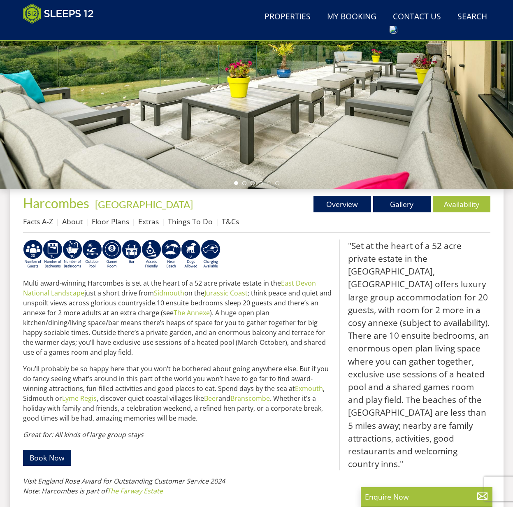
scroll to position [158, 0]
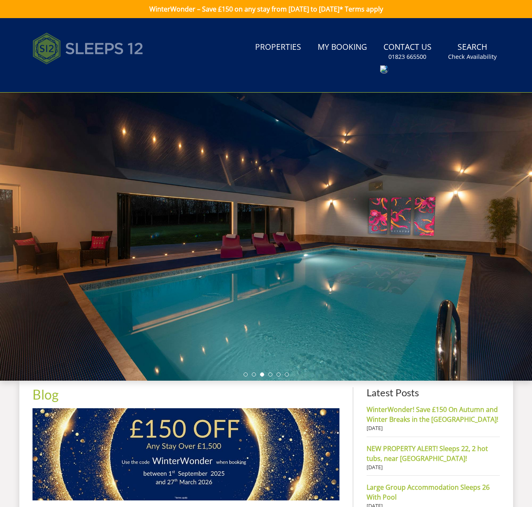
click at [107, 47] on img at bounding box center [88, 48] width 111 height 41
